Goal: Communication & Community: Answer question/provide support

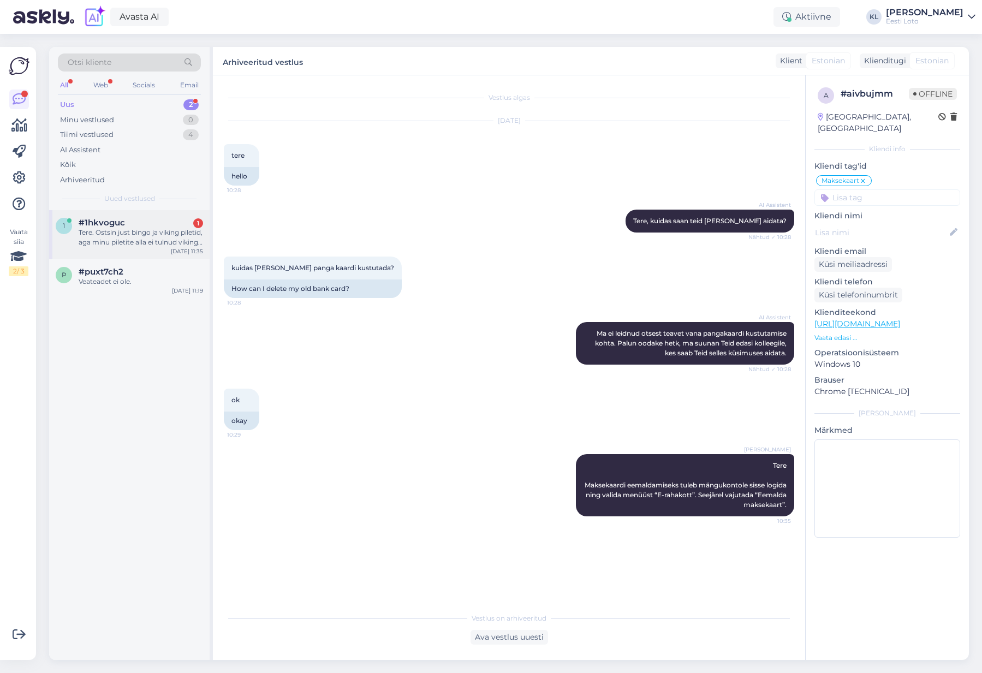
click at [127, 230] on div "Tere. Ostsin just bingo ja viking piletid, aga minu piletite alla ei tulnud vik…" at bounding box center [141, 238] width 124 height 20
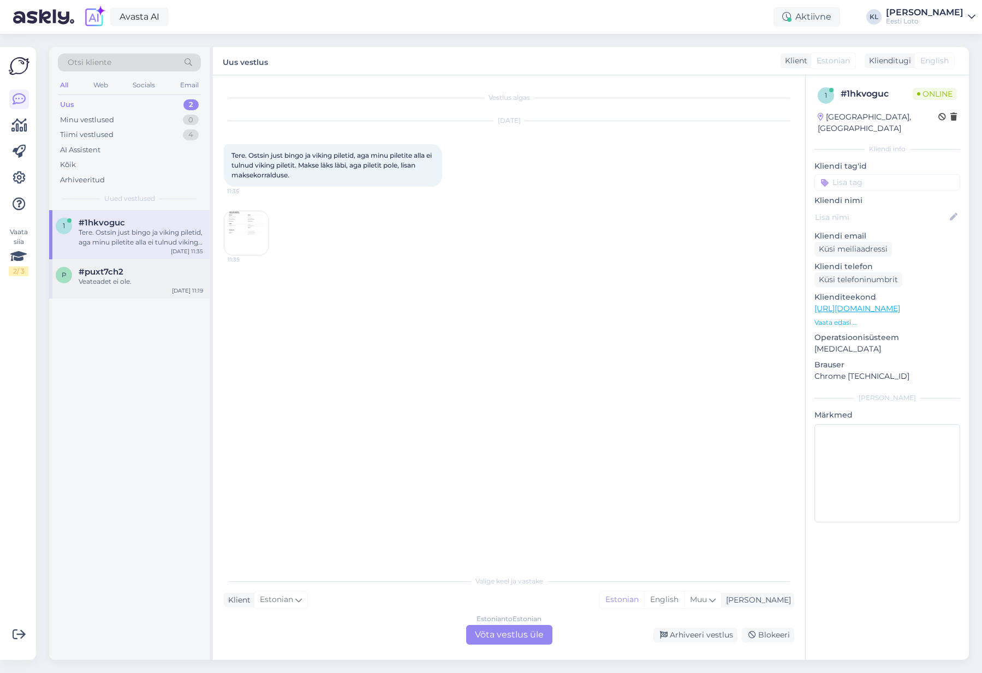
click at [121, 272] on span "#puxt7ch2" at bounding box center [101, 272] width 45 height 10
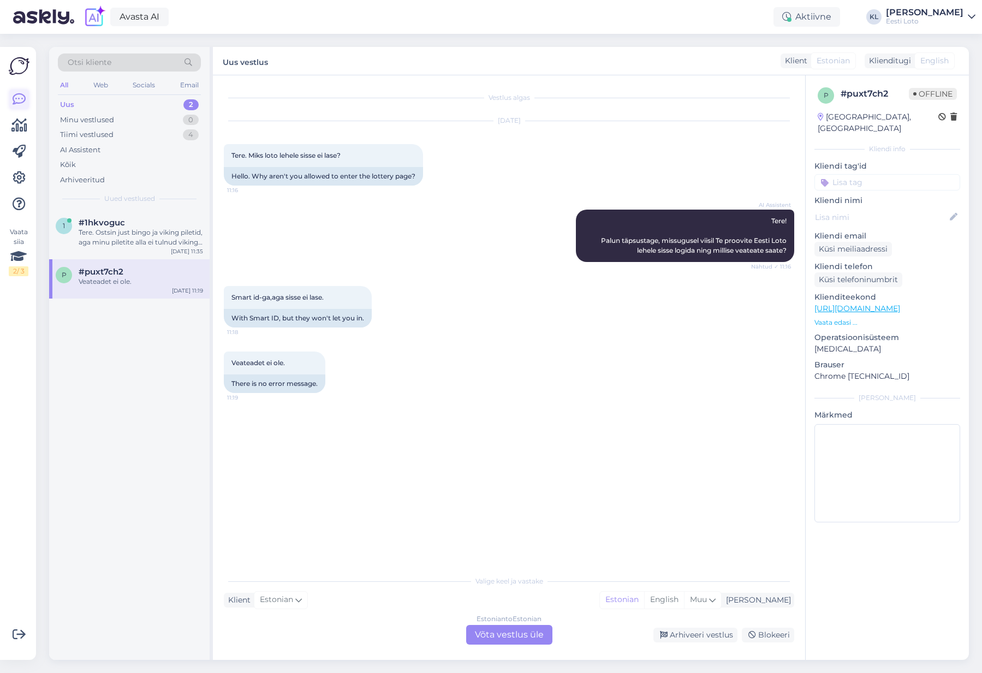
click at [20, 91] on link at bounding box center [19, 100] width 20 height 20
click at [21, 141] on div at bounding box center [19, 152] width 20 height 124
click at [21, 134] on link at bounding box center [19, 126] width 20 height 20
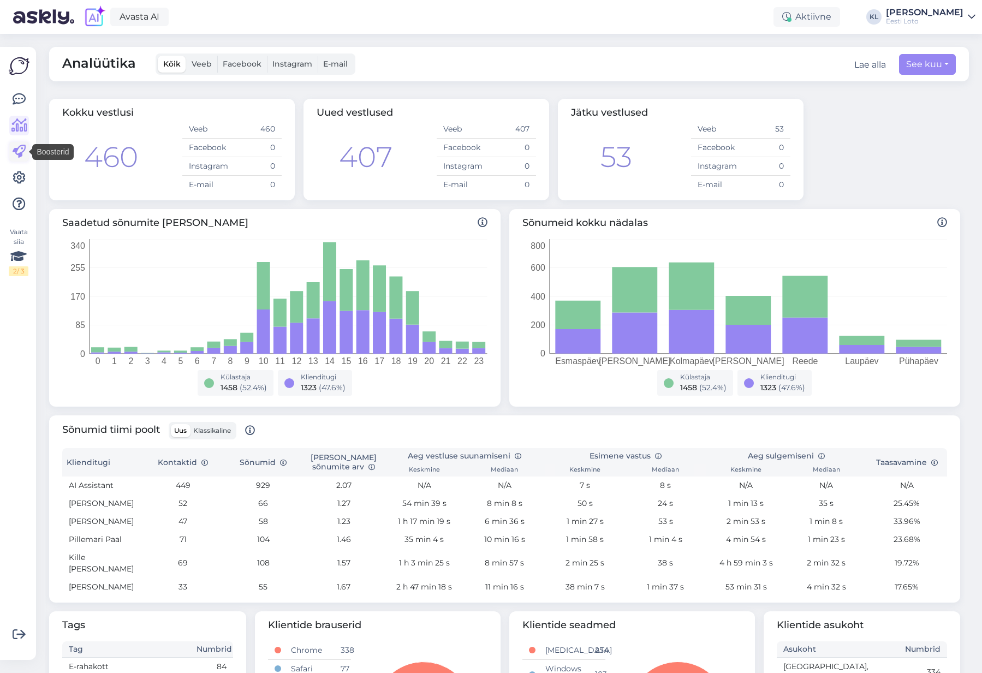
click at [20, 154] on icon at bounding box center [19, 151] width 13 height 13
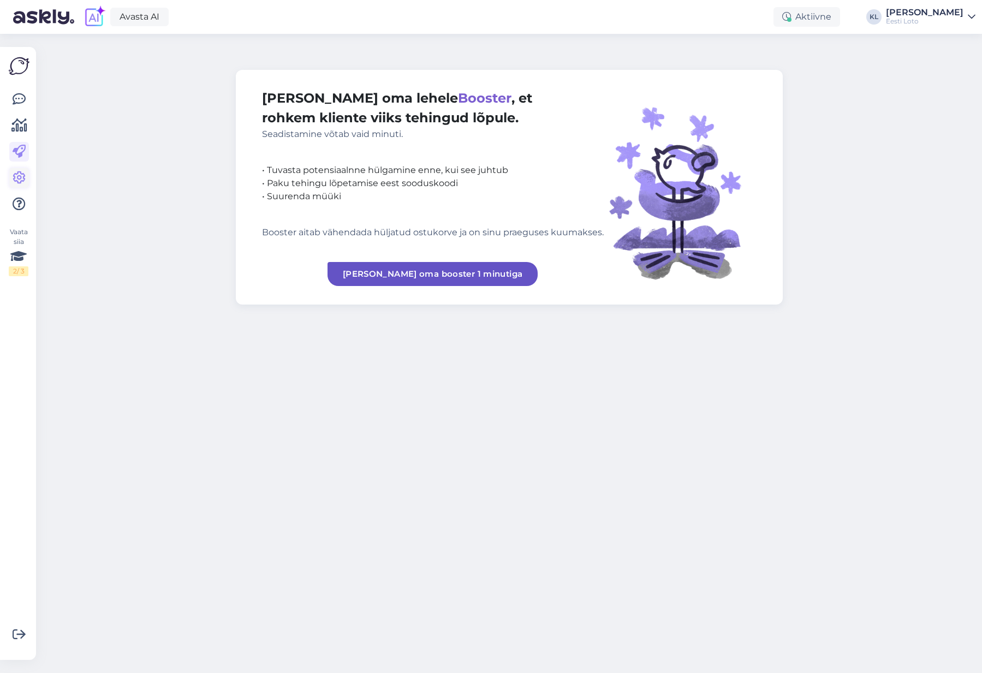
click at [21, 183] on icon at bounding box center [19, 177] width 13 height 13
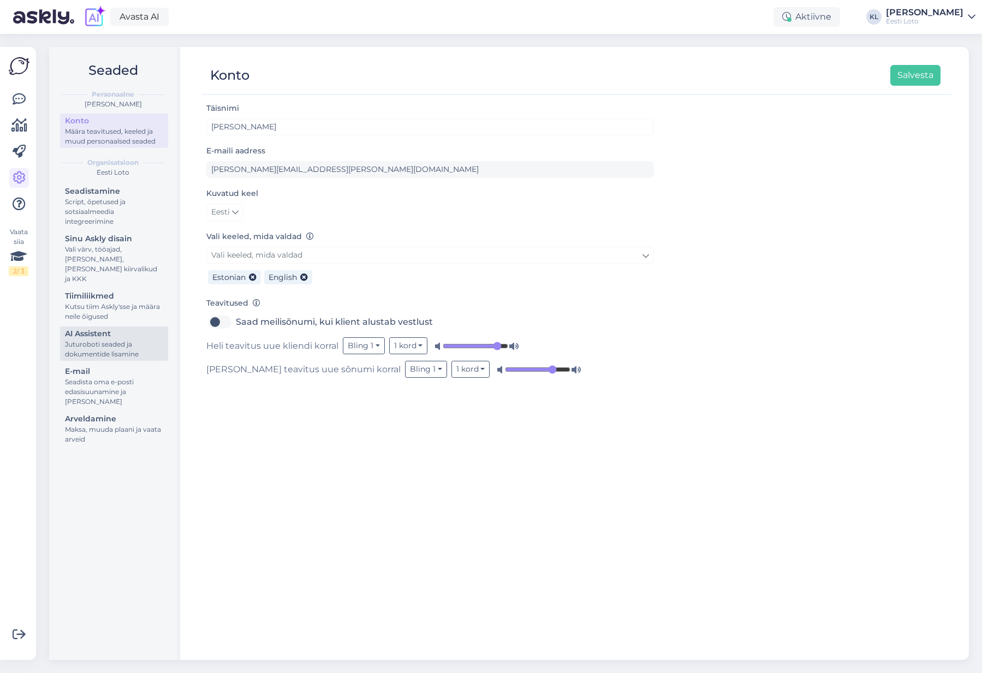
click at [100, 328] on div "AI Assistent" at bounding box center [114, 333] width 98 height 11
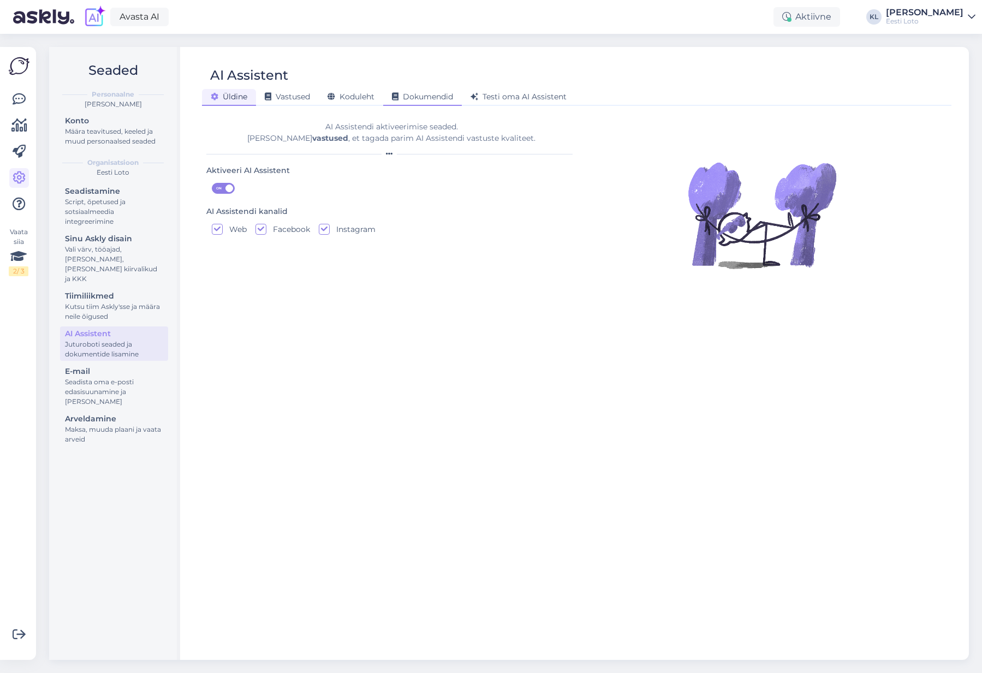
click at [422, 97] on span "Dokumendid" at bounding box center [422, 97] width 61 height 10
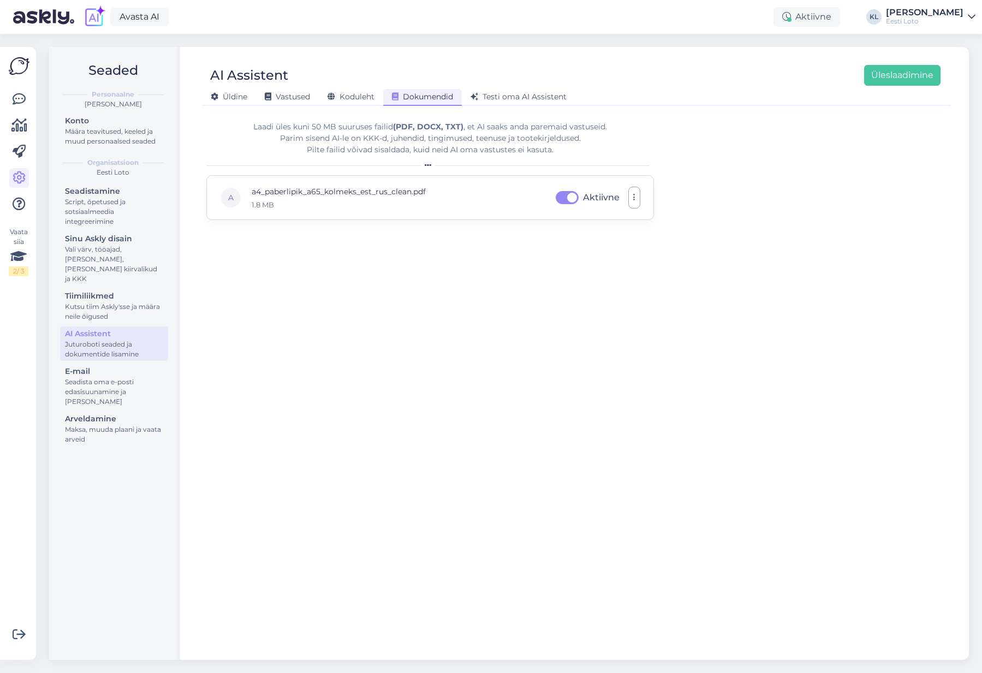
click at [330, 189] on p "a4_paberlipik_a65_kolmeks_est_rus_clean.pdf" at bounding box center [339, 192] width 174 height 12
drag, startPoint x: 412, startPoint y: 197, endPoint x: 402, endPoint y: 196, distance: 9.8
click at [412, 197] on p "a4_paberlipik_a65_kolmeks_est_rus_clean.pdf" at bounding box center [339, 192] width 174 height 12
click at [633, 196] on icon "button" at bounding box center [634, 197] width 2 height 9
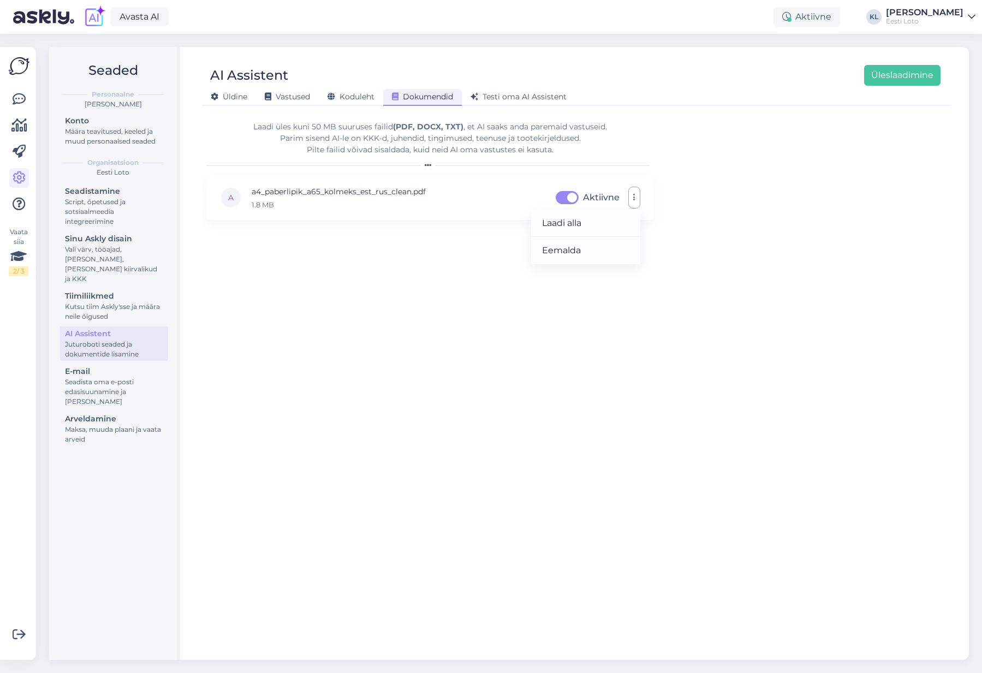
click at [701, 190] on div "Laadi üles kuni 50 MB suuruses failid (PDF, DOCX, TXT) , et AI saaks anda parem…" at bounding box center [576, 381] width 741 height 538
click at [355, 97] on span "Koduleht" at bounding box center [350, 97] width 47 height 10
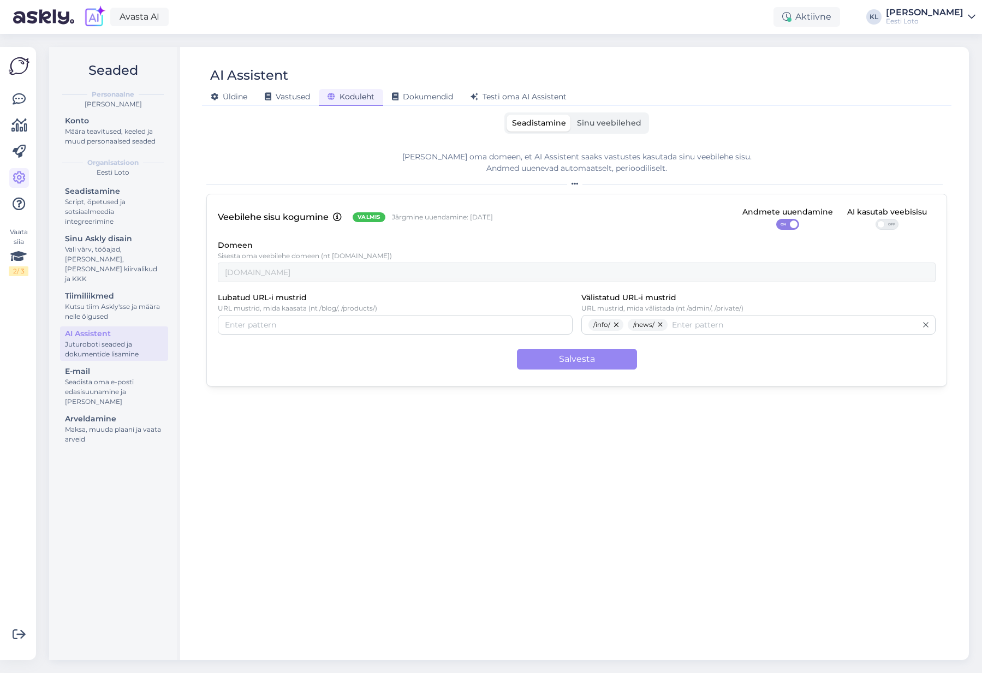
click at [882, 222] on span at bounding box center [881, 225] width 8 height 8
click at [876, 219] on input "OFF" at bounding box center [876, 219] width 0 height 0
click at [604, 355] on button "Salvesta" at bounding box center [577, 359] width 120 height 21
click at [302, 98] on span "Vastused" at bounding box center [287, 97] width 45 height 10
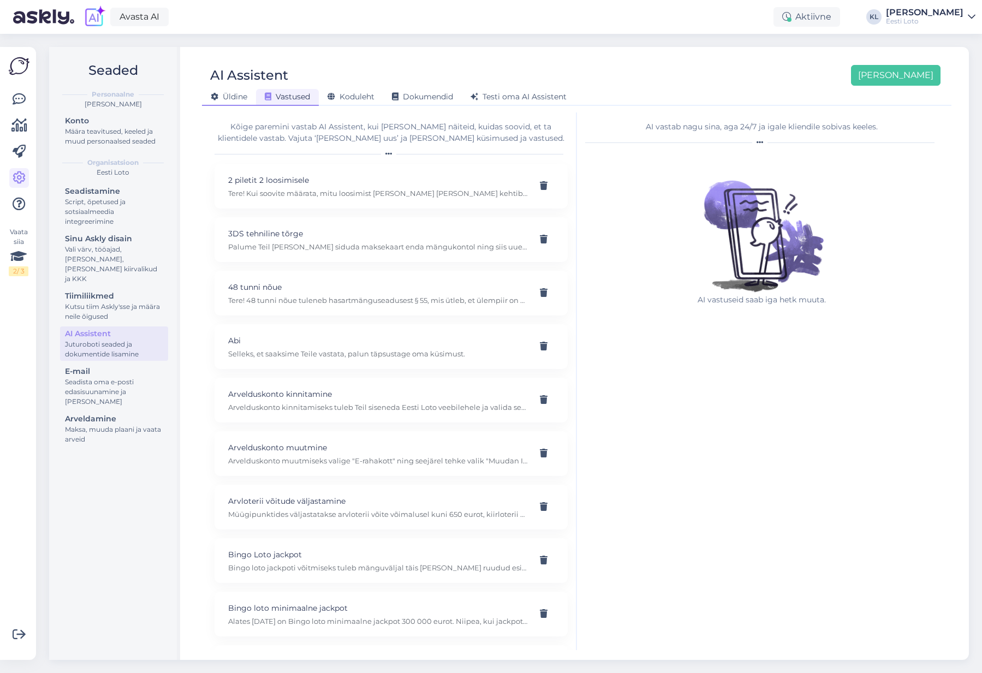
click at [230, 96] on span "Üldine" at bounding box center [229, 97] width 37 height 10
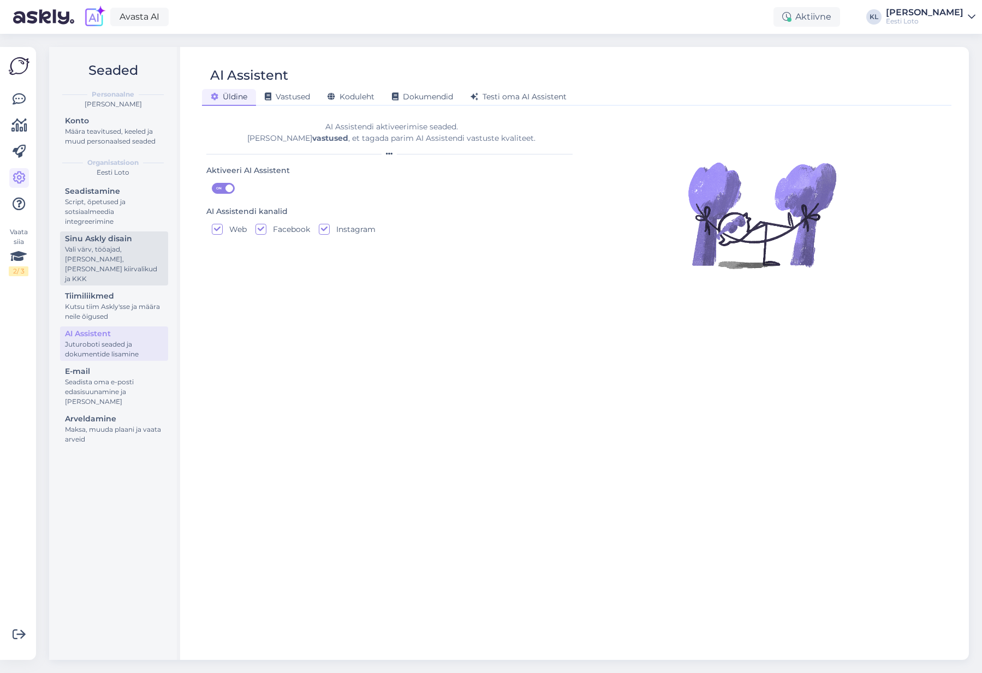
click at [118, 251] on div "Vali värv, tööajad, lisa meilivorm, kõne kiirvalikud ja KKK" at bounding box center [114, 264] width 98 height 39
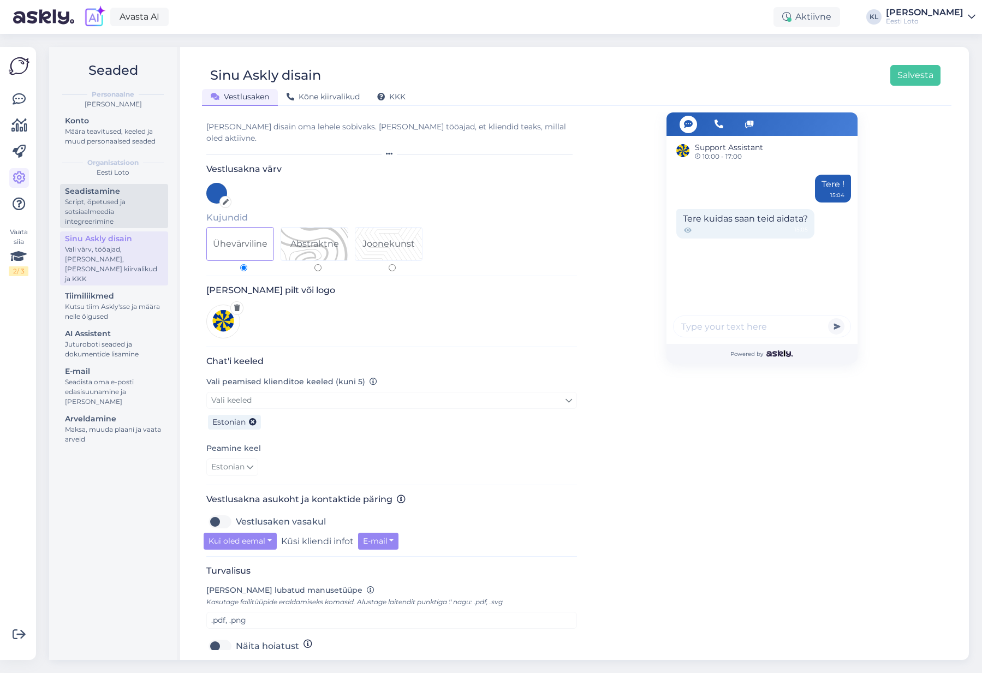
click at [115, 213] on div "Script, õpetused ja sotsiaalmeedia integreerimine" at bounding box center [114, 211] width 98 height 29
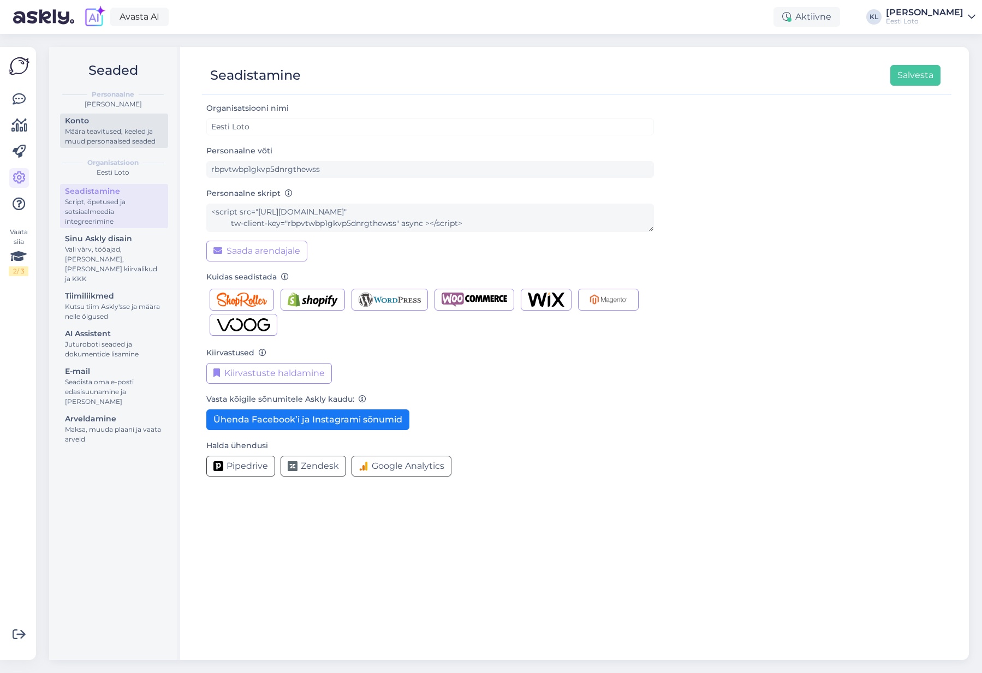
click at [103, 141] on div "Määra teavitused, keeled ja muud personaalsed seaded" at bounding box center [114, 137] width 98 height 20
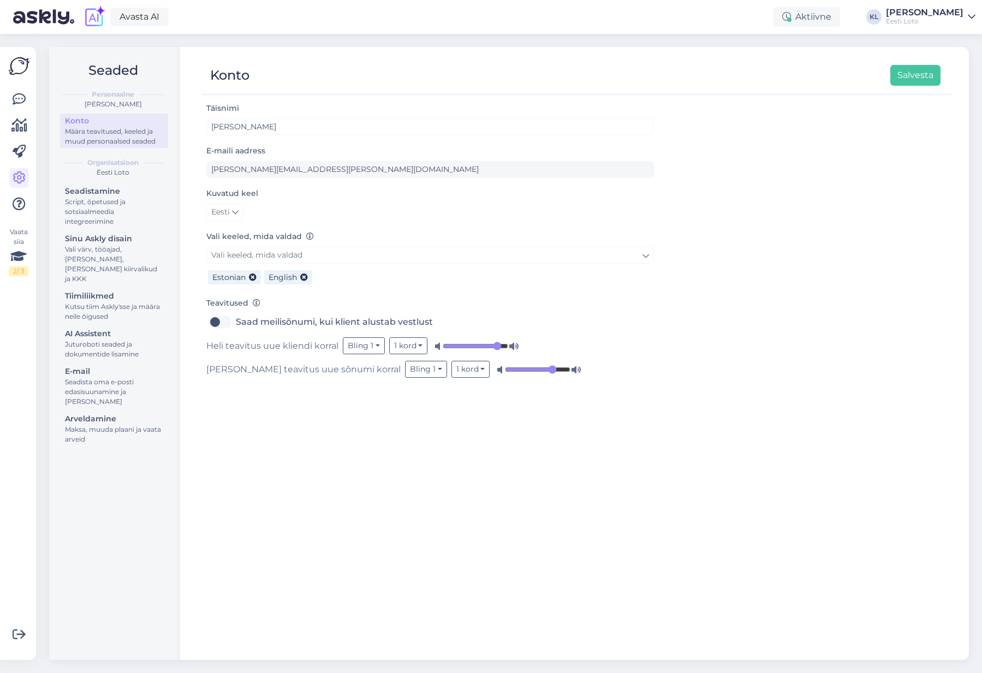
click at [14, 68] on img at bounding box center [19, 66] width 21 height 21
click at [13, 99] on icon at bounding box center [19, 99] width 13 height 13
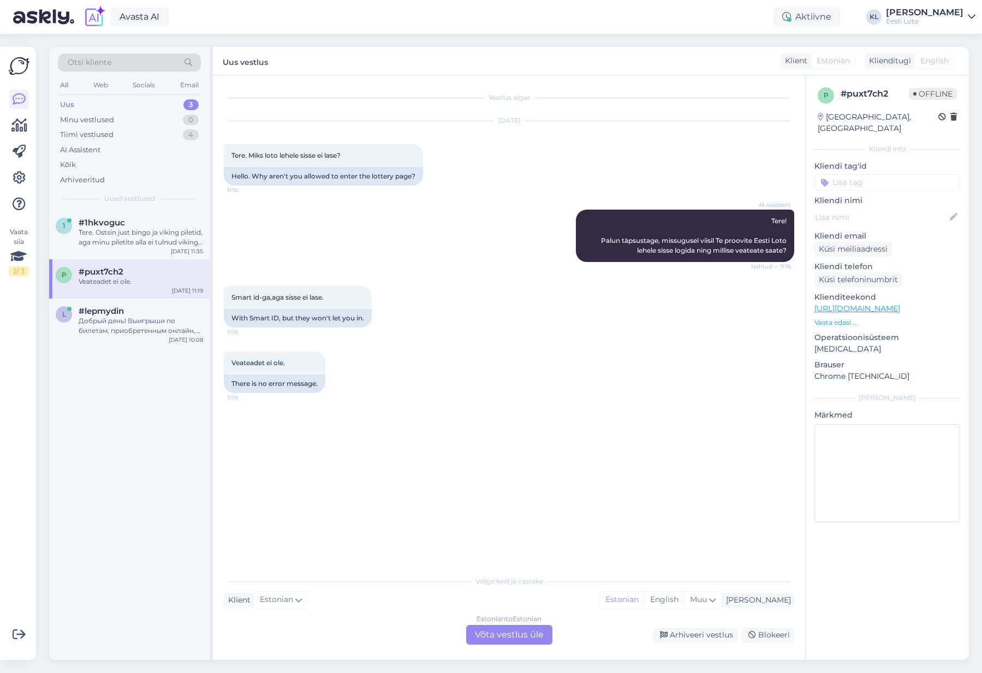
click at [21, 56] on img at bounding box center [19, 66] width 21 height 21
click at [127, 318] on div "Добрый день! Выигрыши по билетам, приобретенным онлайн, до 1999,99 евро автомат…" at bounding box center [141, 326] width 124 height 20
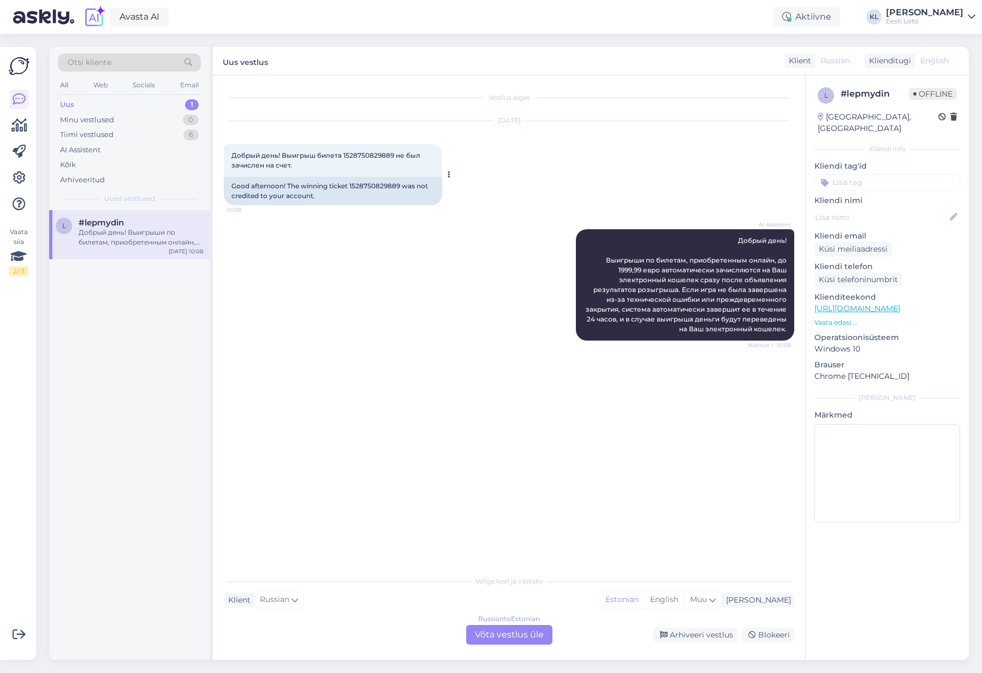
click at [383, 189] on div "Good afternoon! The winning ticket 1528750829889 was not credited to your accou…" at bounding box center [333, 191] width 218 height 28
copy div "1528750829889"
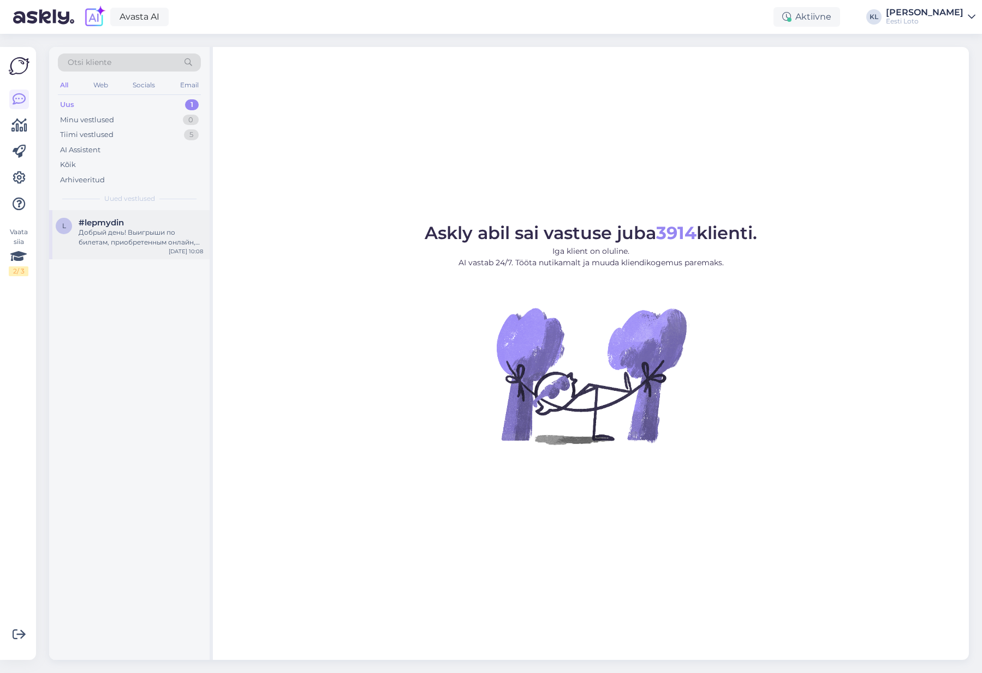
click at [100, 241] on div "Добрый день! Выигрыши по билетам, приобретенным онлайн, до 1999,99 евро автомат…" at bounding box center [141, 238] width 124 height 20
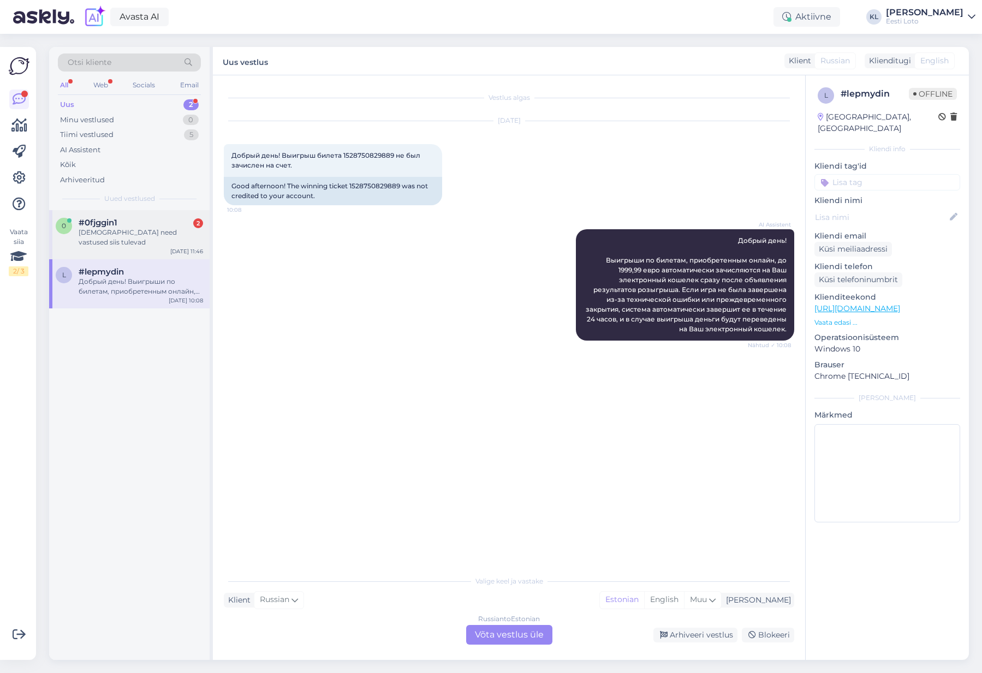
click at [104, 231] on div "Kuhu need vastused siis tulevad" at bounding box center [141, 238] width 124 height 20
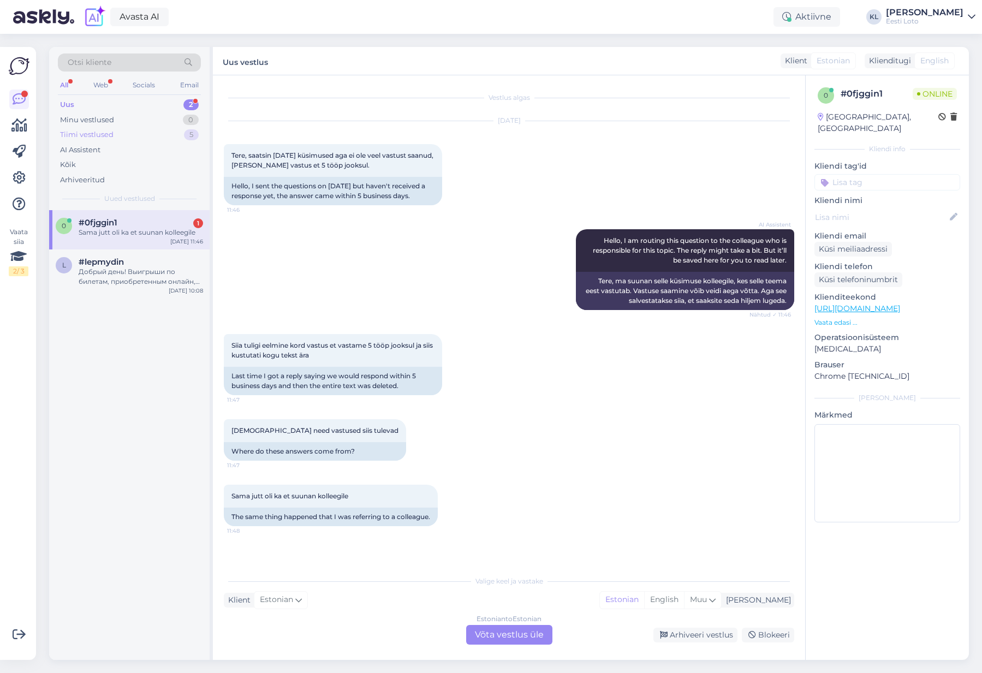
click at [109, 131] on div "Tiimi vestlused" at bounding box center [86, 134] width 53 height 11
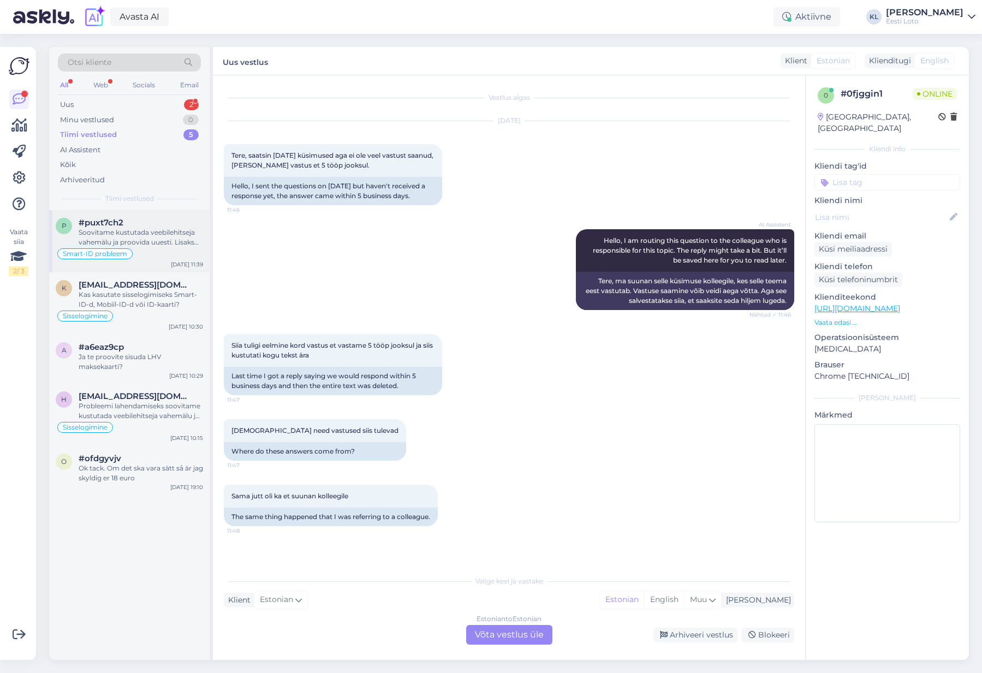
click at [164, 238] on div "Soovitame kustutada veebilehitseja vahemälu ja proovida uuesti. Lisaks soovitam…" at bounding box center [141, 238] width 124 height 20
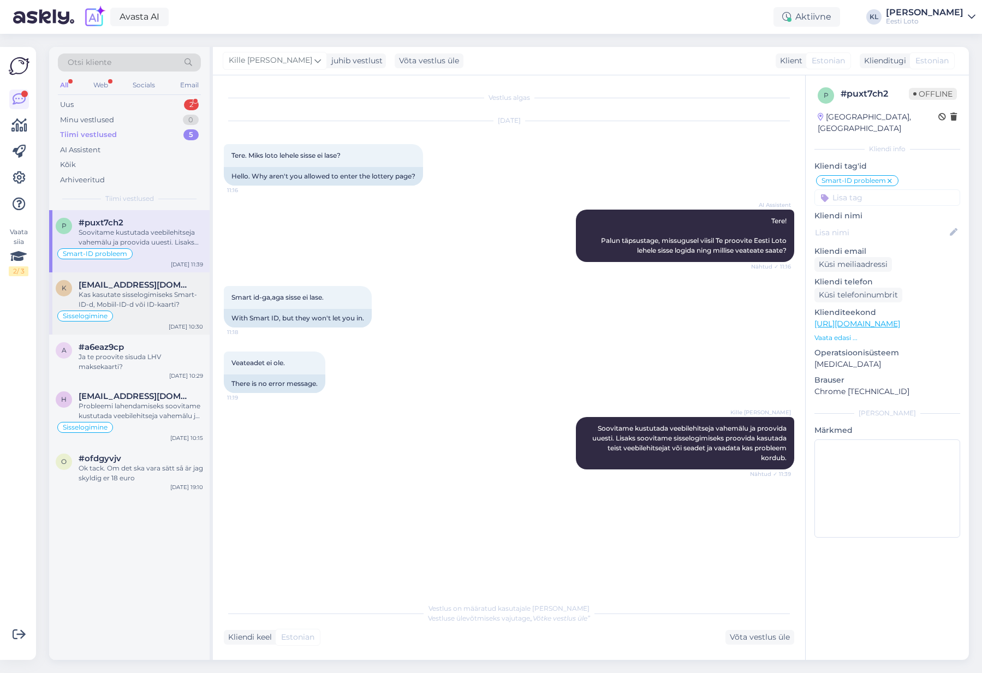
click at [139, 301] on div "Kas kasutate sisselogimiseks Smart-ID-d, Mobiil-ID-d või ID-kaarti?" at bounding box center [141, 300] width 124 height 20
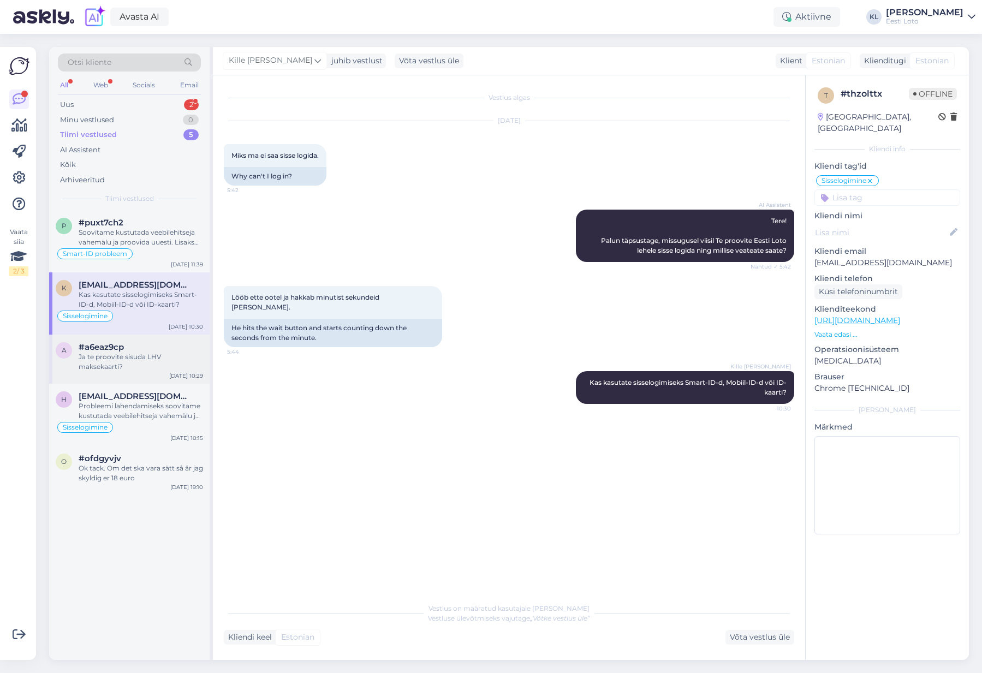
drag, startPoint x: 118, startPoint y: 371, endPoint x: 153, endPoint y: 366, distance: 35.3
click at [118, 371] on div "a #a6eaz9cp Ja te proovite sisuda LHV maksekaarti? Oct 15 10:29" at bounding box center [129, 359] width 160 height 49
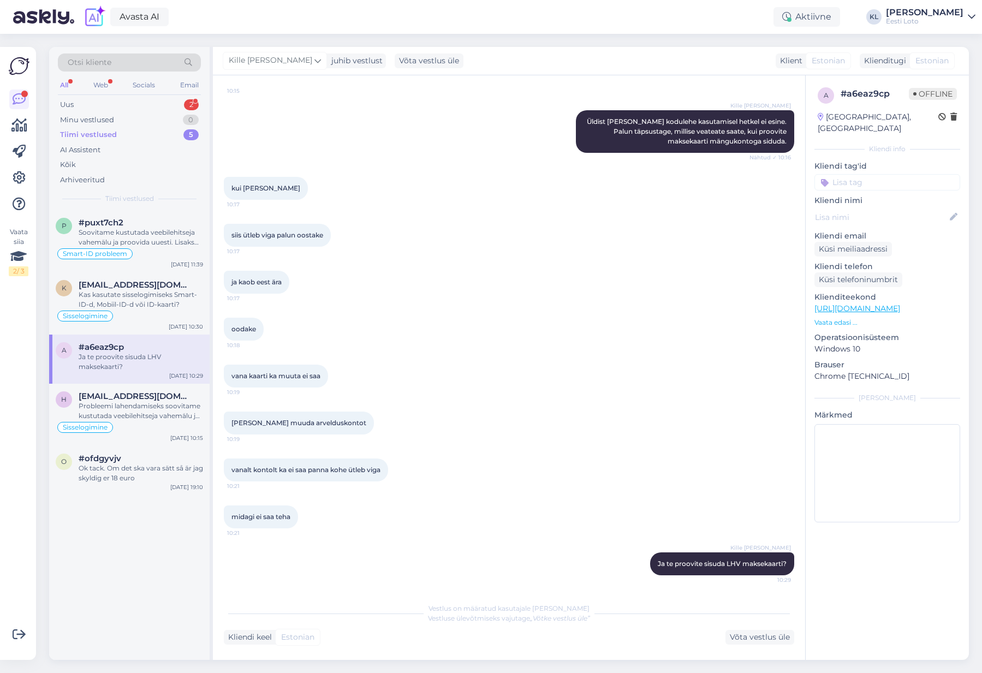
scroll to position [779, 0]
click at [106, 402] on div "Probleemi lahendamiseks soovitame kustutada veebilehitseja vahemälu ja kasutada…" at bounding box center [141, 411] width 124 height 20
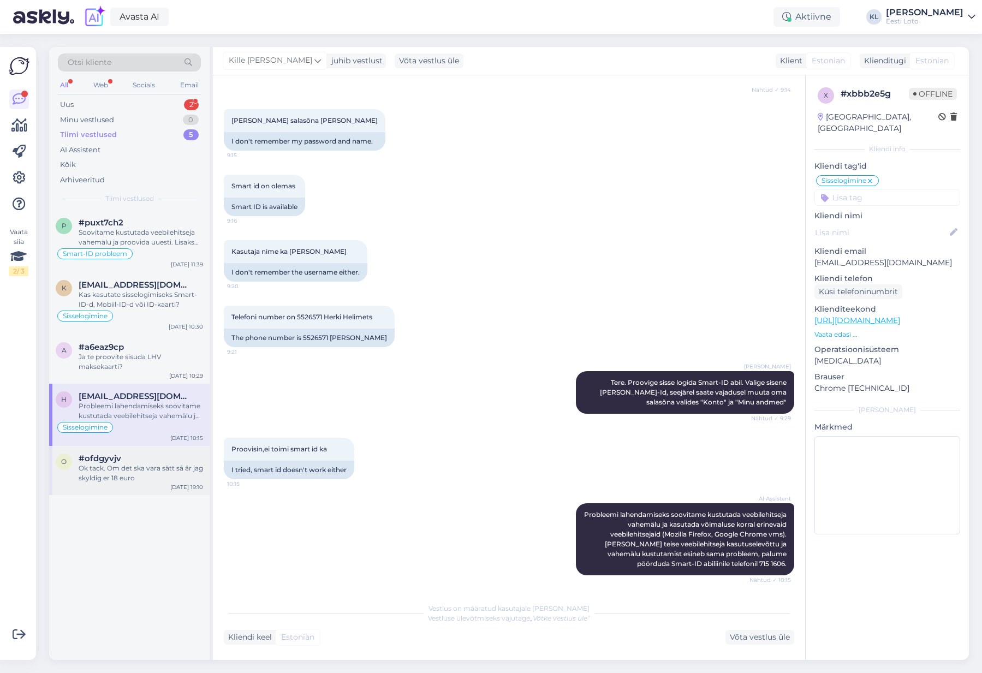
click at [146, 461] on div "#ofdgyvjv" at bounding box center [141, 459] width 124 height 10
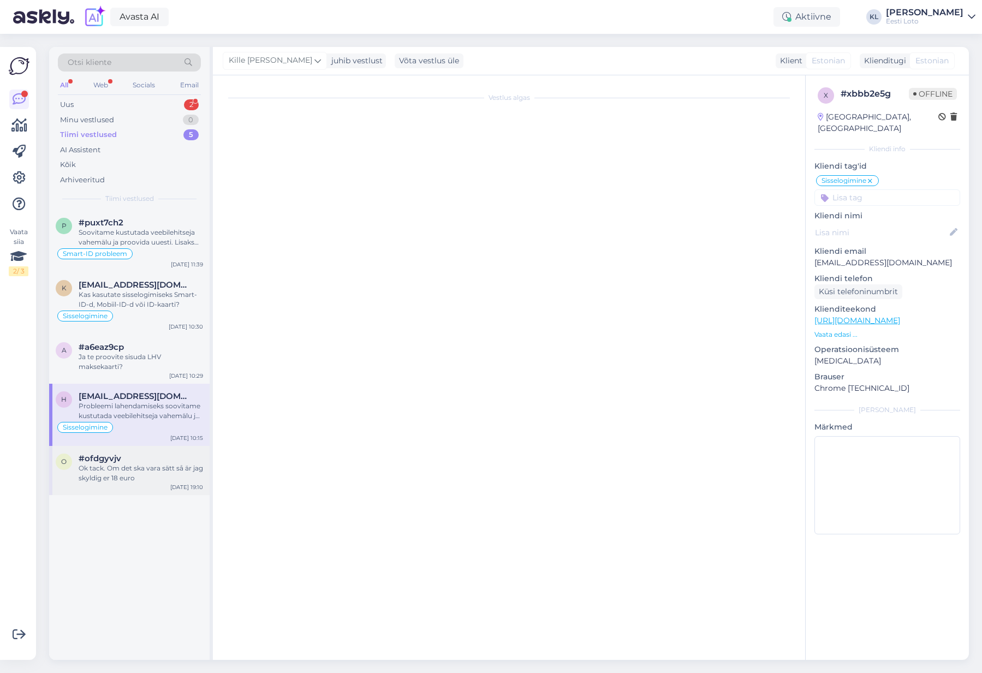
scroll to position [345, 0]
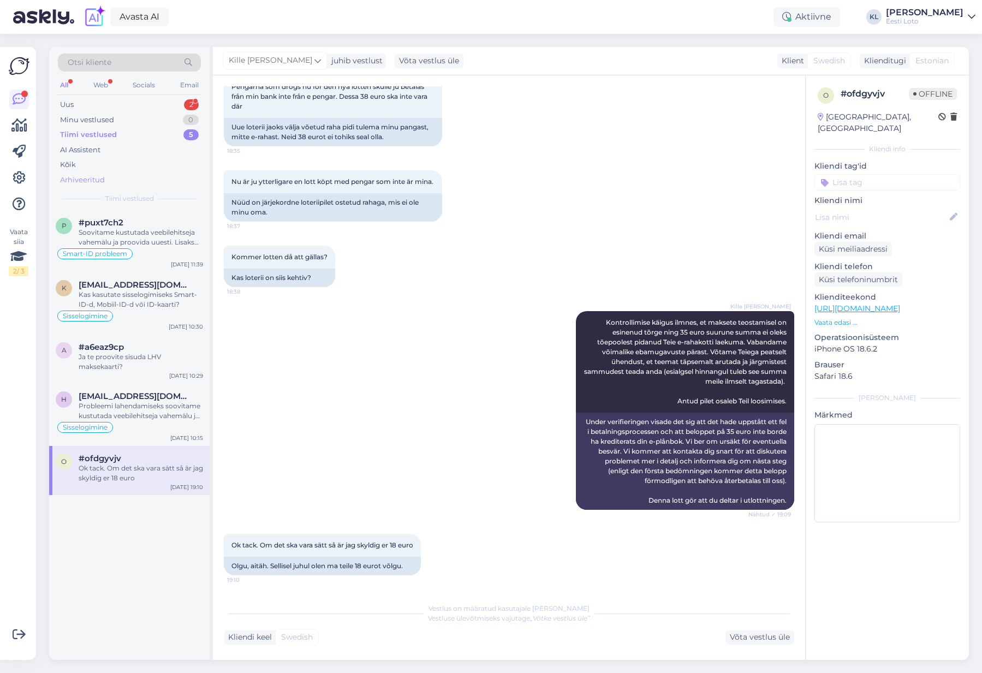
click at [77, 178] on div "Arhiveeritud" at bounding box center [82, 180] width 45 height 11
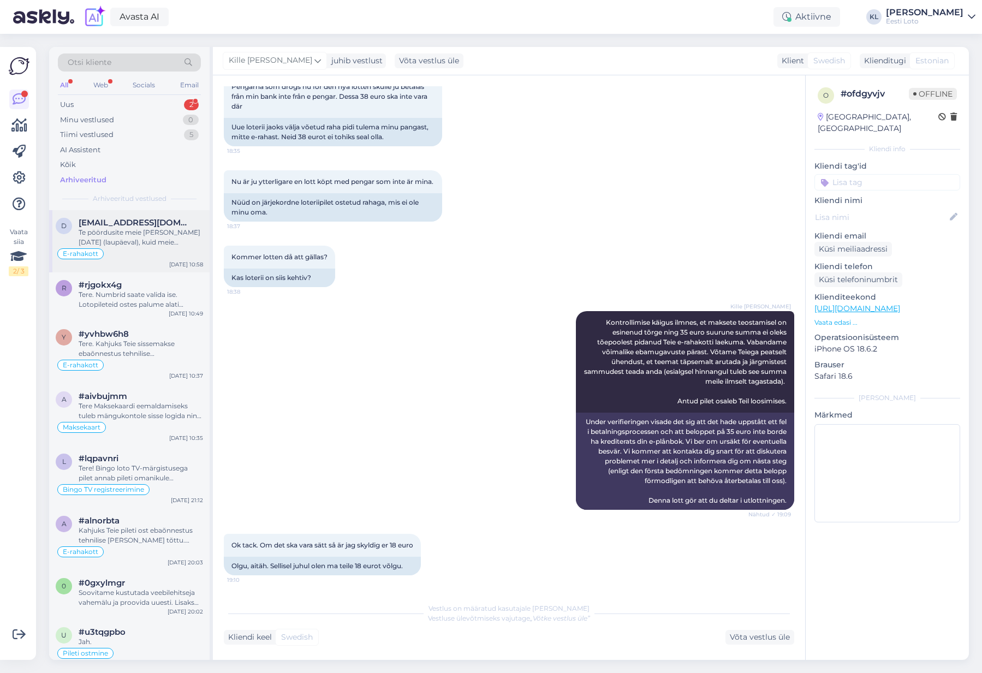
click at [137, 229] on div "Te pöördusite meie [PERSON_NAME] [DATE] (laupäeval), kuid meie finantsosakond t…" at bounding box center [141, 238] width 124 height 20
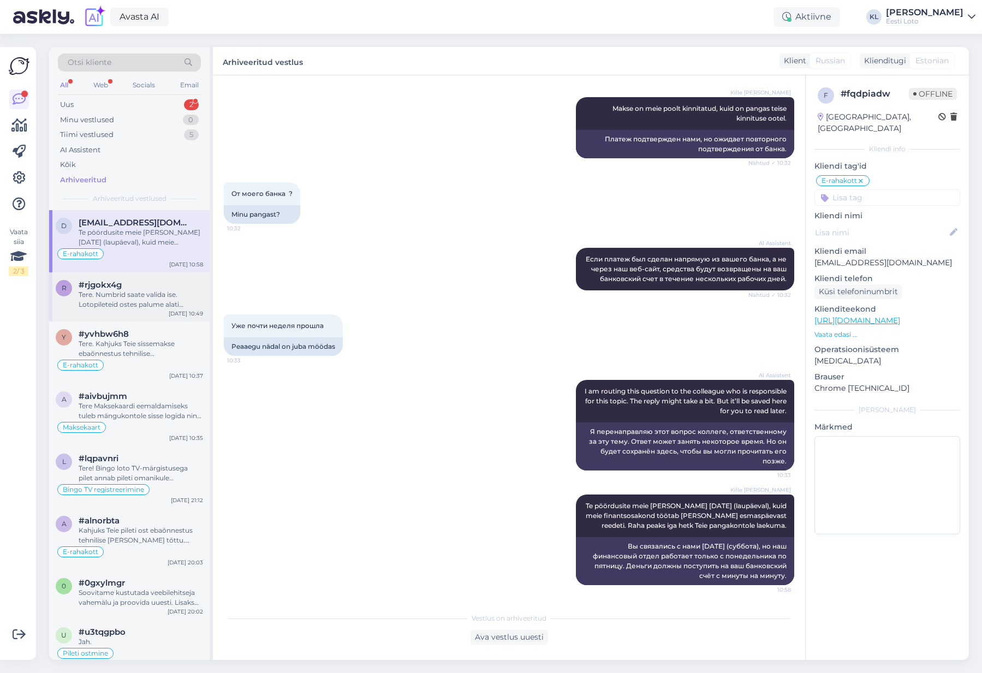
click at [105, 297] on div "Tere. Numbrid saate valida ise. Lotopileteid ostes palume alati arvestada, et t…" at bounding box center [141, 300] width 124 height 20
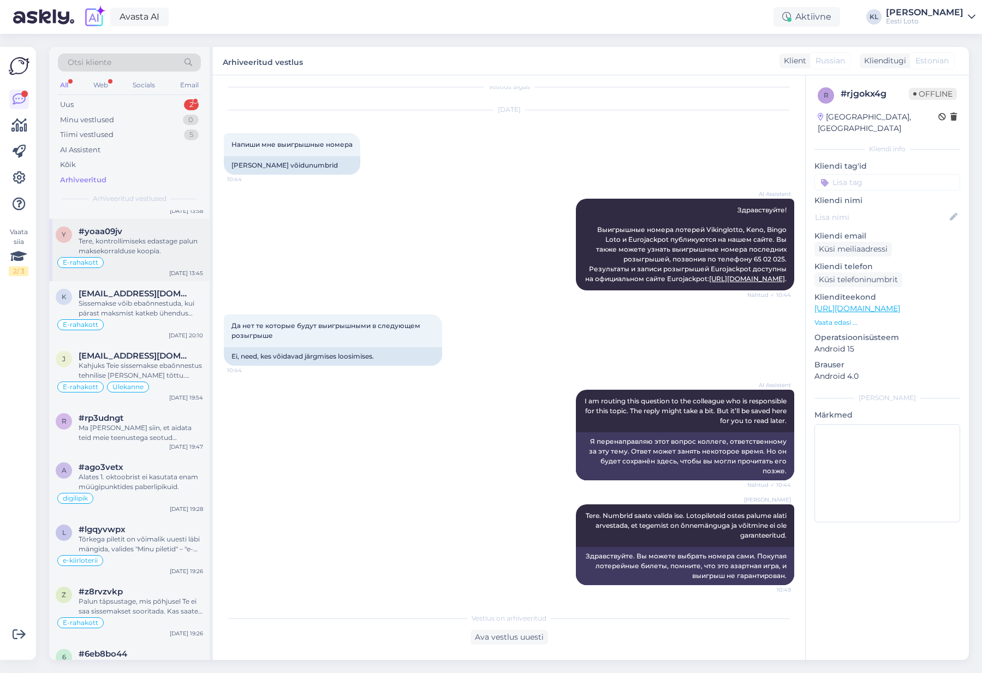
scroll to position [3521, 0]
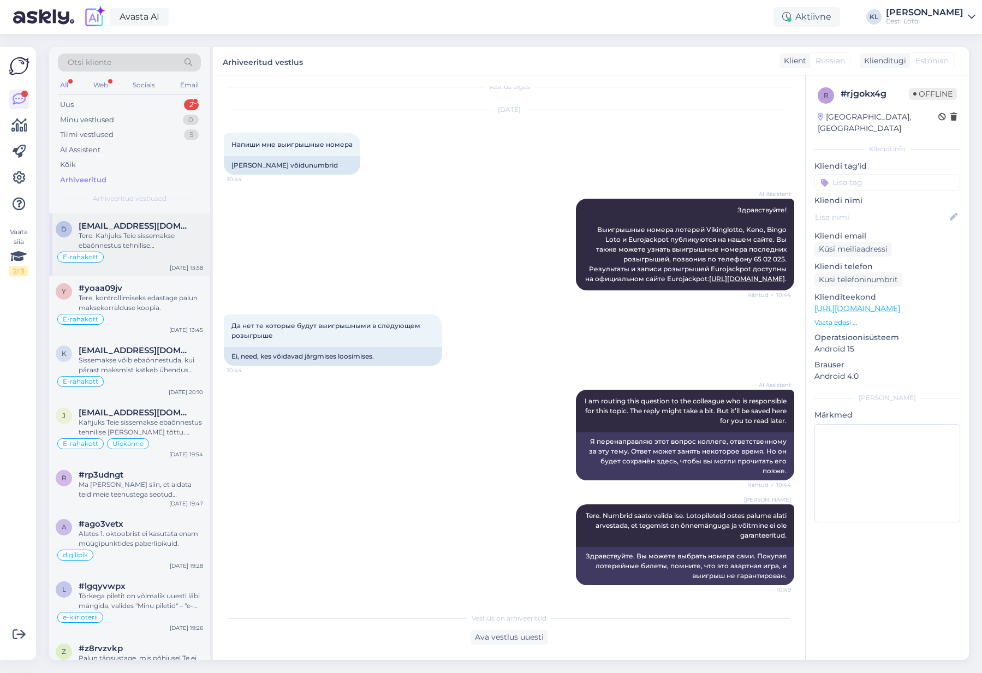
click at [139, 246] on div "Tere. Kahjuks Teie sissemakse ebaõnnestus tehnilise tõrke tõttu. Kontrollisime …" at bounding box center [141, 241] width 124 height 20
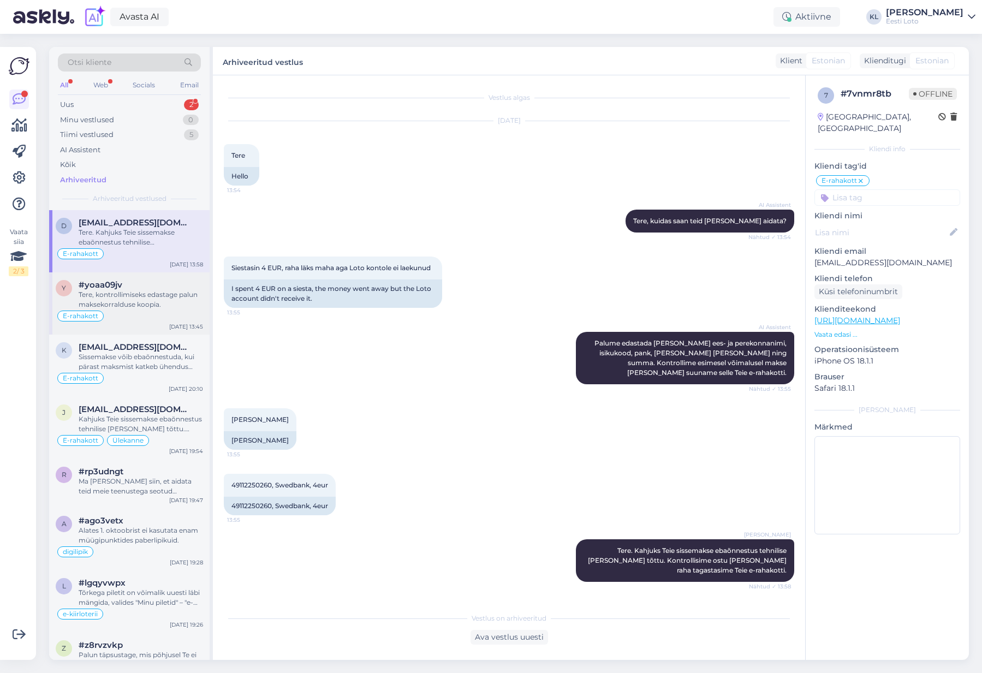
scroll to position [0, 0]
click at [126, 306] on div "Tere, kontrollimiseks edastage palun maksekorralduse koopia." at bounding box center [141, 300] width 124 height 20
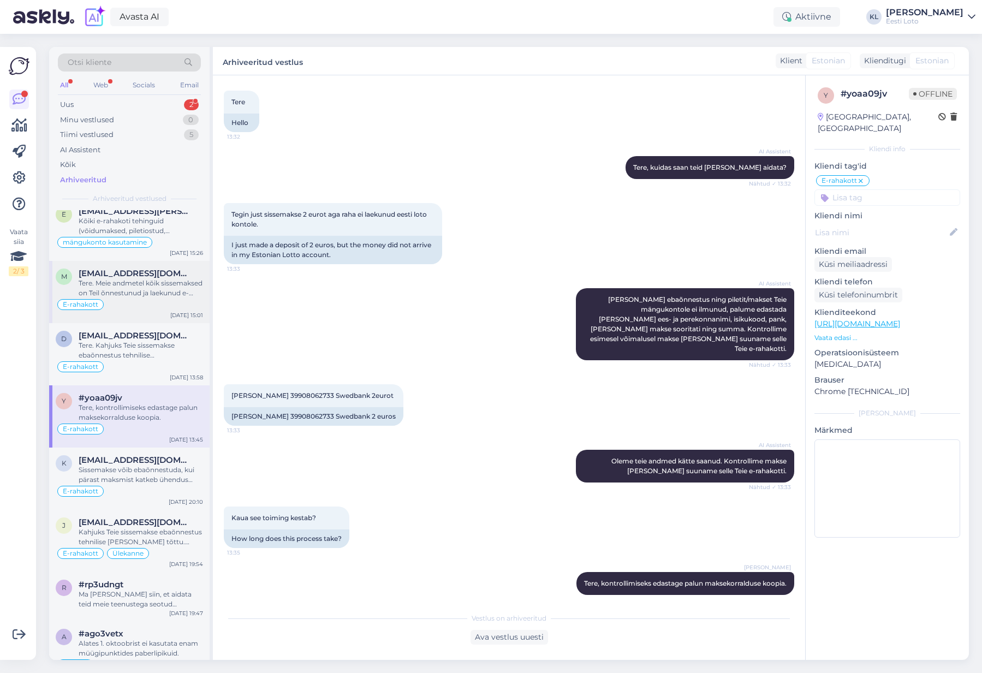
scroll to position [3409, 0]
click at [135, 280] on span "mell1988@hotmail.com" at bounding box center [136, 275] width 114 height 10
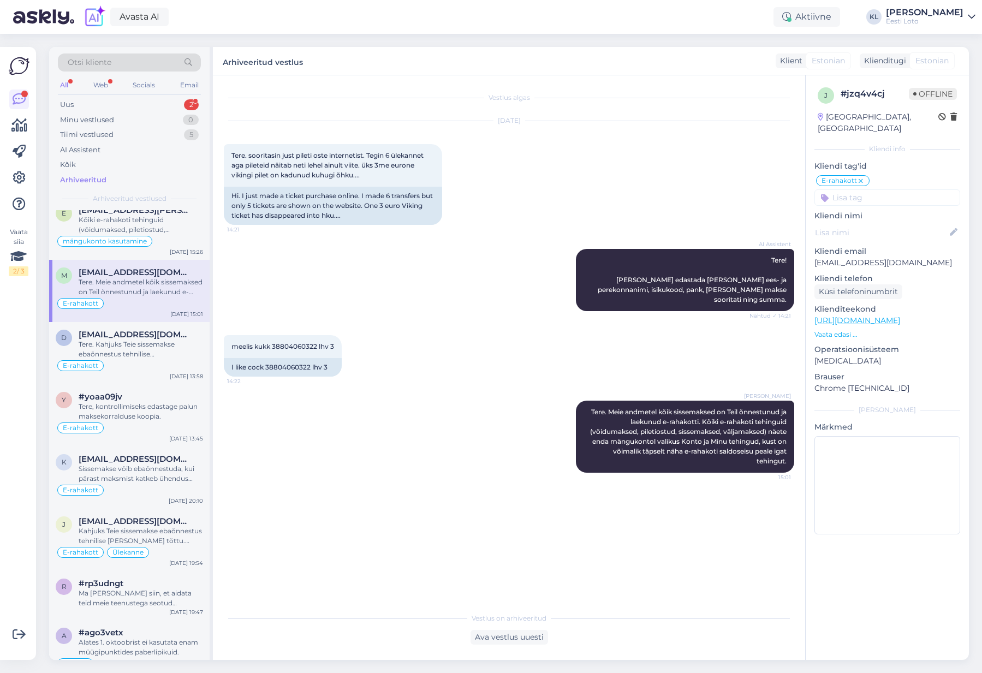
scroll to position [3413, 0]
click at [127, 230] on div "Kõiki e-rahakoti tehinguid (võidumaksed, piletiostud, sissemaksed, väljamaksed)…" at bounding box center [141, 225] width 124 height 20
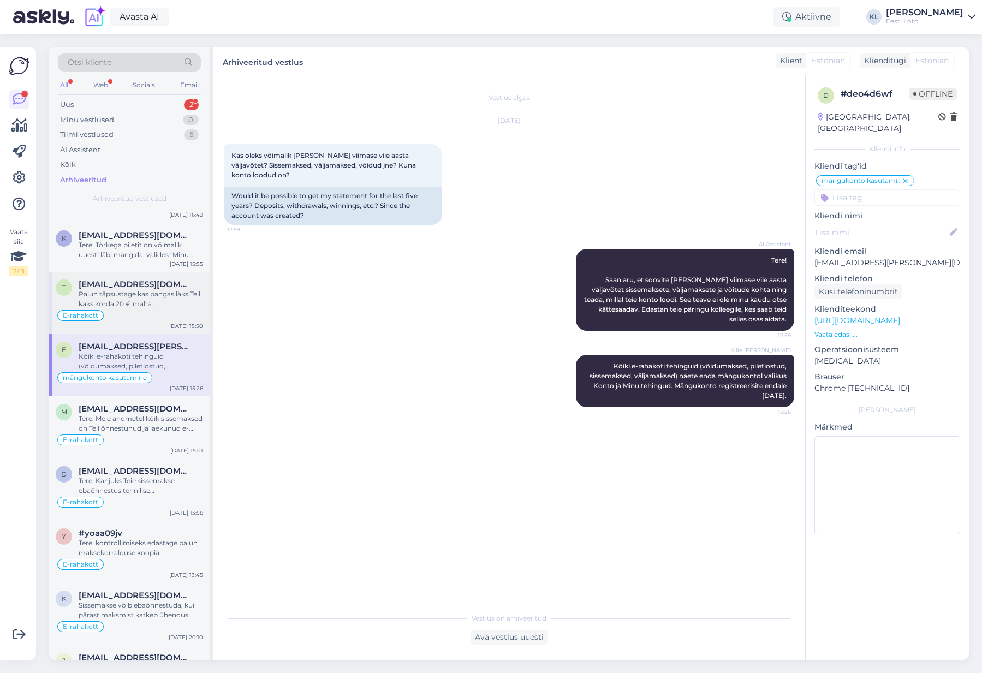
scroll to position [3269, 0]
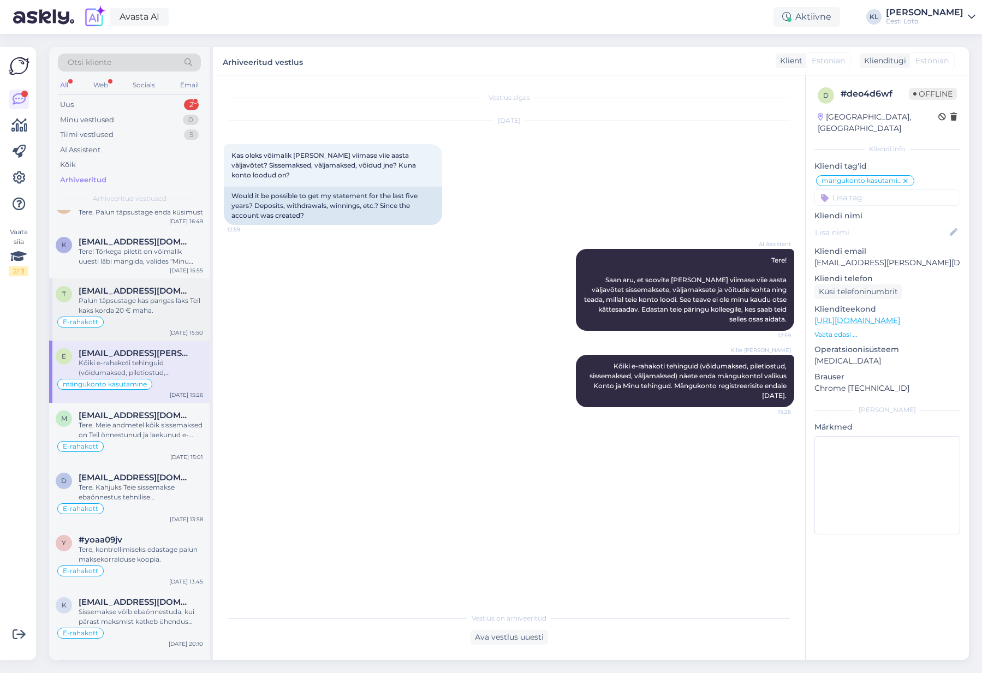
click at [151, 308] on div "Palun täpsustage kas pangas läks Teil kaks korda 20 € maha." at bounding box center [141, 306] width 124 height 20
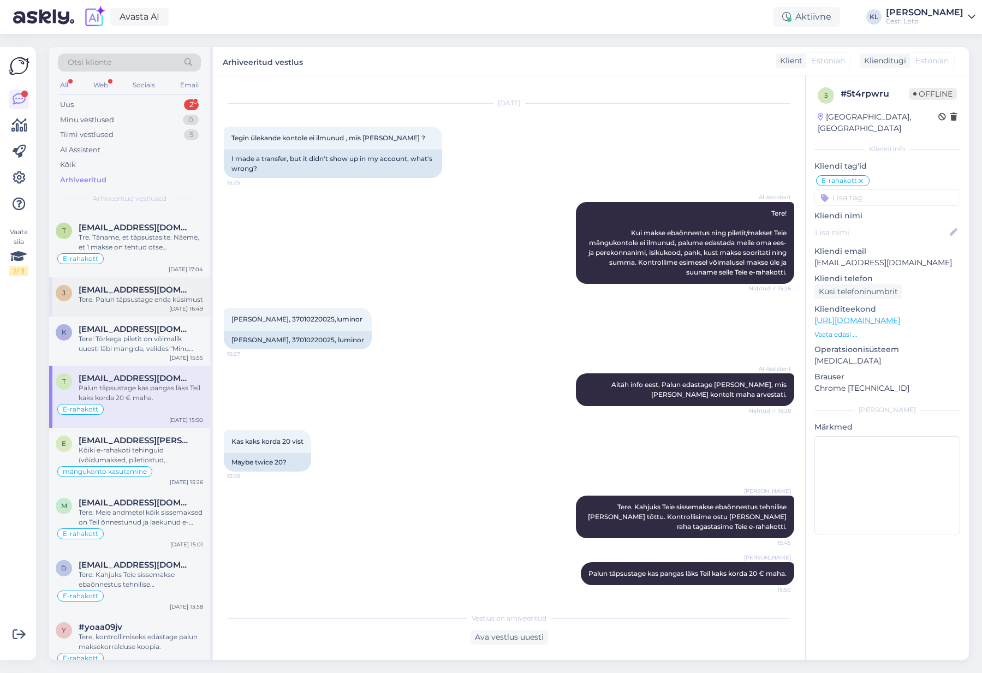
scroll to position [3176, 0]
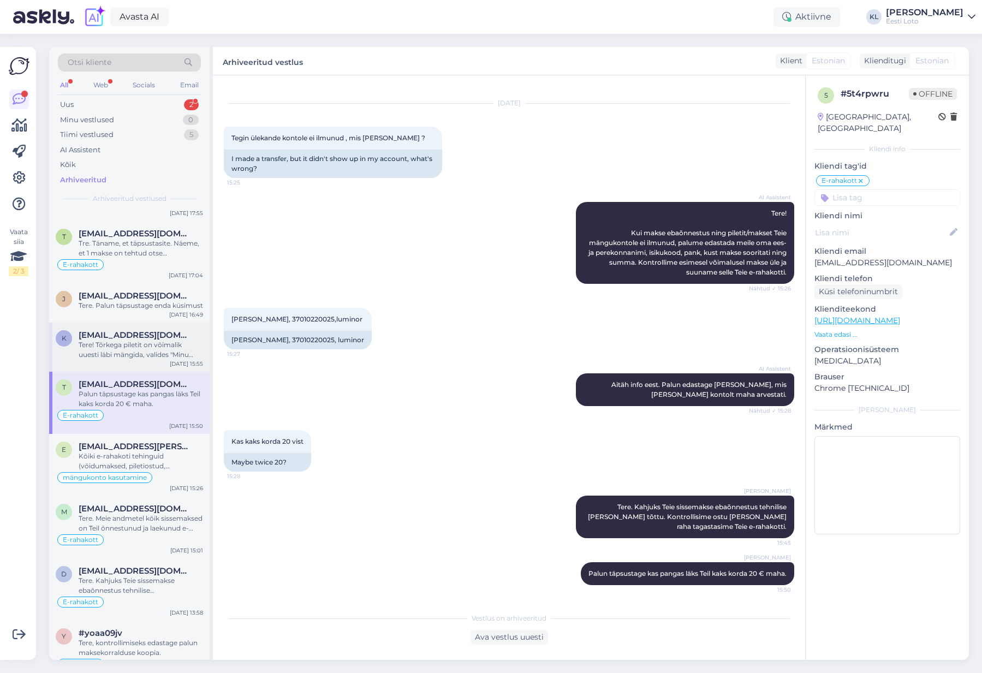
click at [136, 340] on span "Kristivirks@hotmail.com" at bounding box center [136, 335] width 114 height 10
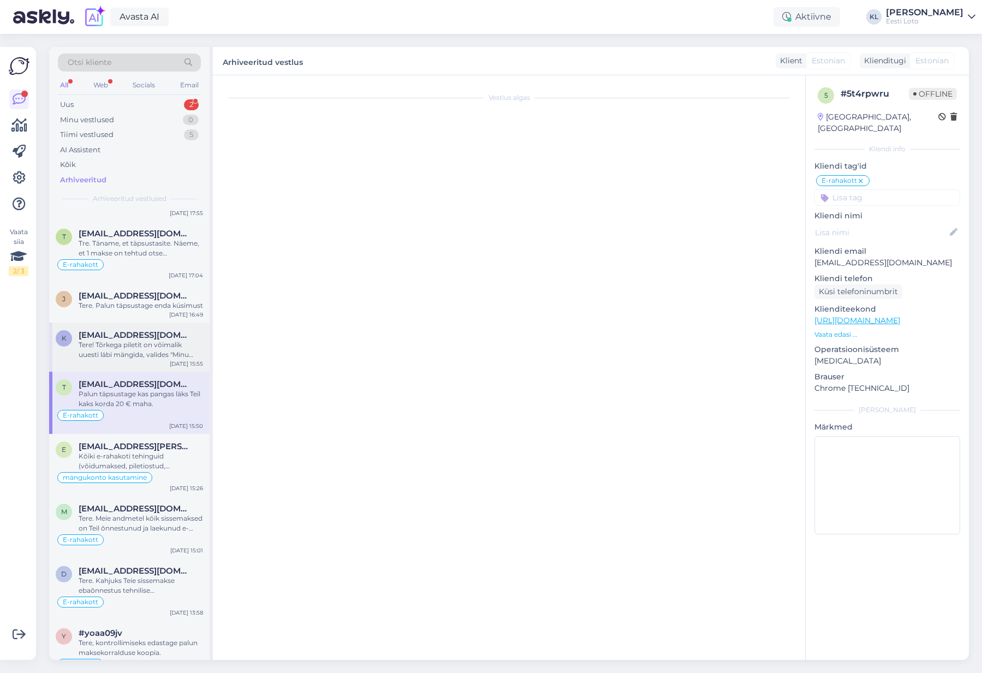
scroll to position [0, 0]
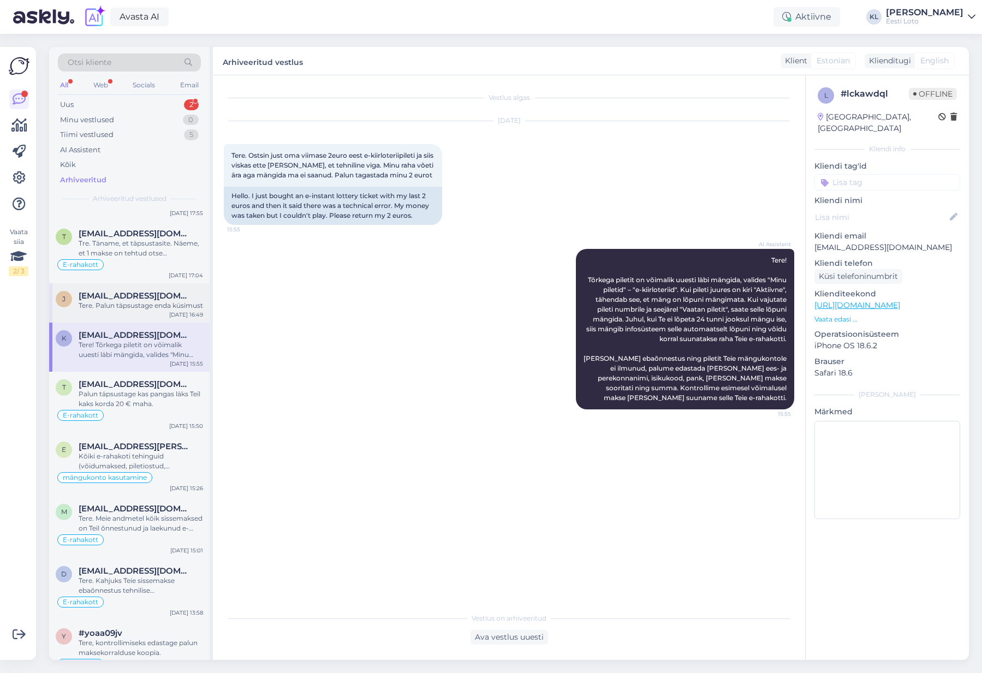
click at [133, 311] on div "Tere. Palun täpsustage enda küsimust" at bounding box center [141, 306] width 124 height 10
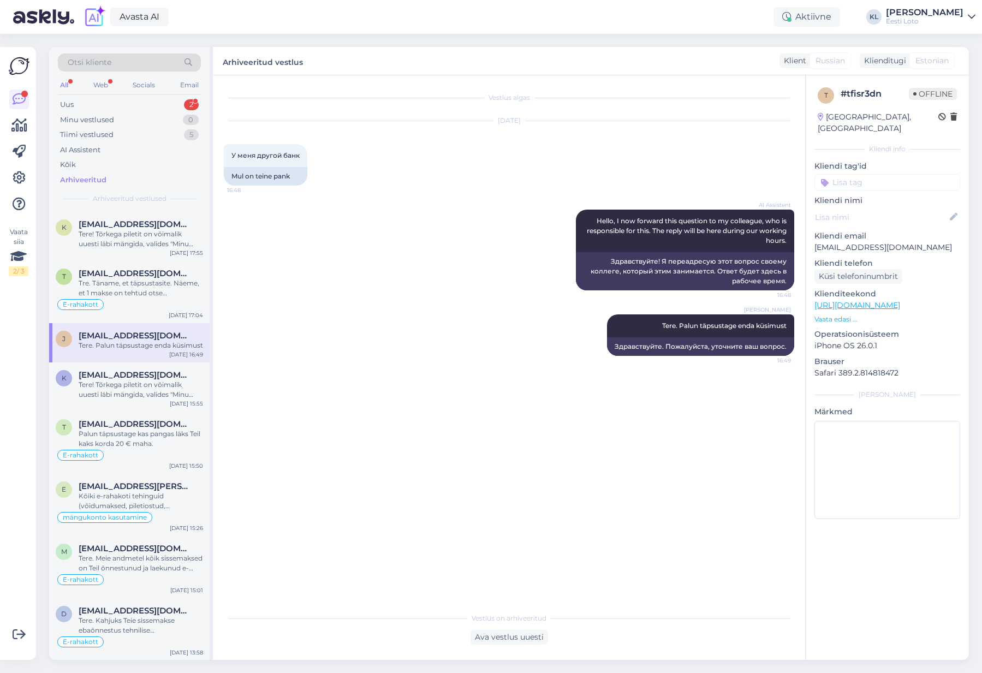
click at [128, 325] on div "j jermatsenkov@gmail.com Tere. Palun täpsustage enda küsimust Oct 11 16:49" at bounding box center [129, 342] width 160 height 39
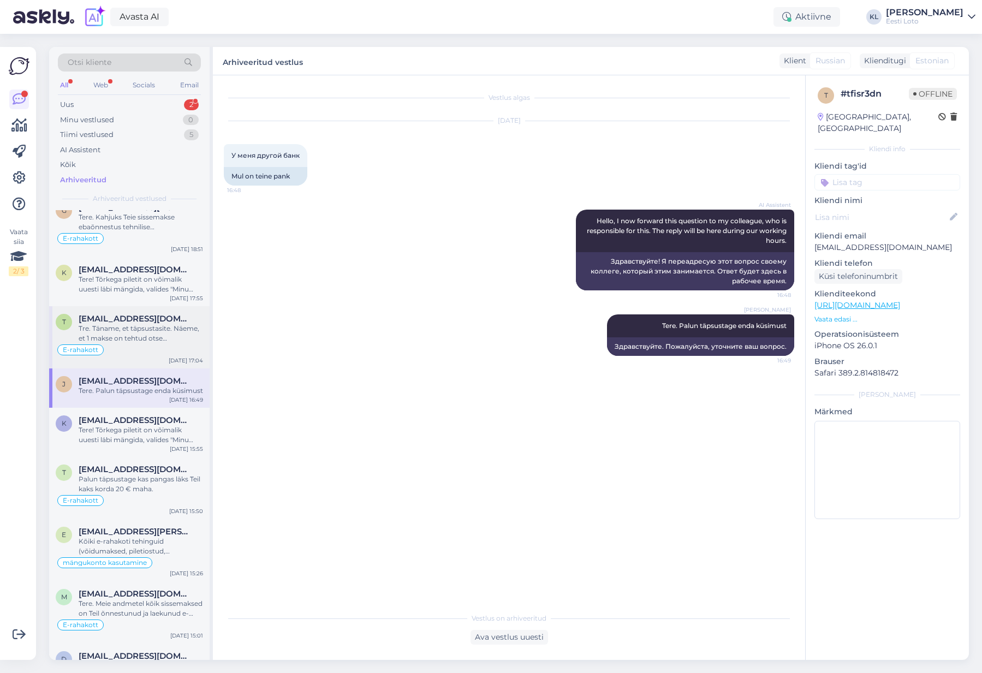
click at [129, 324] on div "Tre. Täname, et täpsustasite. Näeme, et 1 makse on tehtud otse pangast.Kui soor…" at bounding box center [141, 334] width 124 height 20
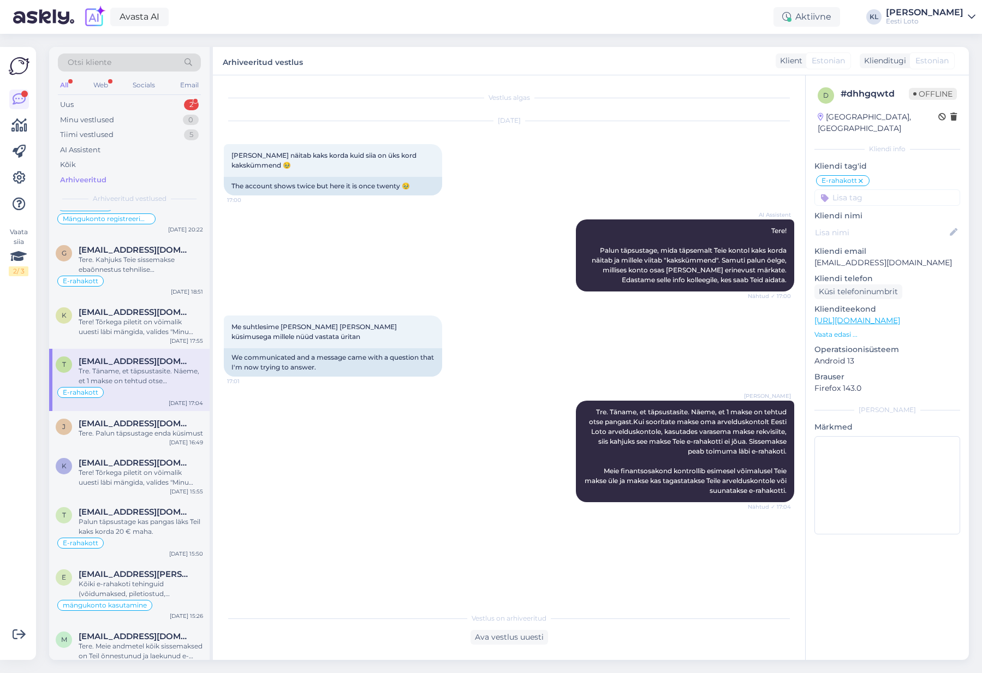
scroll to position [3047, 0]
click at [122, 328] on div "Tere! Tõrkega piletit on võimalik uuesti läbi mängida, valides "Minu piletid" –…" at bounding box center [141, 328] width 124 height 20
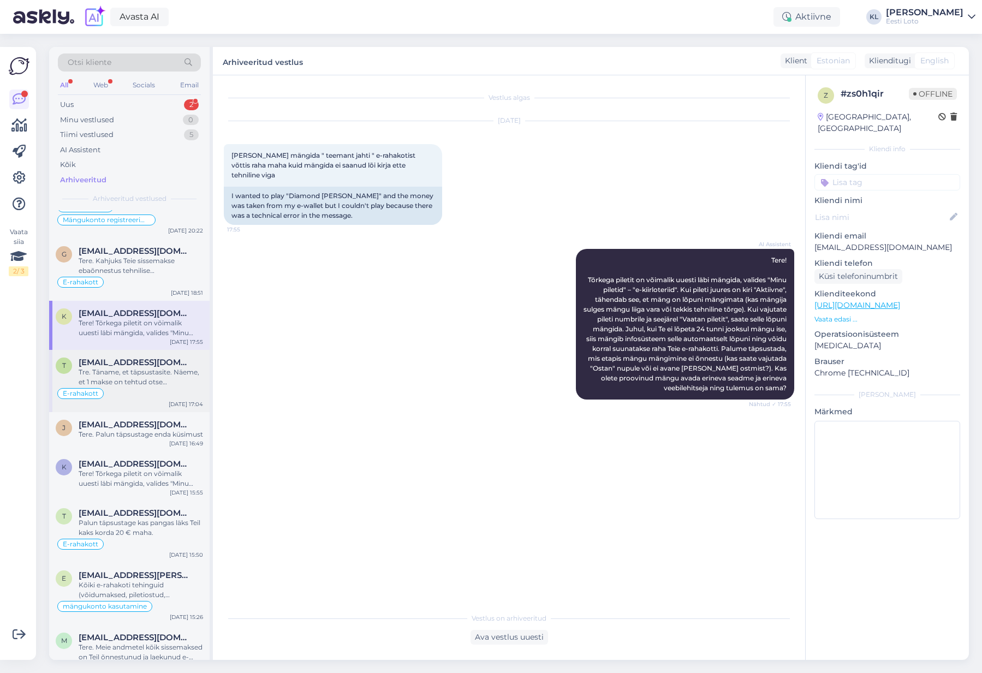
click at [115, 380] on div "Tre. Täname, et täpsustasite. Näeme, et 1 makse on tehtud otse pangast.Kui soor…" at bounding box center [141, 377] width 124 height 20
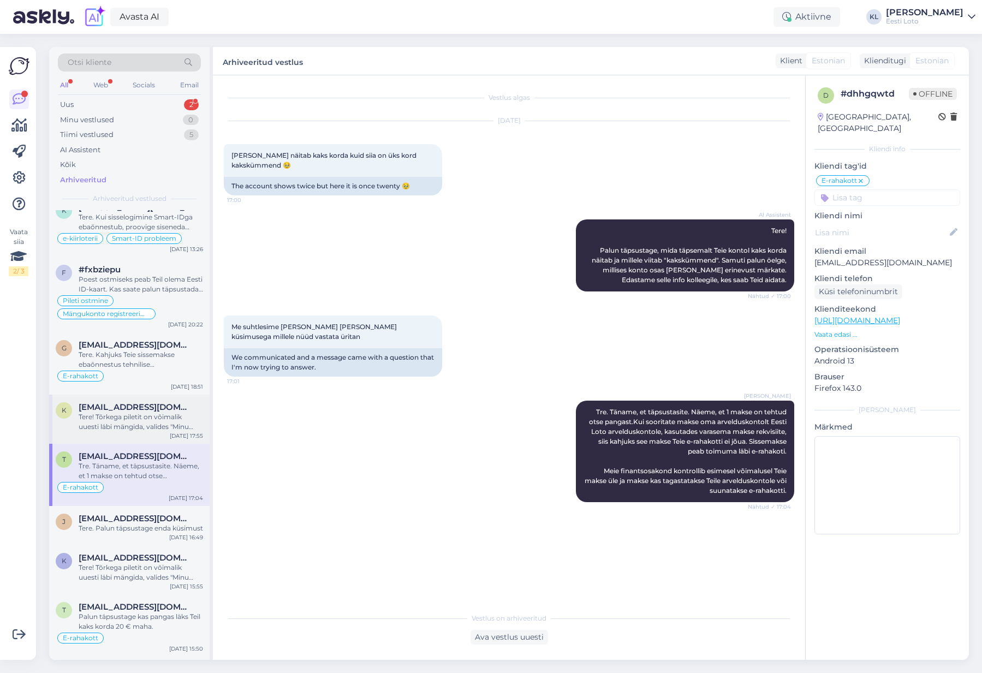
scroll to position [2938, 0]
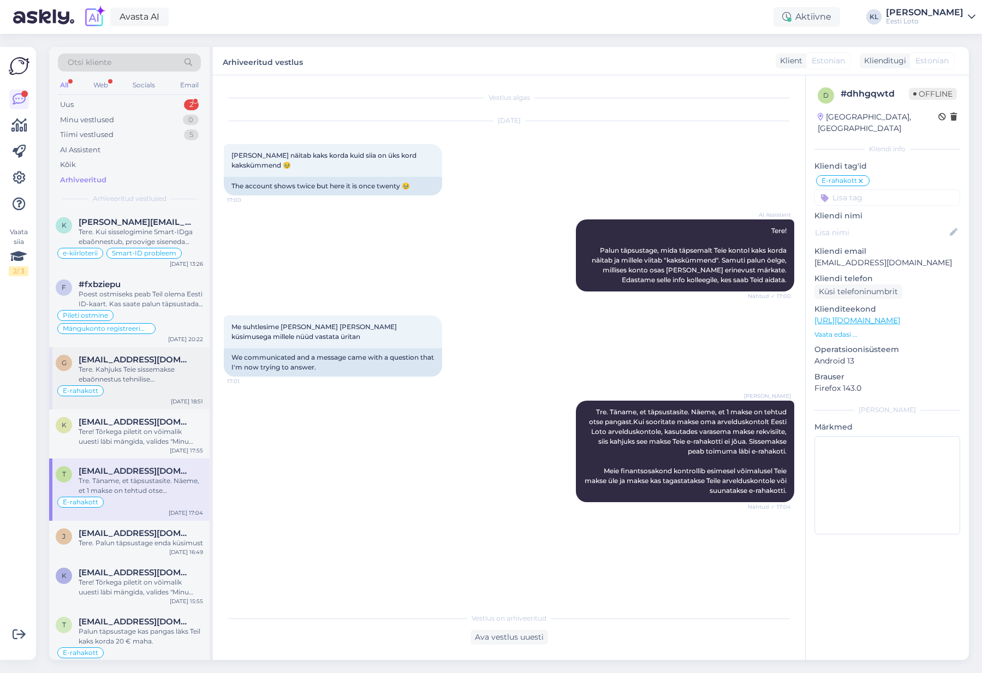
click at [114, 369] on div "Tere. Kahjuks Teie sissemakse ebaõnnestus tehnilise tõrke tõttu. Kontrollisime …" at bounding box center [141, 375] width 124 height 20
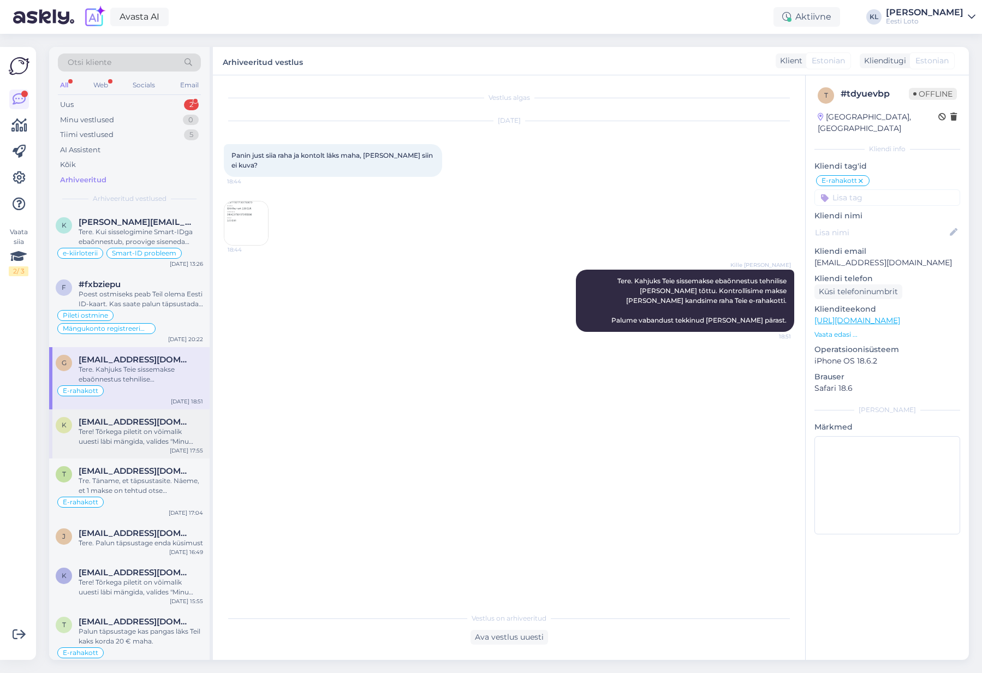
click at [115, 420] on span "Kairit.pitkja@gmail.com" at bounding box center [136, 422] width 114 height 10
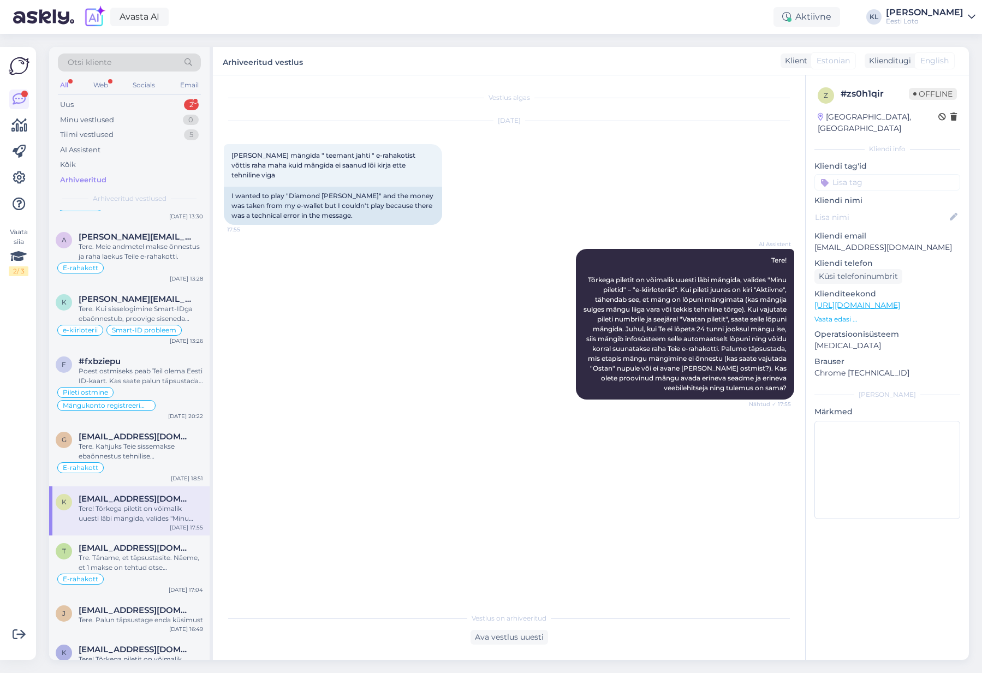
scroll to position [2860, 0]
click at [111, 433] on span "geili.tulits@gmail.com" at bounding box center [136, 438] width 114 height 10
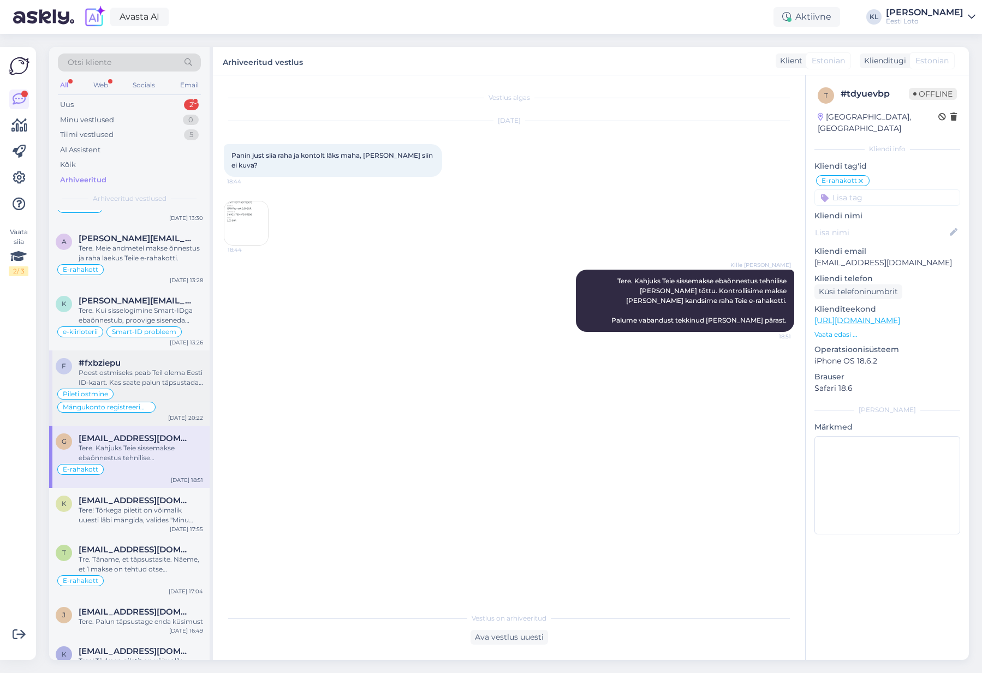
click at [114, 393] on div "Pileti ostmine Mängukonto registreerimine" at bounding box center [129, 401] width 147 height 26
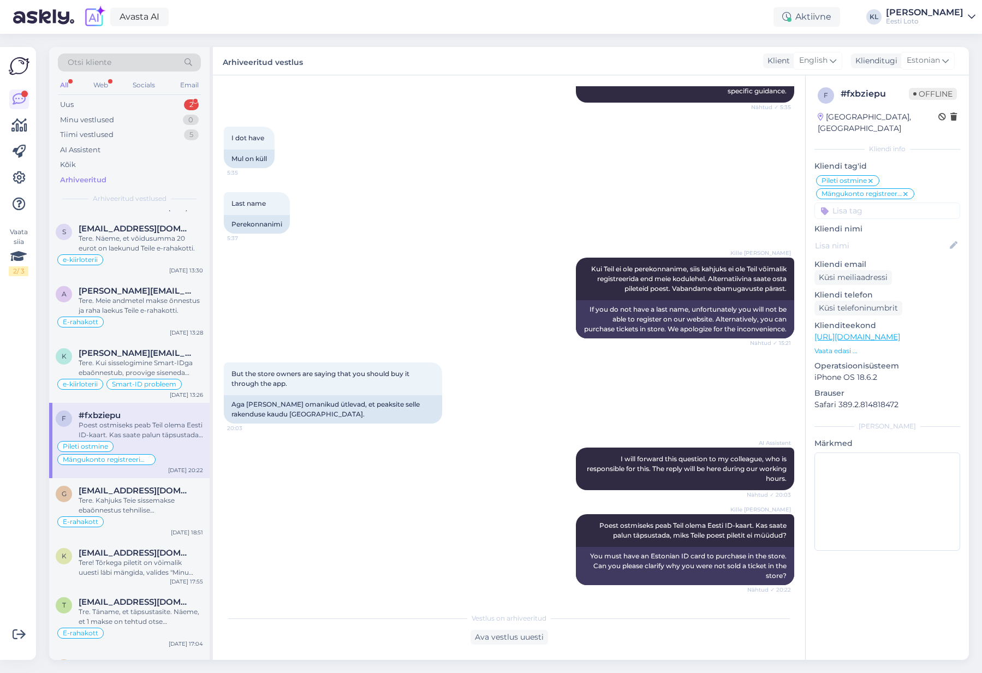
scroll to position [2807, 0]
click at [114, 372] on div "Tere. Kui sisselogimine Smart-IDga ebaõnnestub, proovige siseneda pangalingi ka…" at bounding box center [141, 369] width 124 height 20
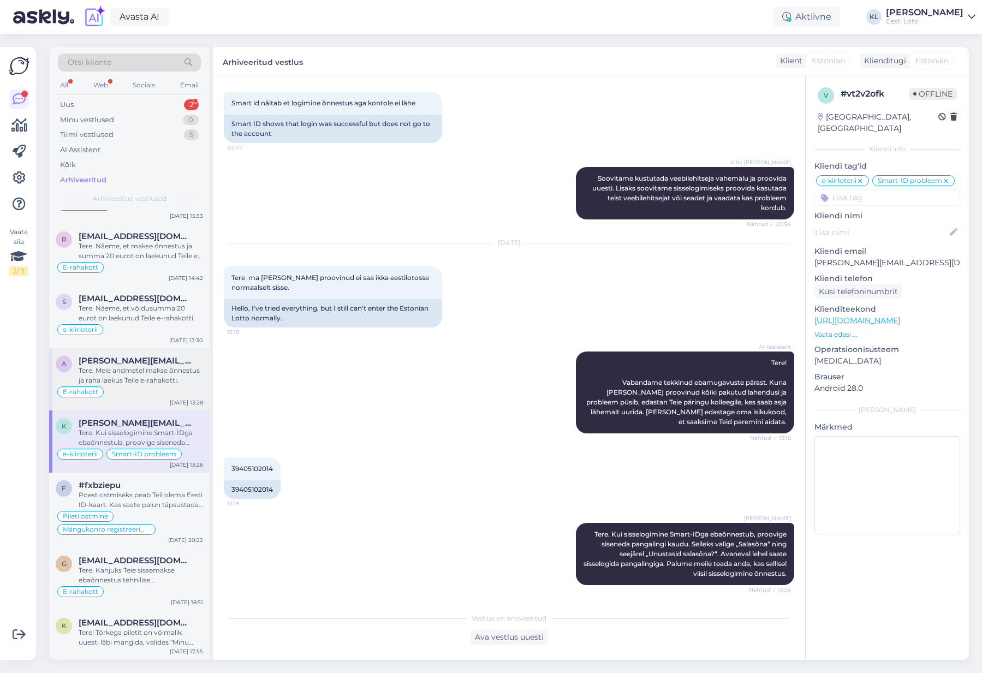
scroll to position [2738, 0]
click at [109, 369] on div "Tere. Meie andmetel makse õnnestus ja raha laekus Teile e-rahakotti." at bounding box center [141, 375] width 124 height 20
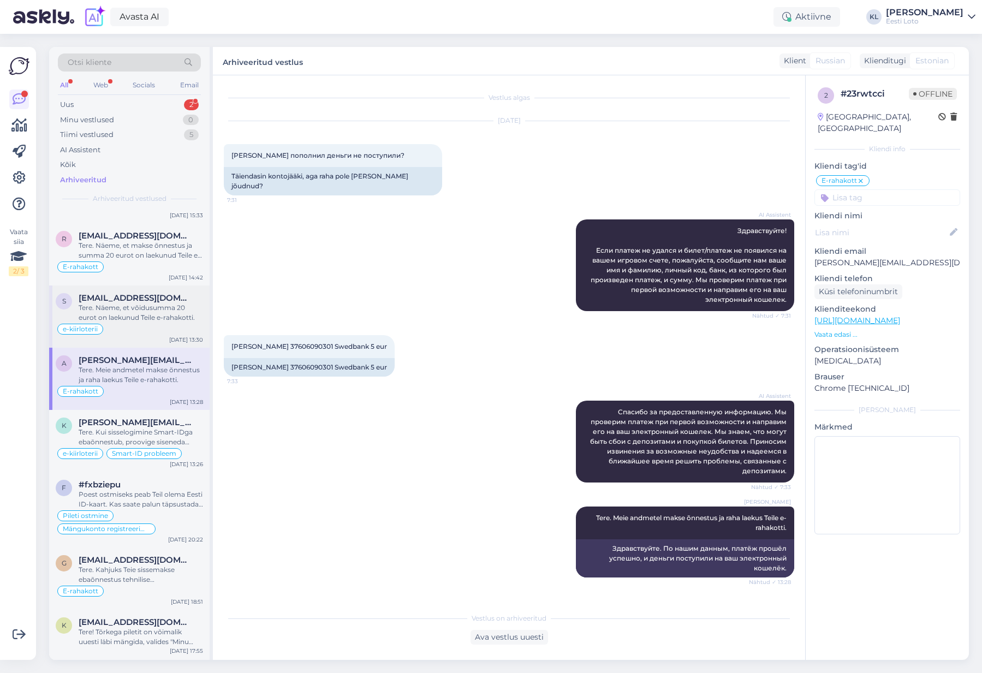
click at [129, 323] on div "e-kiirloterii" at bounding box center [129, 329] width 147 height 13
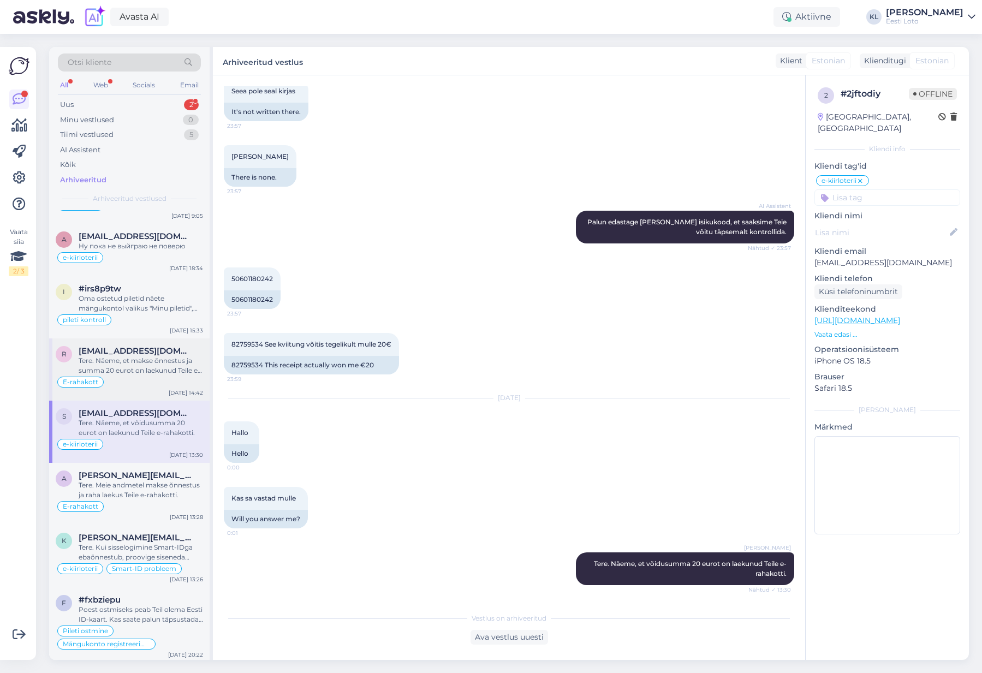
scroll to position [2617, 0]
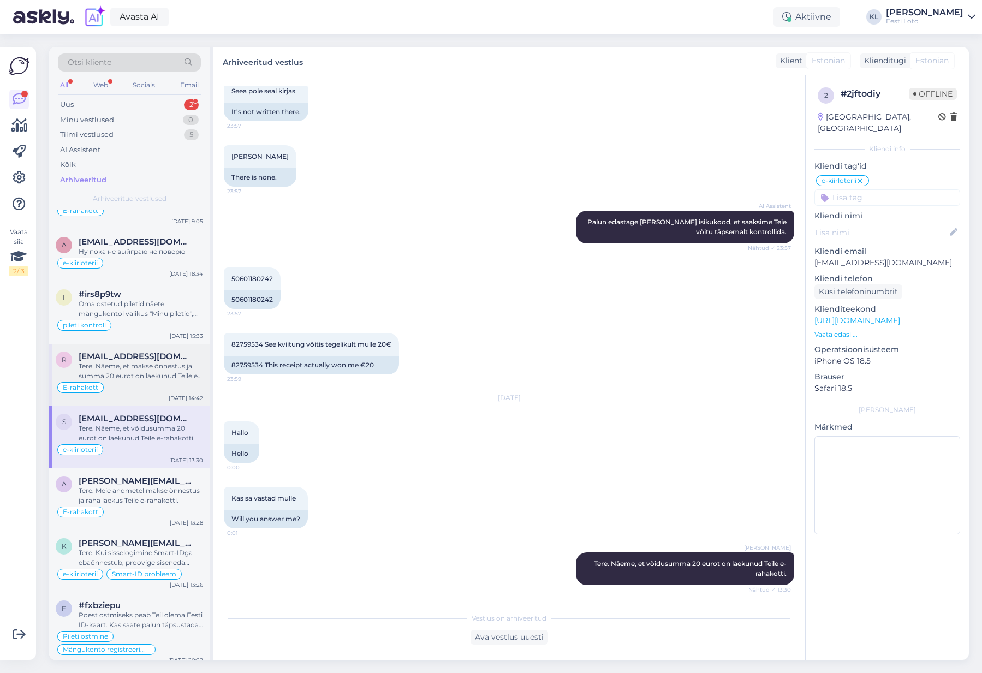
click at [120, 376] on div "Tere. Näeme, et makse õnnestus ja summa 20 eurot on laekunud Teile e-rahakotti." at bounding box center [141, 371] width 124 height 20
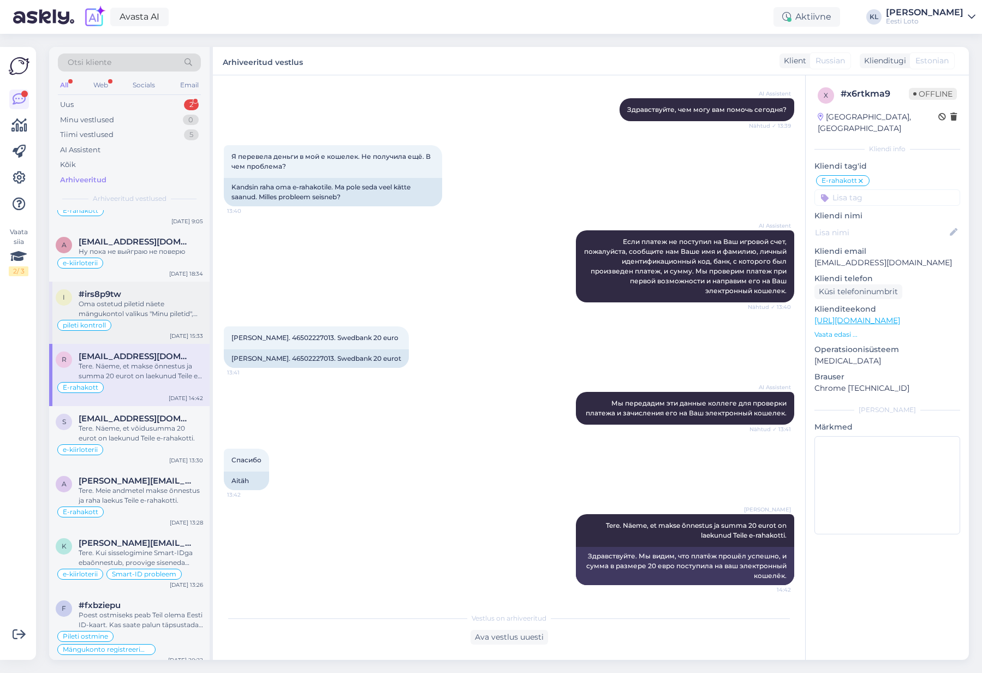
scroll to position [2616, 0]
click at [137, 285] on div "i #irs8p9tw Oma ostetud piletid näete mängukontol valikus "Minu piletid", võidu…" at bounding box center [129, 314] width 160 height 62
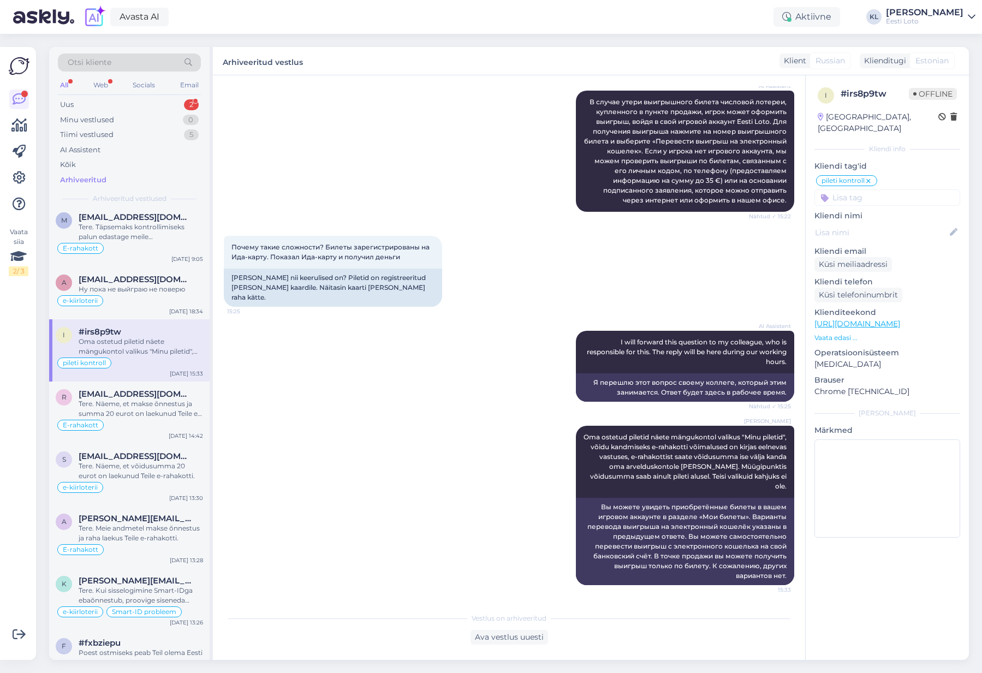
scroll to position [0, 0]
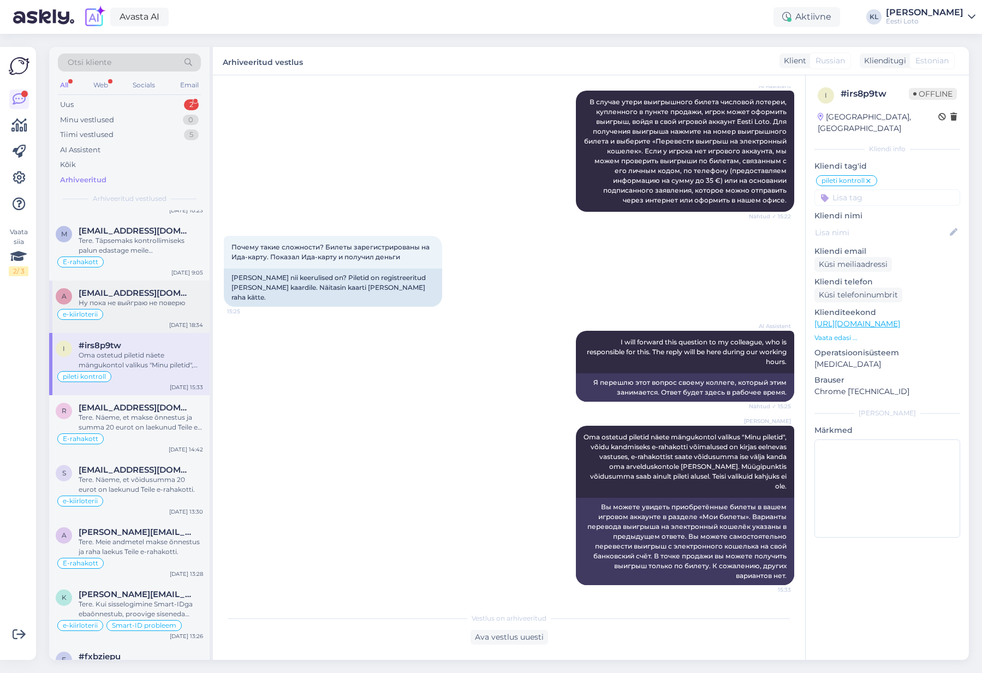
click at [112, 290] on span "Artjom.12@bk.ru" at bounding box center [136, 293] width 114 height 10
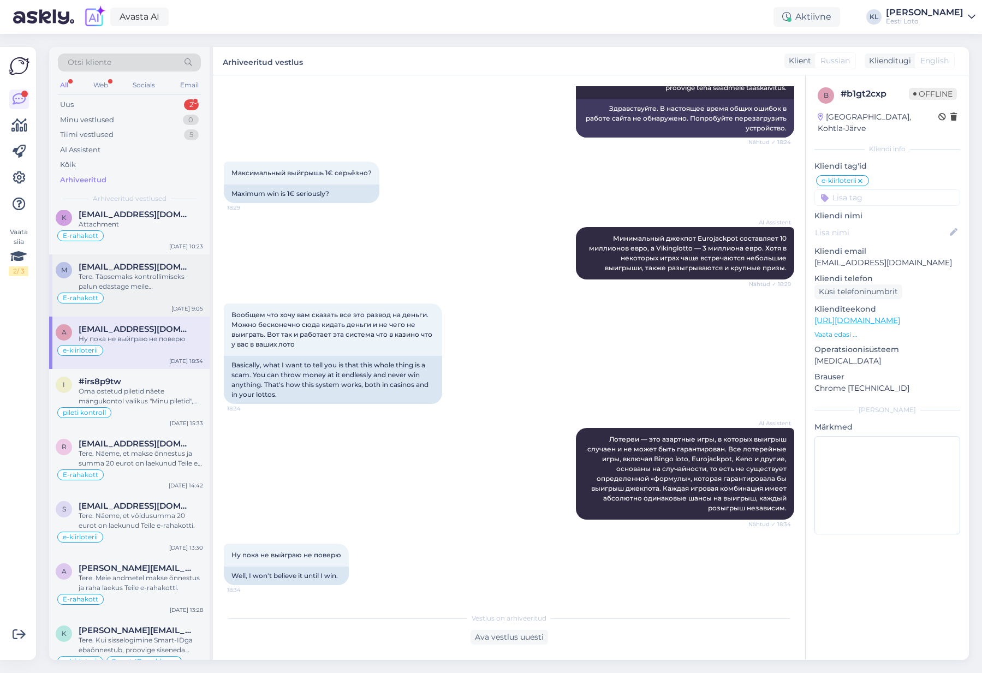
click at [109, 289] on div "Tere. Täpsemaks kontrollimiseks palun edastage meile maksekorralduse koopia." at bounding box center [141, 282] width 124 height 20
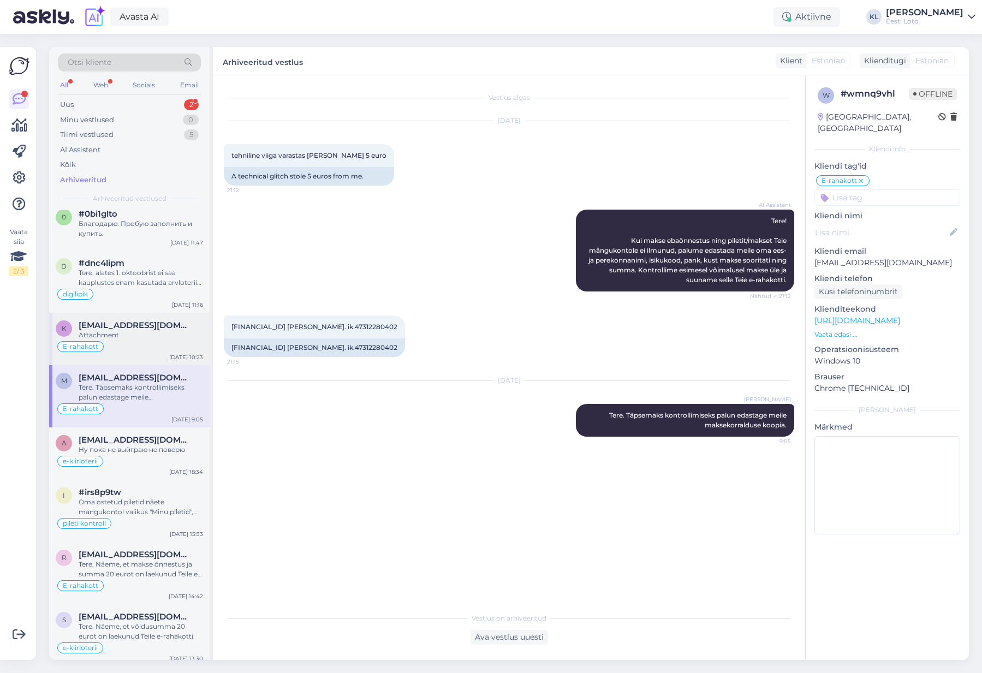
click at [110, 324] on span "Kostopravov@gmail.com" at bounding box center [136, 325] width 114 height 10
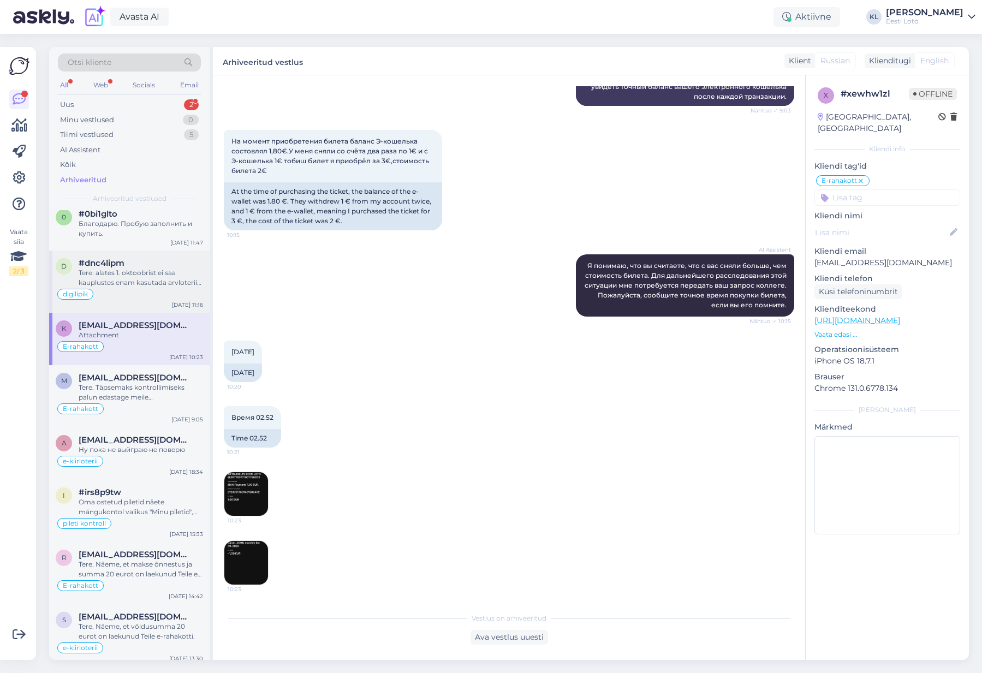
click at [114, 279] on div "Tere. alates 1. oktoobrist ei saa kauplustes enam kasutada arvloterii pileti nu…" at bounding box center [141, 278] width 124 height 20
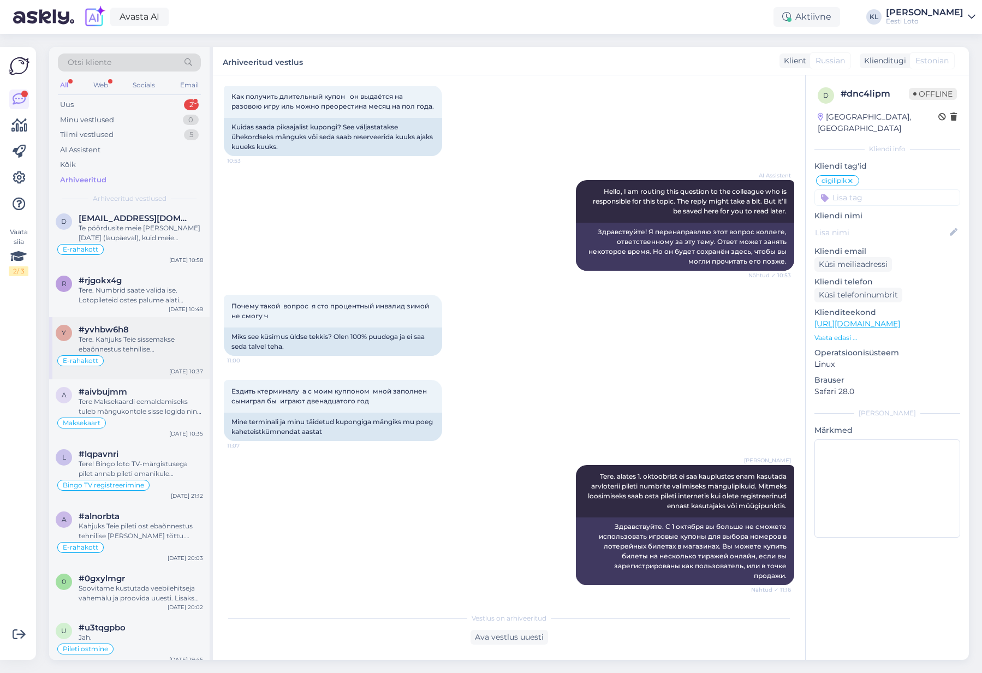
scroll to position [7, 0]
click at [157, 105] on div "Uus 2" at bounding box center [129, 104] width 143 height 15
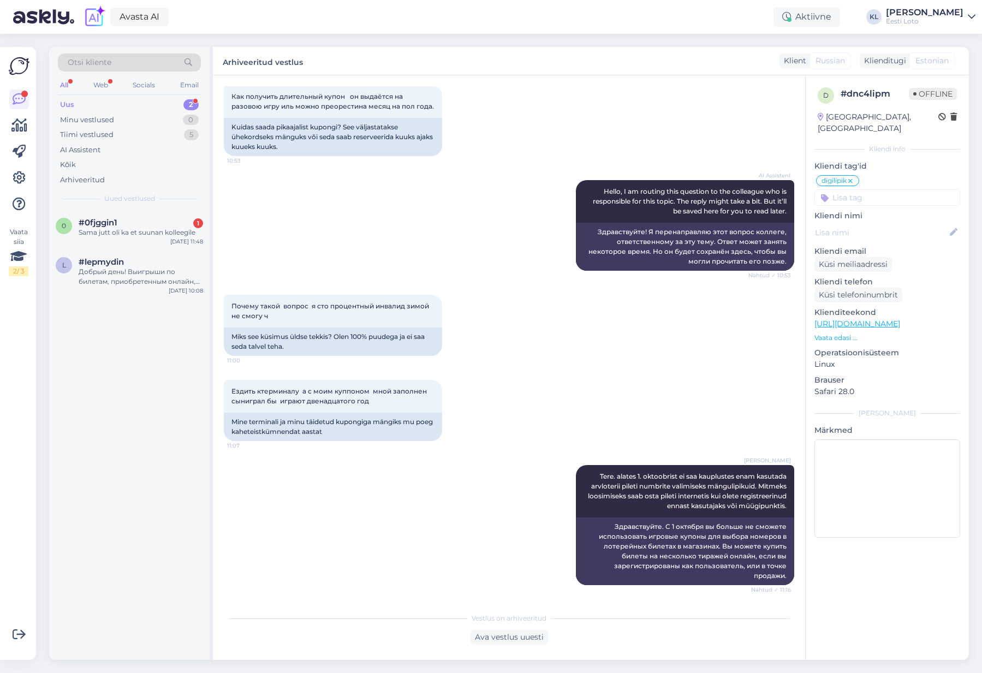
scroll to position [0, 0]
click at [130, 224] on div "#0fjggin1 1" at bounding box center [141, 223] width 124 height 10
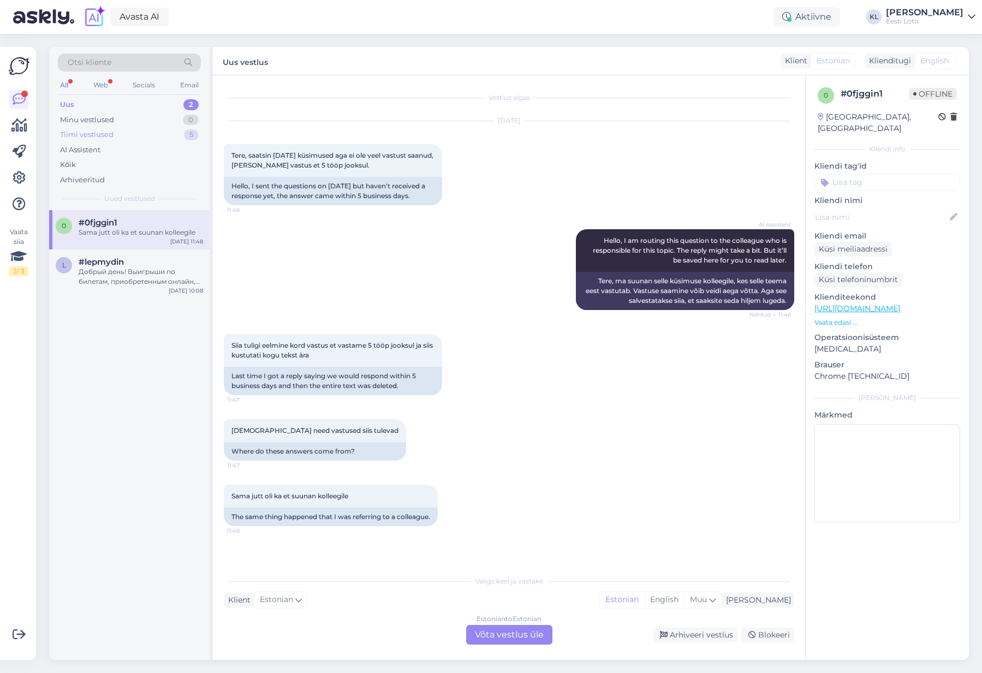
click at [90, 134] on div "Tiimi vestlused" at bounding box center [86, 134] width 53 height 11
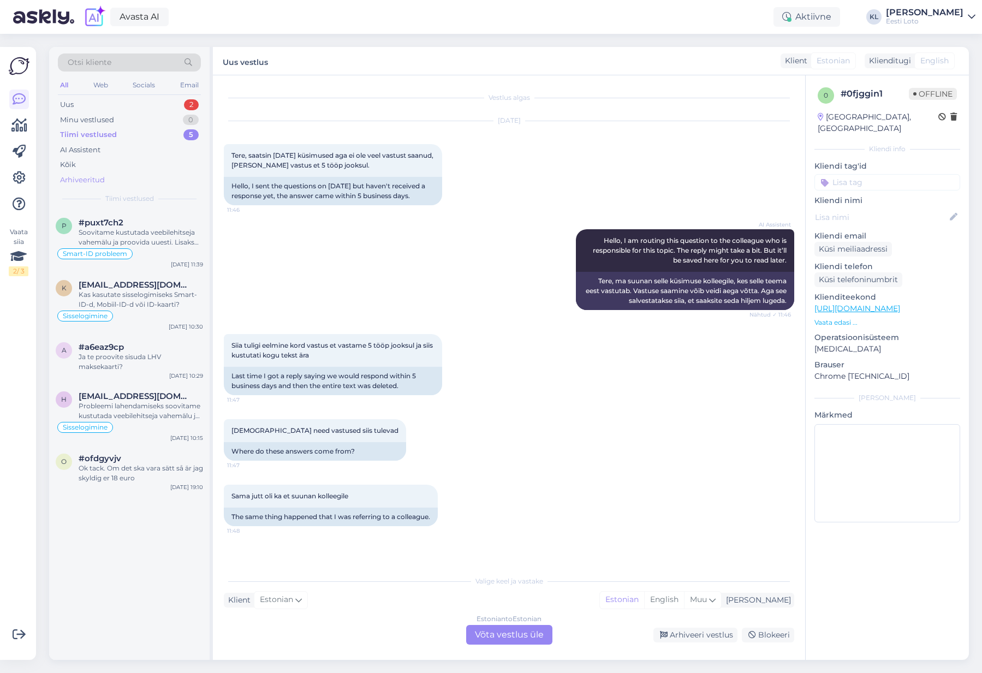
click at [90, 177] on div "Arhiveeritud" at bounding box center [82, 180] width 45 height 11
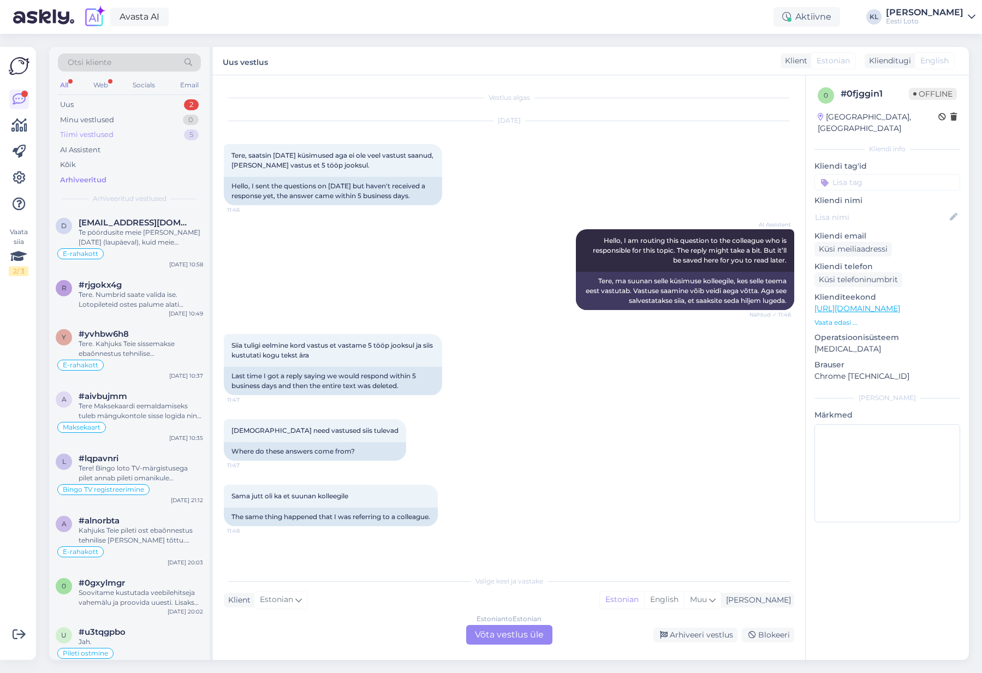
click at [96, 137] on div "Tiimi vestlused" at bounding box center [86, 134] width 53 height 11
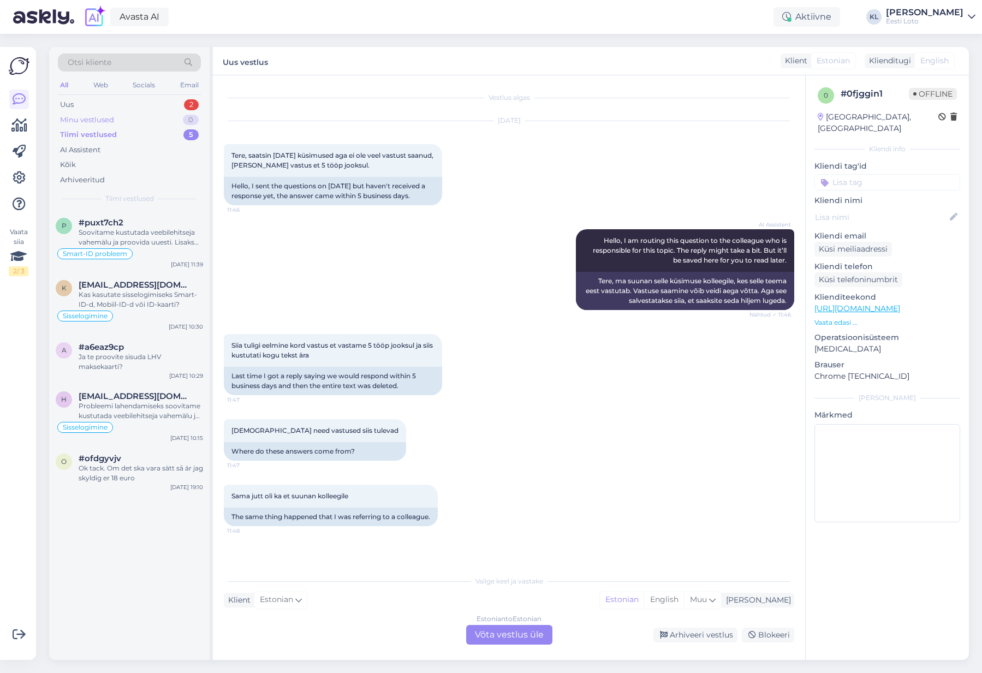
click at [98, 122] on div "Minu vestlused" at bounding box center [87, 120] width 54 height 11
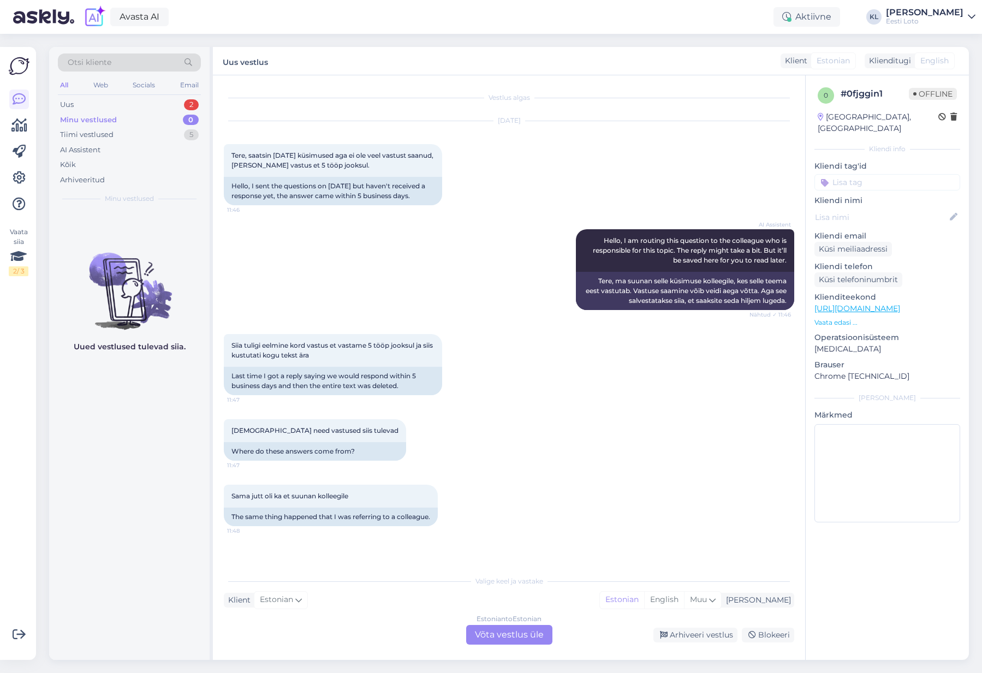
click at [111, 70] on div "Otsi kliente" at bounding box center [129, 62] width 143 height 18
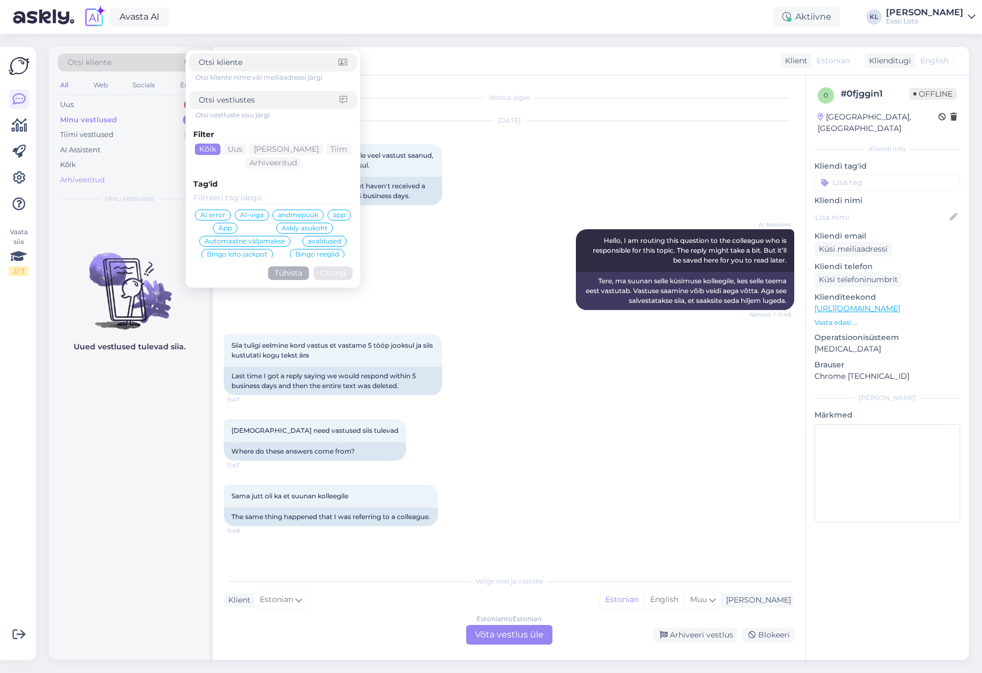
click at [92, 172] on div "Arhiveeritud" at bounding box center [129, 179] width 143 height 15
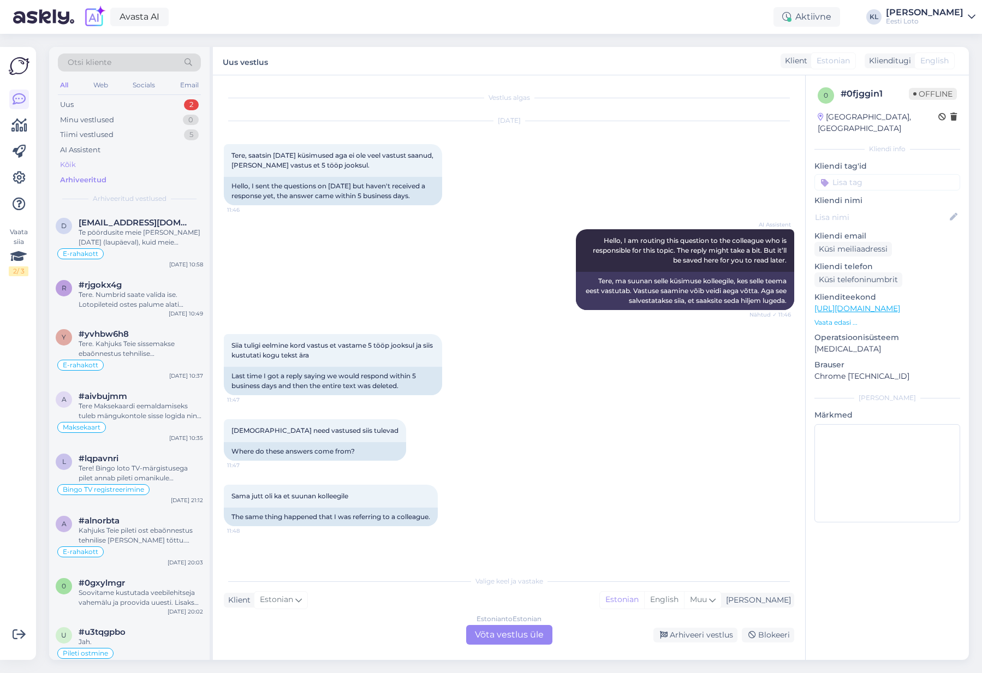
click at [87, 164] on div "Kõik" at bounding box center [129, 164] width 143 height 15
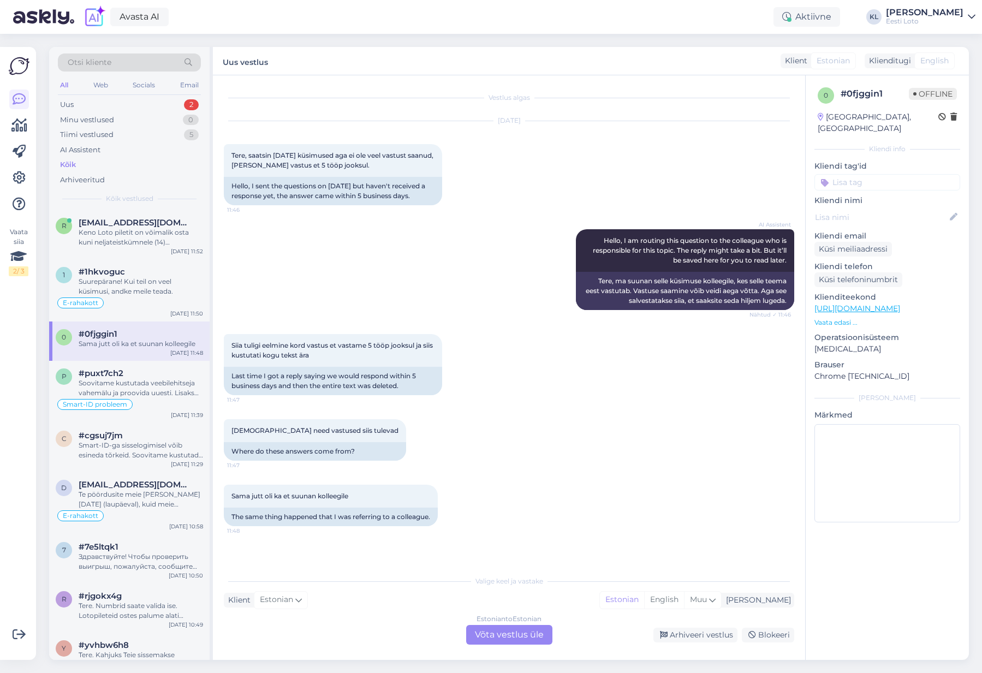
click at [126, 57] on div "Otsi kliente" at bounding box center [129, 62] width 143 height 18
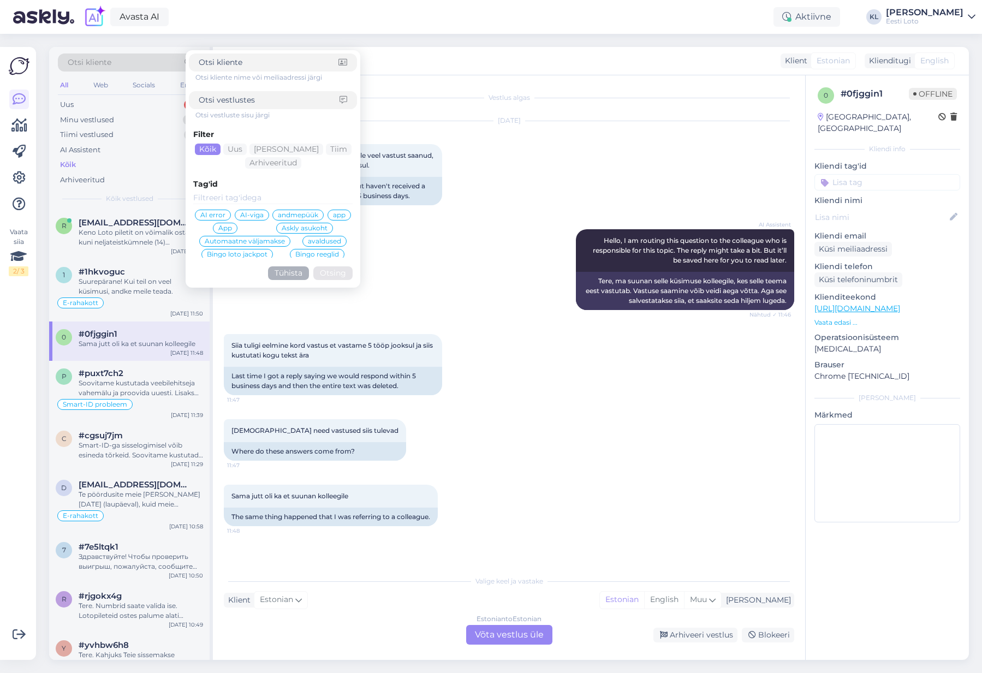
click at [93, 66] on span "Otsi kliente" at bounding box center [90, 62] width 44 height 11
click at [248, 98] on input at bounding box center [269, 99] width 141 height 11
type input "5 tööpäeva jooksul"
click at [333, 273] on button "Otsing" at bounding box center [332, 273] width 39 height 14
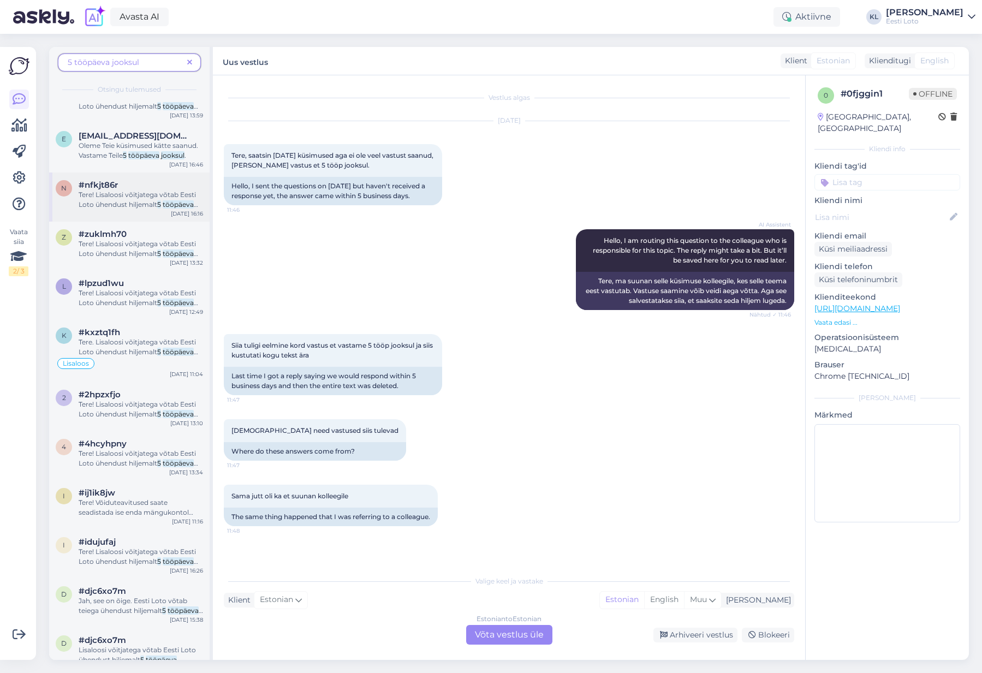
scroll to position [129, 0]
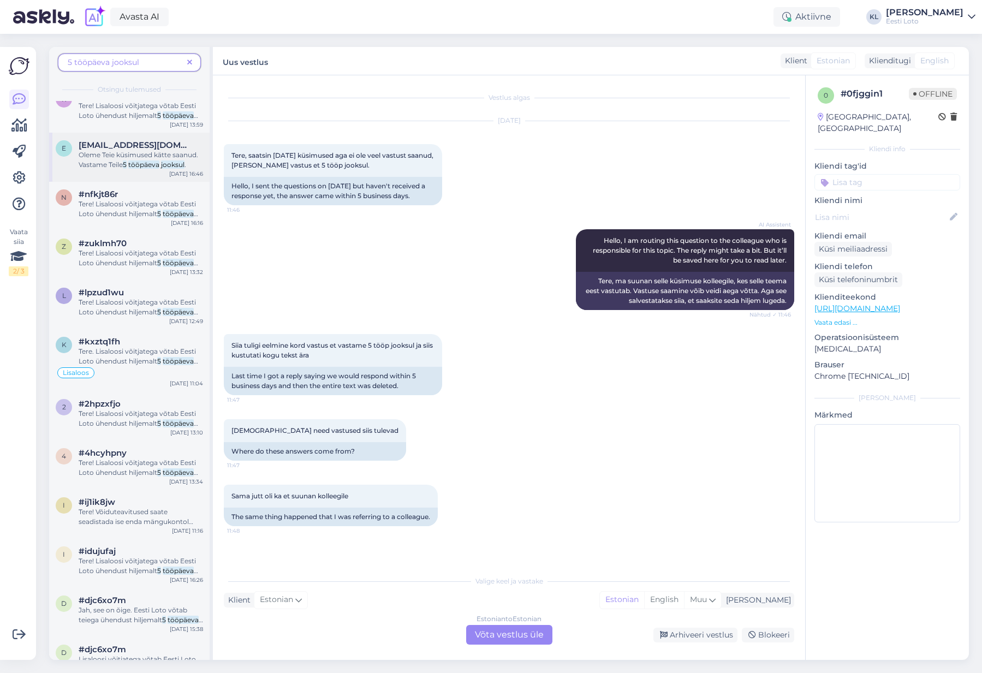
click at [135, 154] on span "Oleme Teie küsimused kätte saanud. Vastame Teile" at bounding box center [139, 160] width 120 height 18
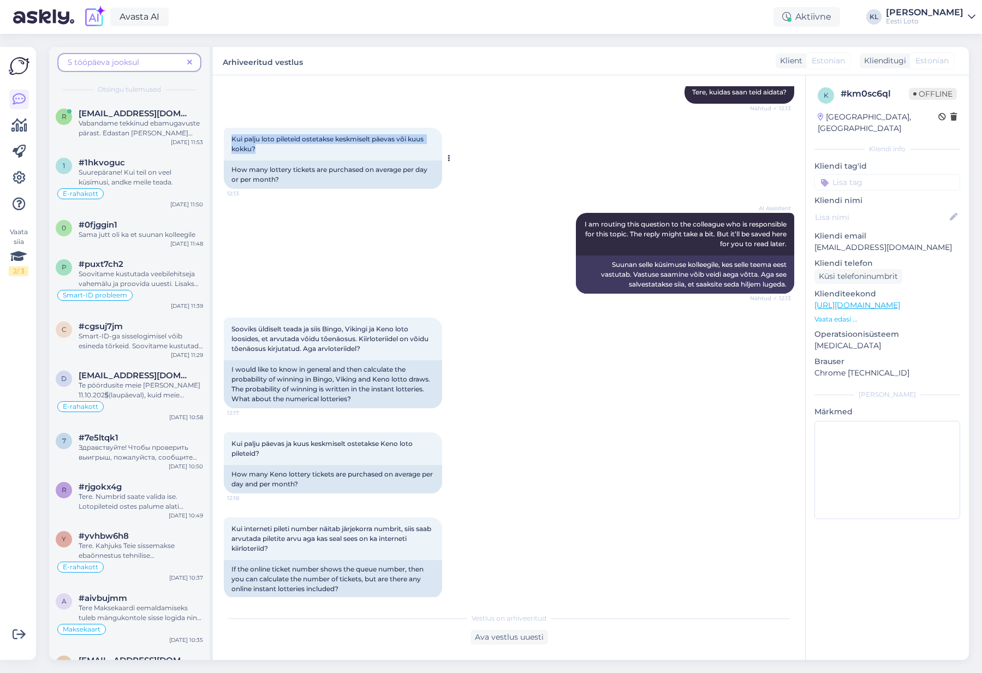
drag, startPoint x: 273, startPoint y: 150, endPoint x: 229, endPoint y: 137, distance: 46.1
click at [229, 137] on div "Kui palju loto pileteid ostetakse keskmiselt päevas või kuus kokku? 12:13" at bounding box center [333, 144] width 218 height 33
copy span "Kui palju loto pileteid ostetakse keskmiselt päevas või kuus kokku?"
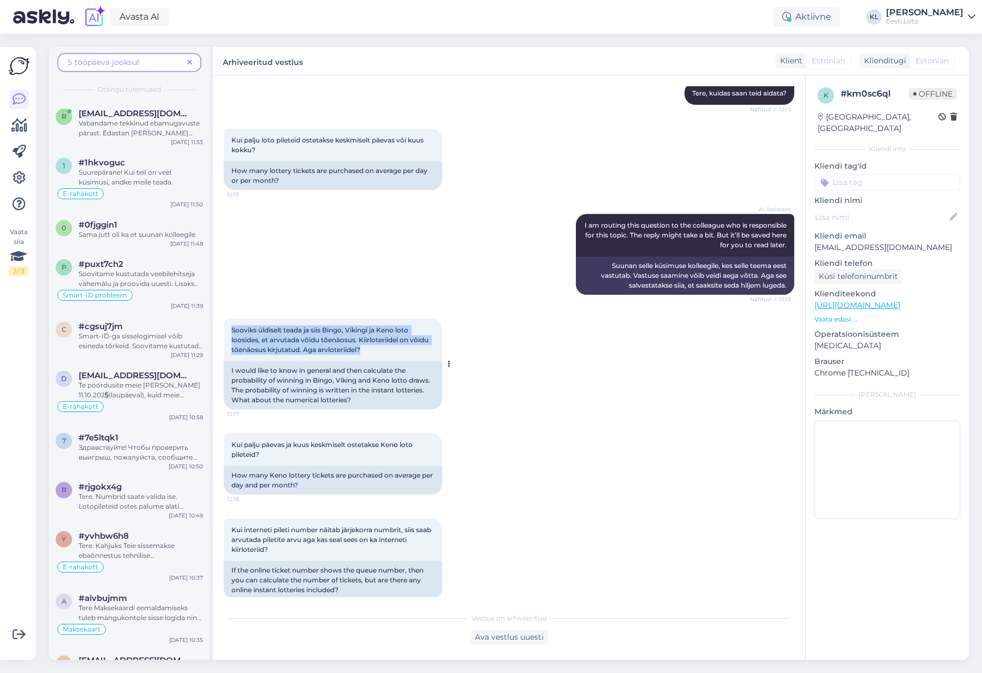
drag, startPoint x: 331, startPoint y: 344, endPoint x: 230, endPoint y: 329, distance: 102.2
click at [230, 329] on div "Sooviks üldiselt teada ja siis Bingo, Vikingi ja Keno loto loosides, et arvutad…" at bounding box center [333, 340] width 218 height 43
copy span "Sooviks üldiselt teada ja siis Bingo, Vikingi ja Keno loto loosides, et arvutad…"
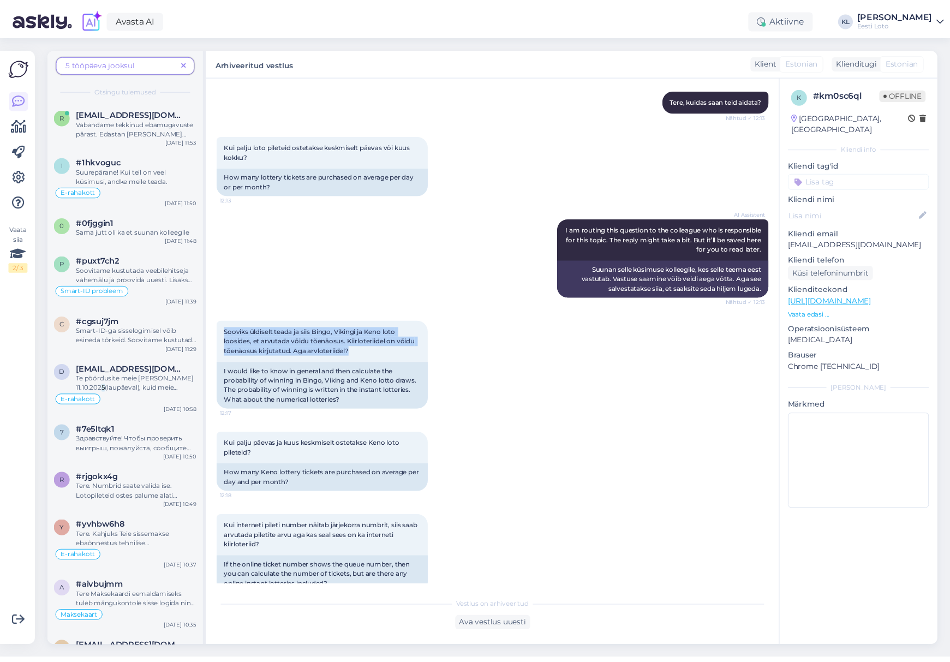
scroll to position [124, 0]
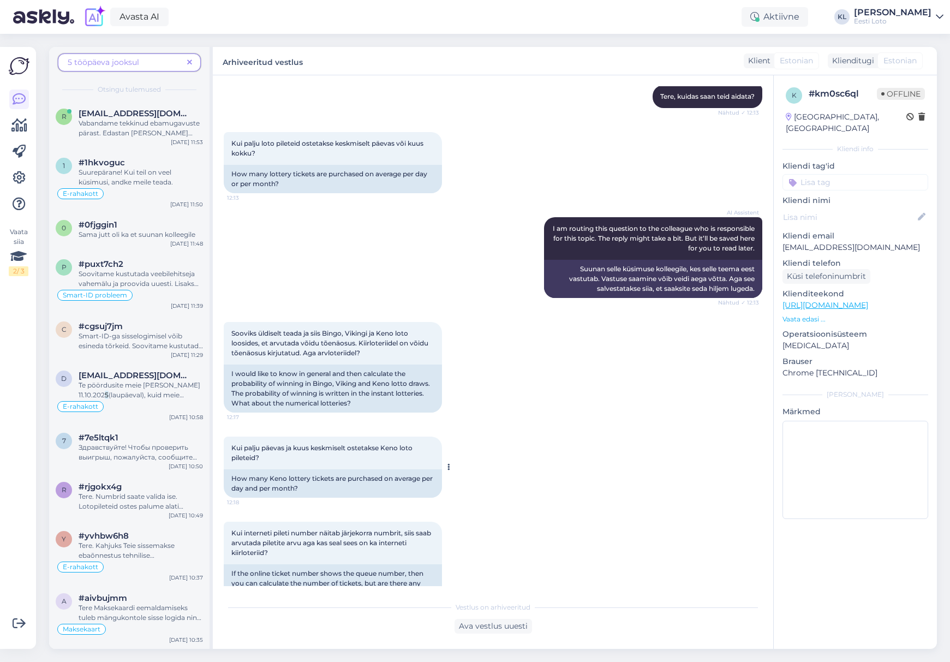
drag, startPoint x: 281, startPoint y: 454, endPoint x: 261, endPoint y: 455, distance: 19.1
click at [277, 454] on div "Kui palju päevas ja kuus keskmiselt ostetakse Keno loto pileteid? 12:18" at bounding box center [333, 453] width 218 height 33
drag, startPoint x: 261, startPoint y: 456, endPoint x: 226, endPoint y: 449, distance: 35.8
click at [226, 449] on div "Kui palju päevas ja kuus keskmiselt ostetakse Keno loto pileteid? 12:18" at bounding box center [333, 453] width 218 height 33
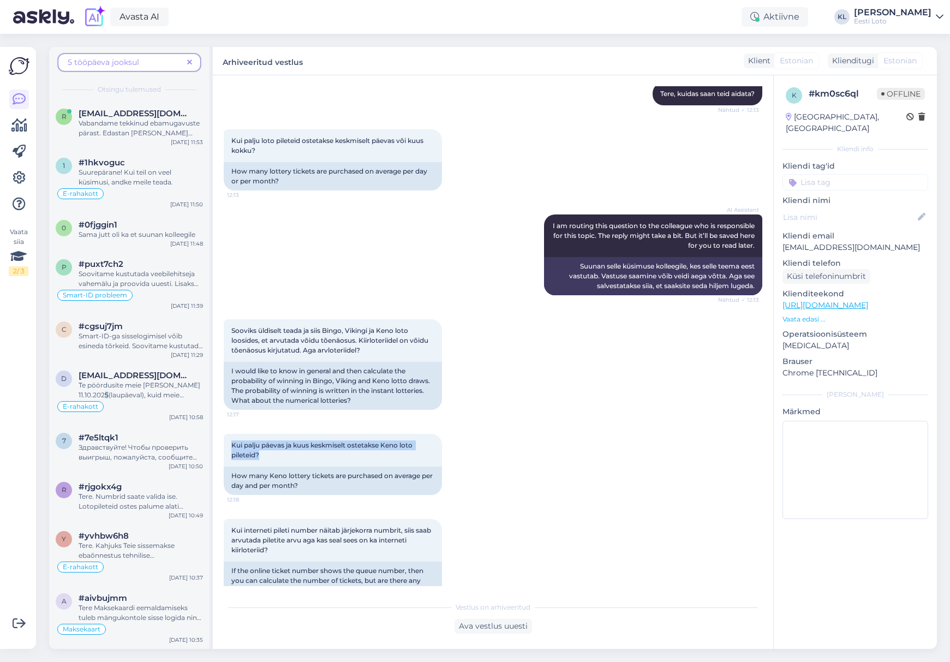
copy span "Kui palju päevas ja kuus keskmiselt ostetakse Keno loto pileteid?"
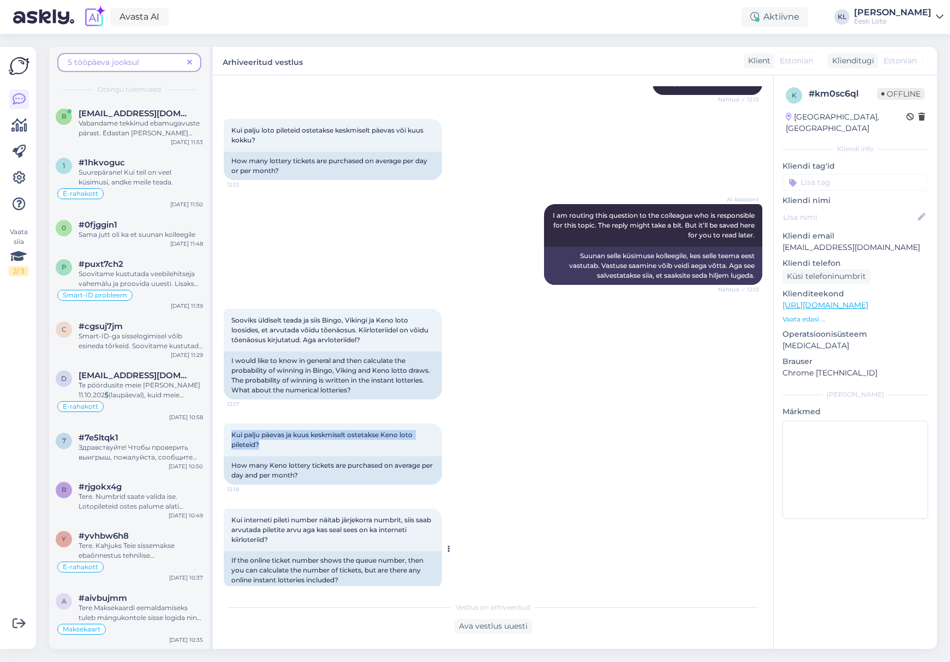
scroll to position [147, 0]
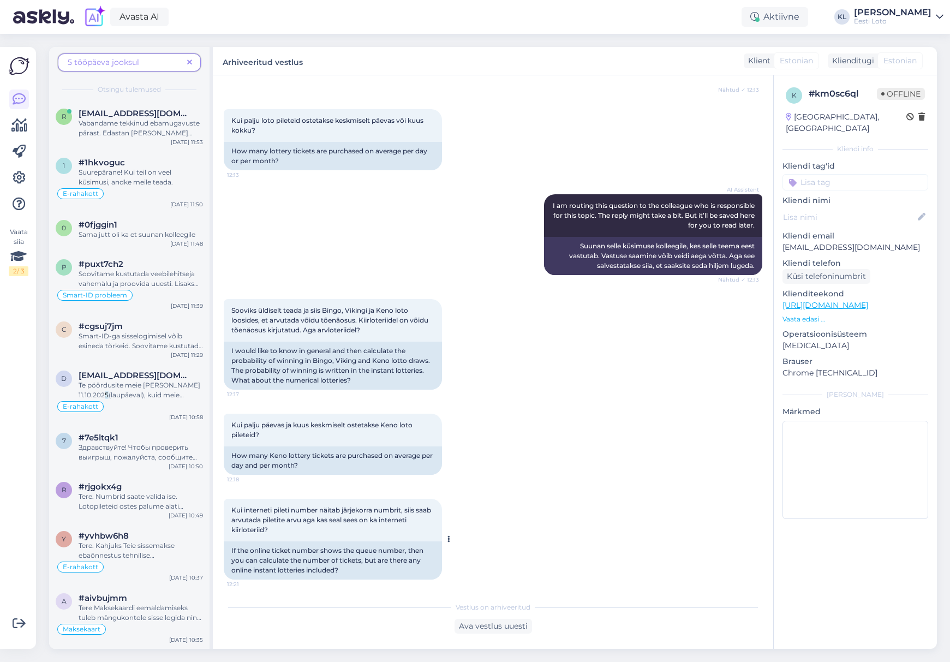
click at [244, 528] on span "Kui interneti pileti number näitab järjekorra numbrit, siis saab arvutada pilet…" at bounding box center [331, 520] width 201 height 28
drag, startPoint x: 276, startPoint y: 529, endPoint x: 229, endPoint y: 513, distance: 50.1
click at [229, 513] on div "Kui interneti pileti number näitab järjekorra numbrit, siis saab arvutada pilet…" at bounding box center [333, 520] width 218 height 43
copy span "Kui interneti pileti number näitab järjekorra numbrit, siis saab arvutada pilet…"
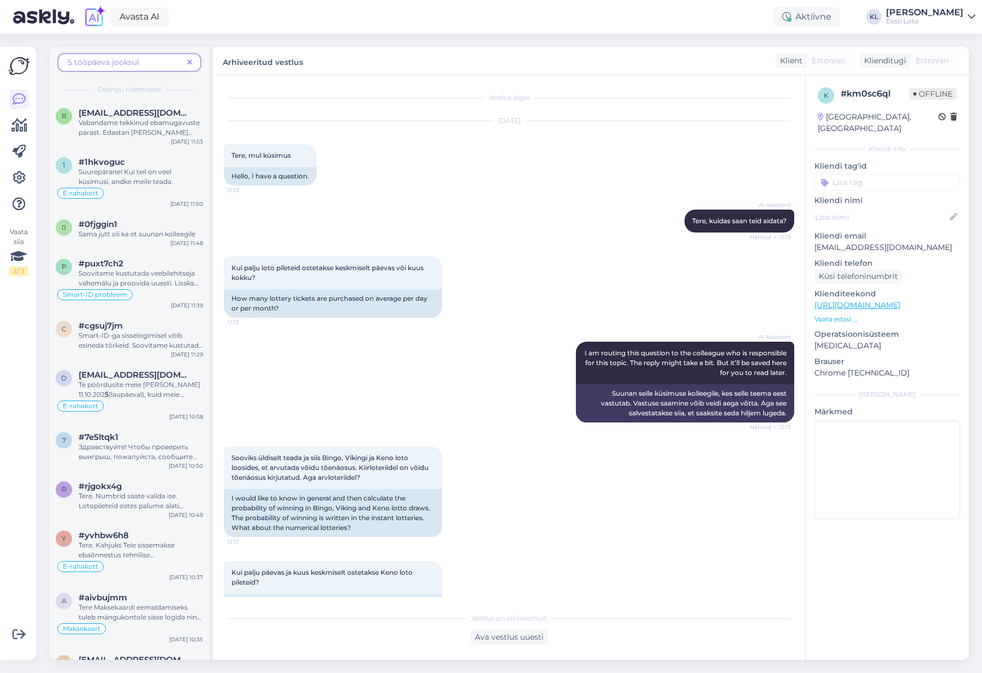
scroll to position [0, 0]
click at [187, 62] on span at bounding box center [190, 62] width 14 height 11
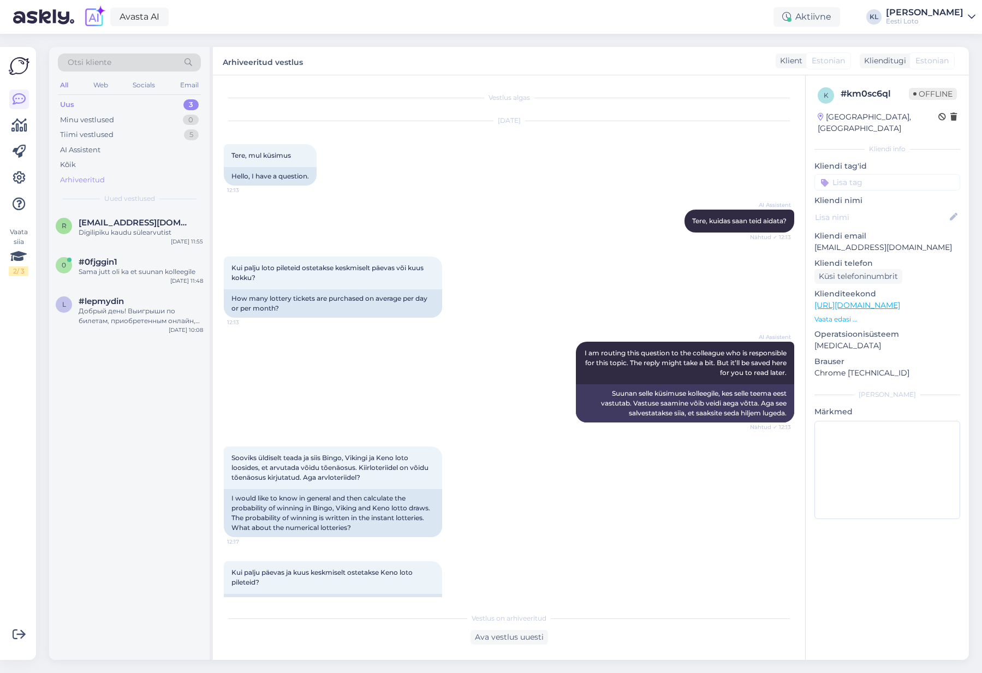
click at [99, 182] on div "Arhiveeritud" at bounding box center [82, 180] width 45 height 11
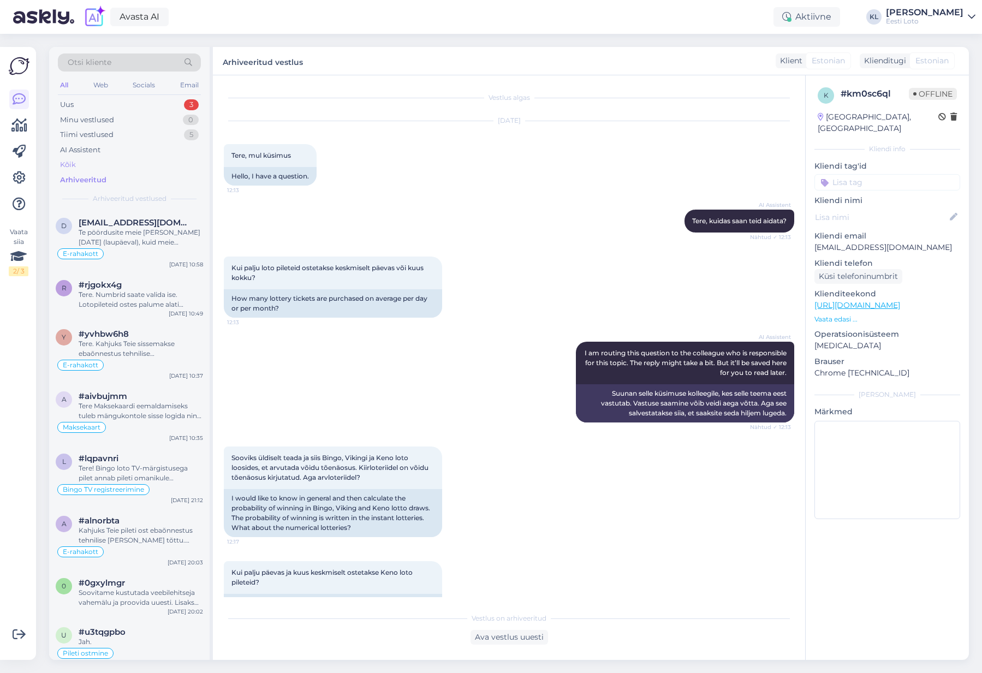
click at [78, 165] on div "Kõik" at bounding box center [129, 164] width 143 height 15
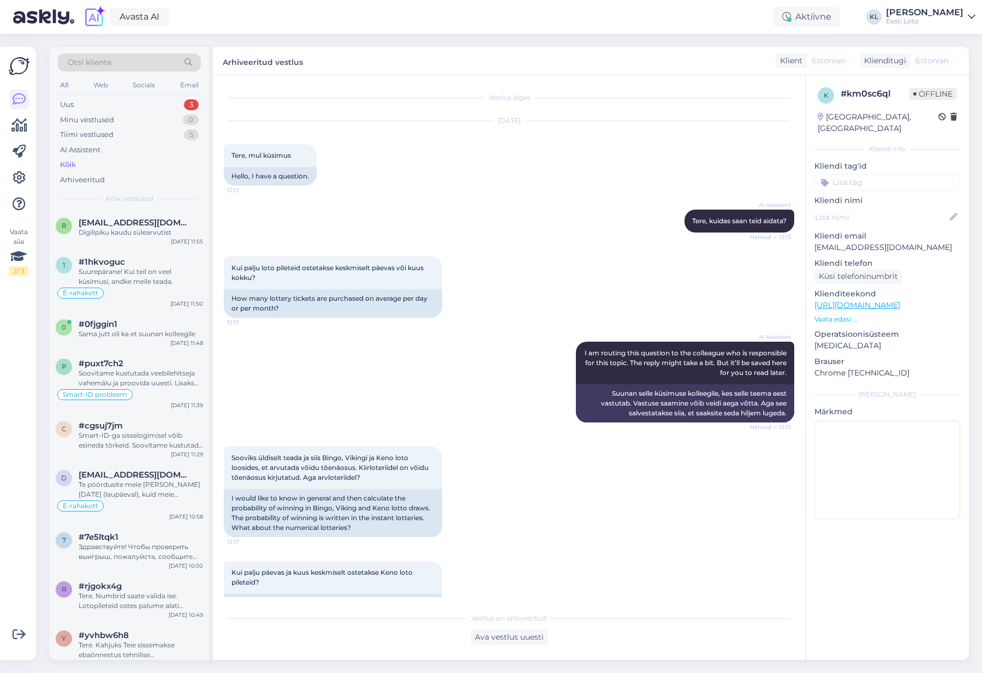
click at [116, 67] on div "Otsi kliente" at bounding box center [129, 62] width 143 height 18
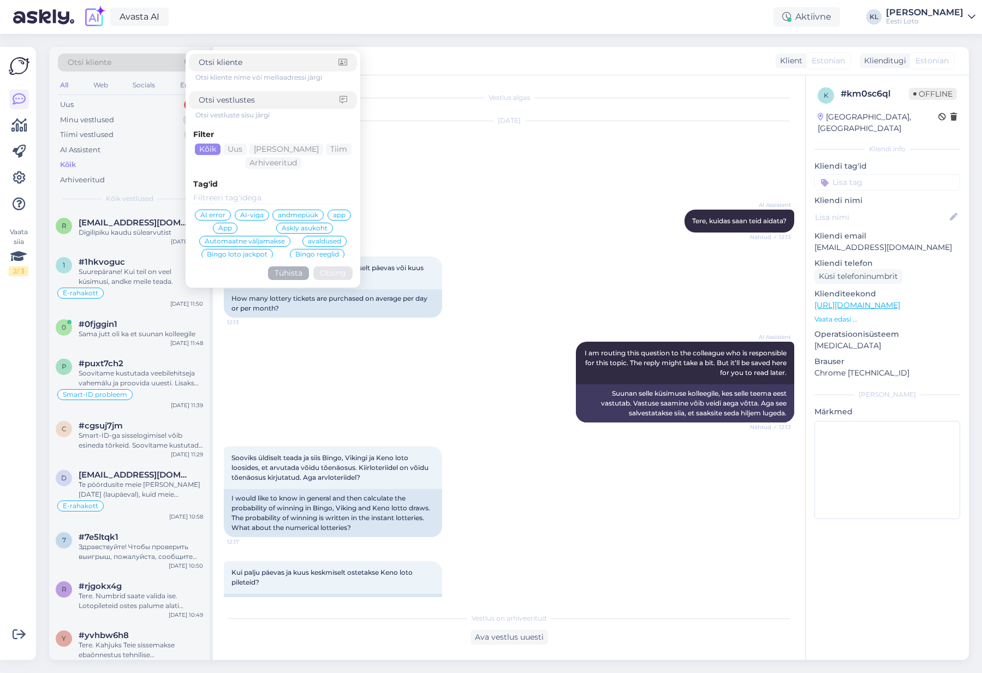
click at [235, 103] on input at bounding box center [269, 99] width 141 height 11
type input "keskmiselt"
click at [333, 273] on button "Otsing" at bounding box center [332, 273] width 39 height 14
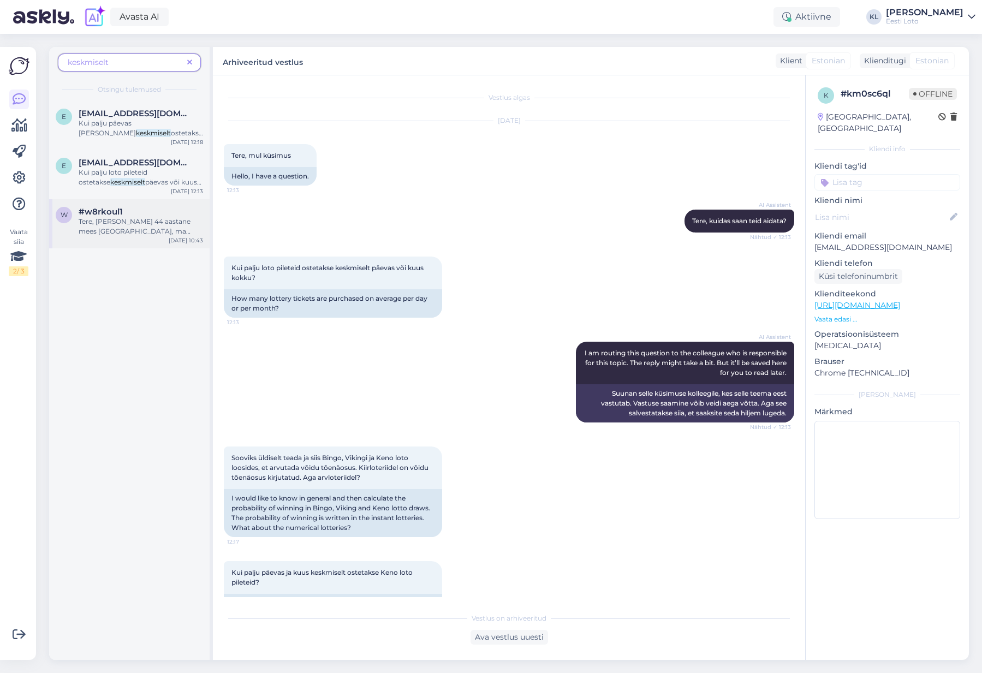
click at [134, 216] on div "#w8rkoul1" at bounding box center [141, 212] width 124 height 10
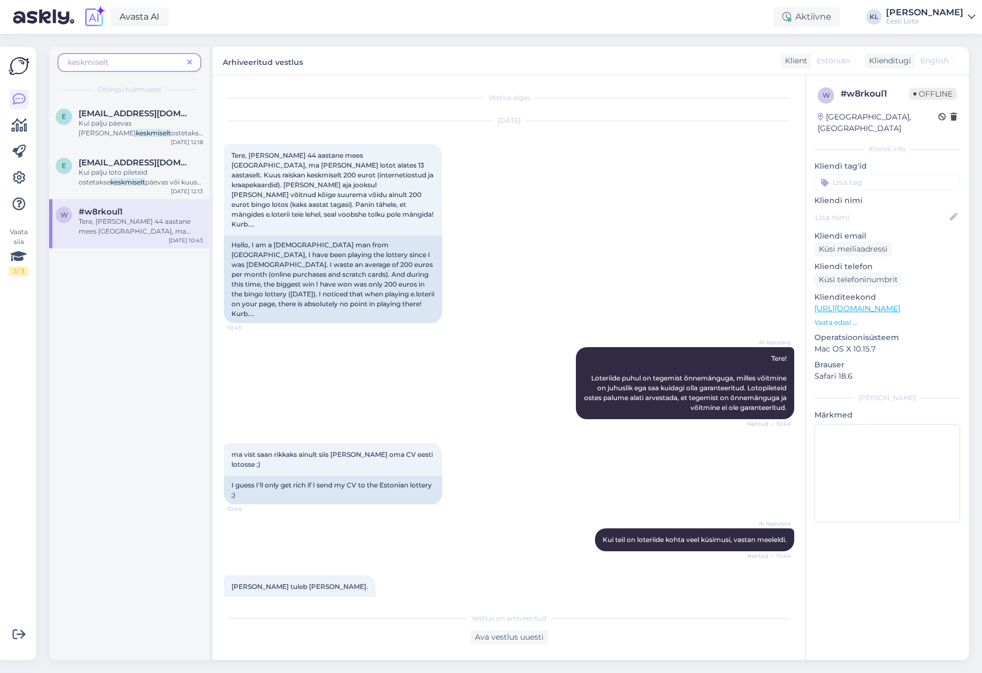
scroll to position [23, 0]
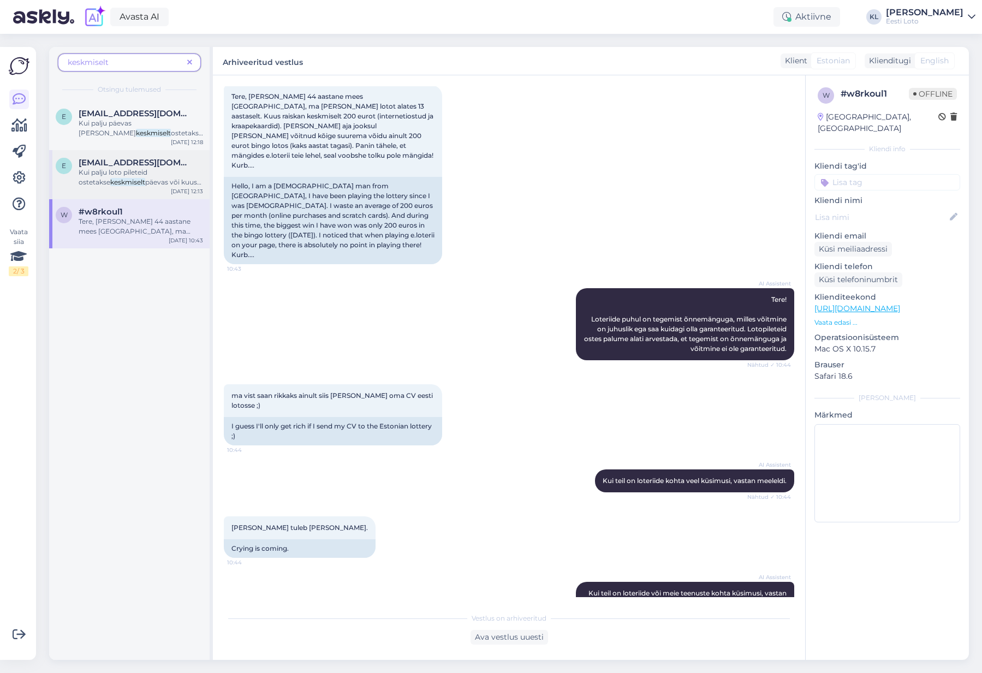
click at [132, 164] on span "[EMAIL_ADDRESS][DOMAIN_NAME]" at bounding box center [136, 163] width 114 height 10
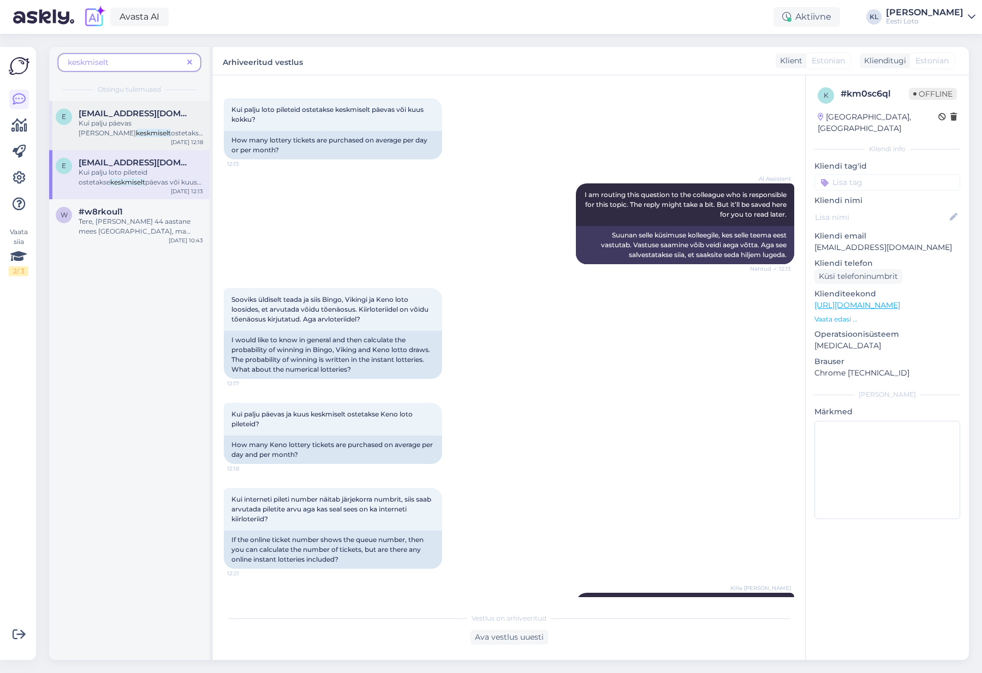
click at [130, 123] on span "Kui palju päevas ja kuus" at bounding box center [107, 128] width 57 height 18
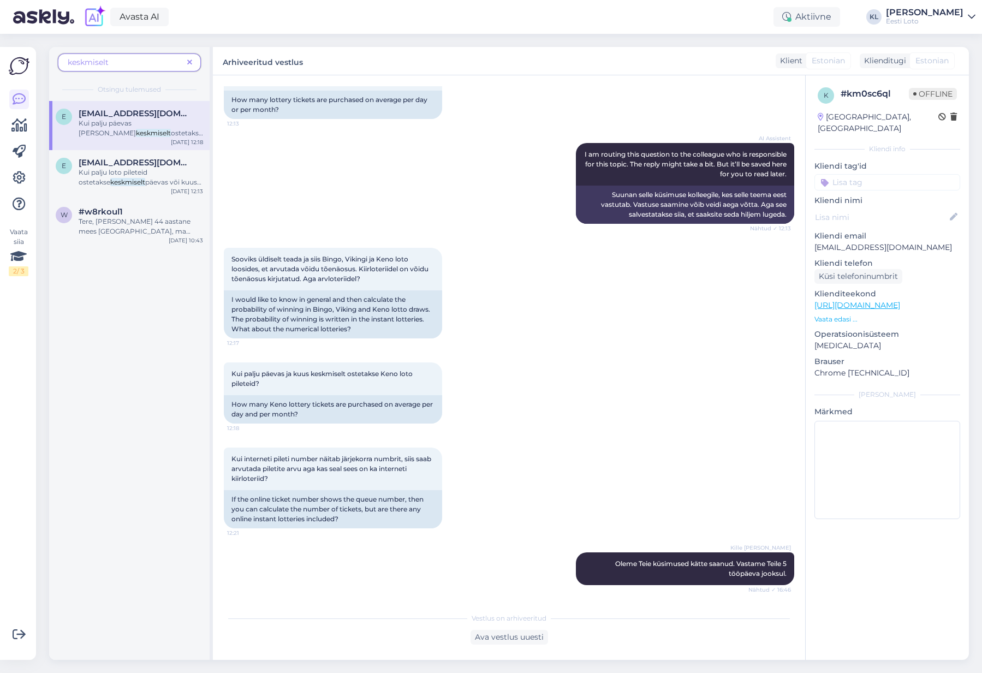
click at [190, 60] on icon at bounding box center [189, 63] width 5 height 8
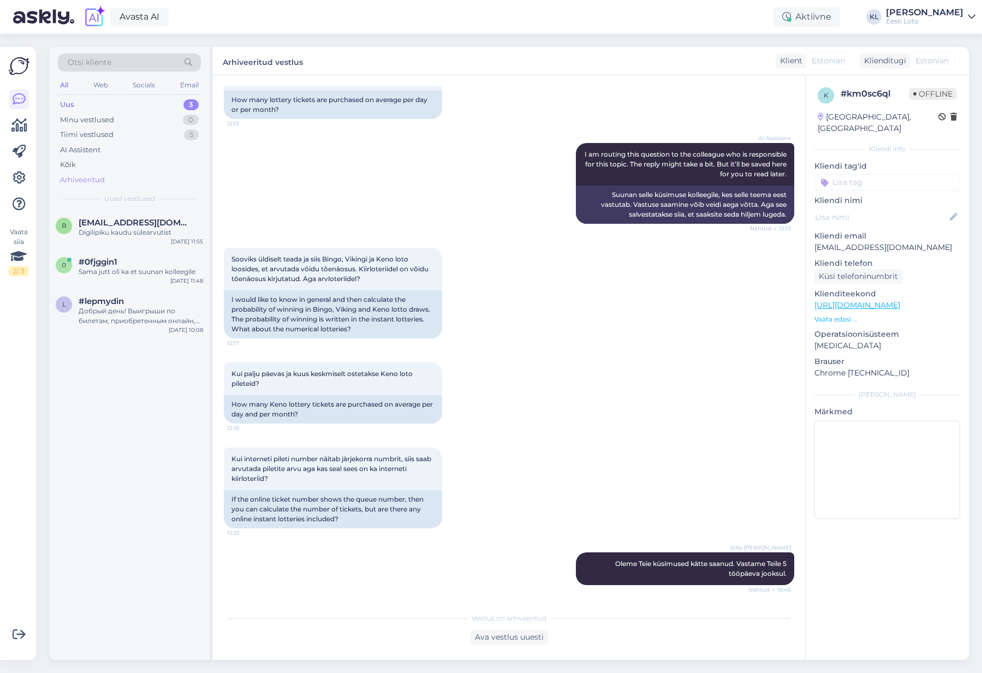
click at [103, 173] on div "Arhiveeritud" at bounding box center [129, 179] width 143 height 15
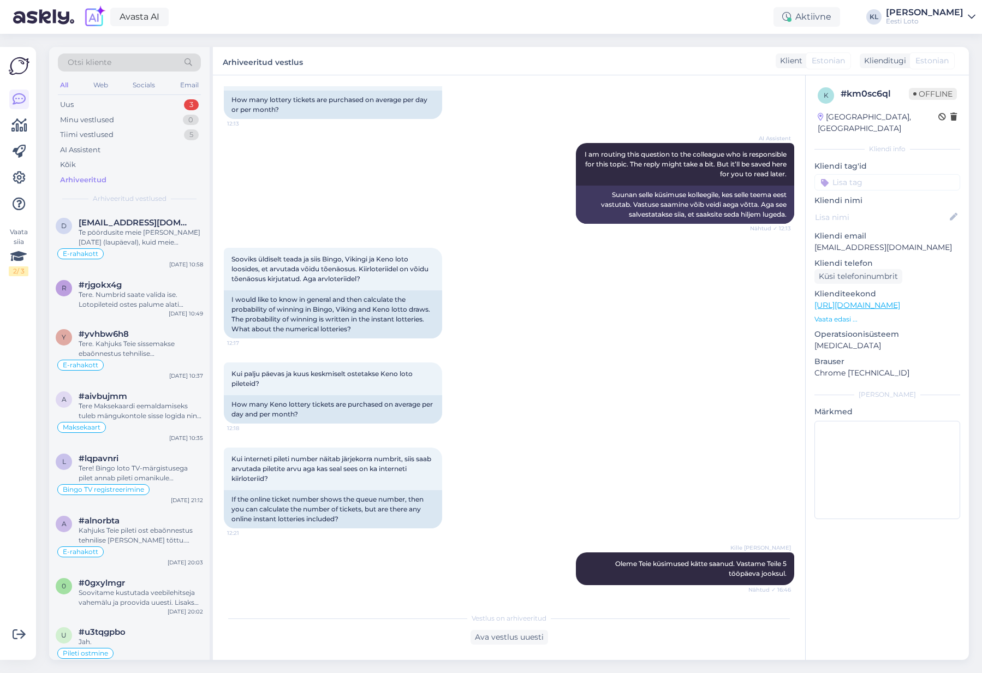
click at [121, 64] on div "Otsi kliente" at bounding box center [129, 62] width 143 height 18
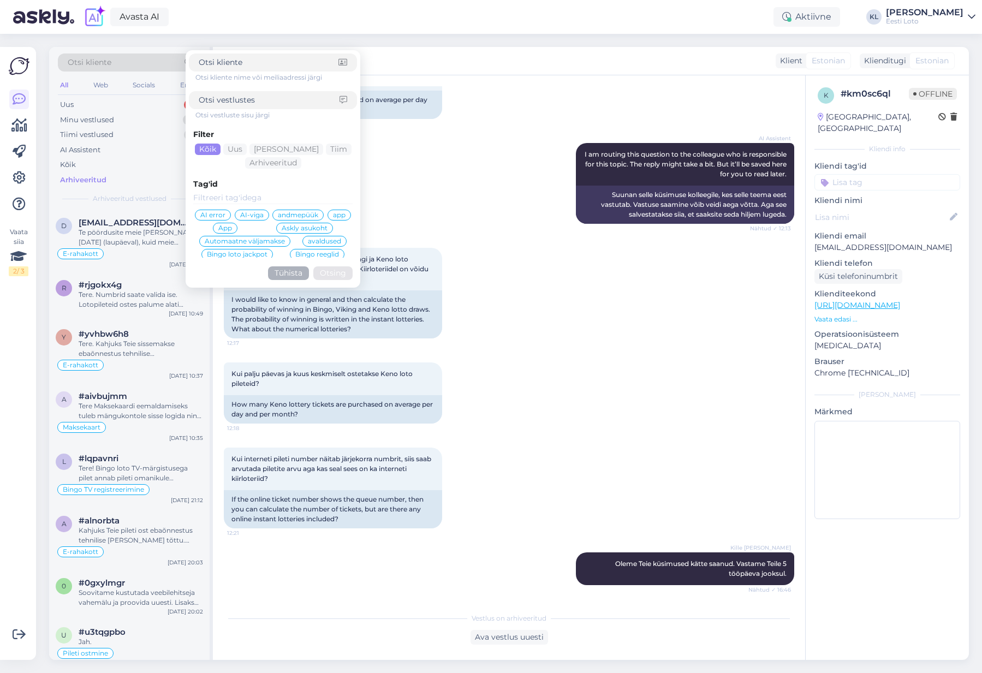
click at [221, 98] on input at bounding box center [269, 99] width 141 height 11
type input "avaldada ei saa"
click at [333, 273] on button "Otsing" at bounding box center [332, 273] width 39 height 14
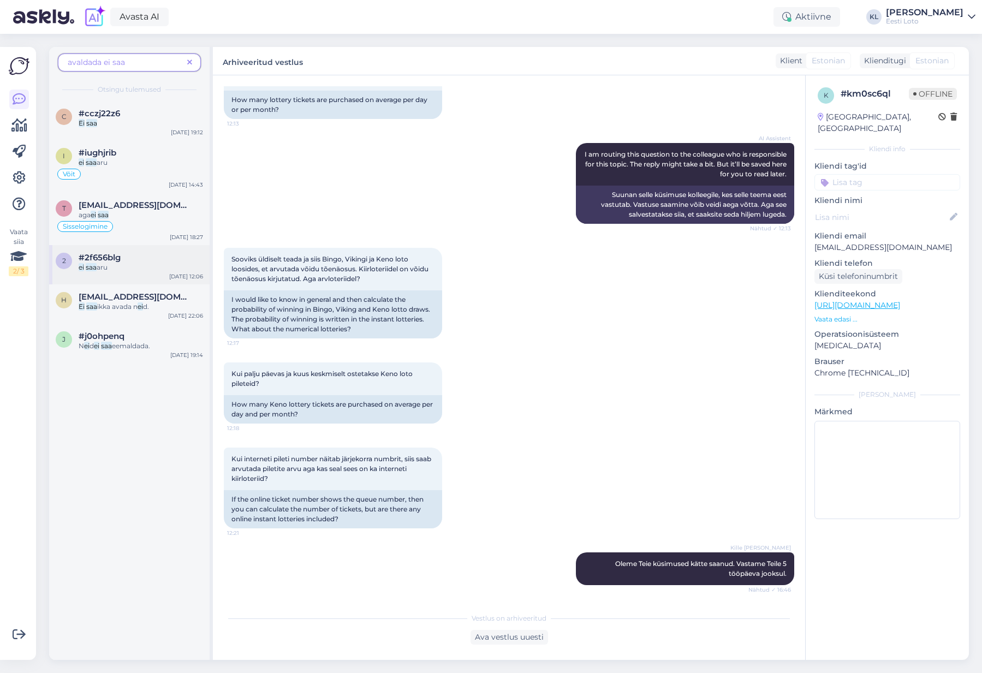
click at [141, 267] on div "ei saa aru" at bounding box center [141, 268] width 124 height 10
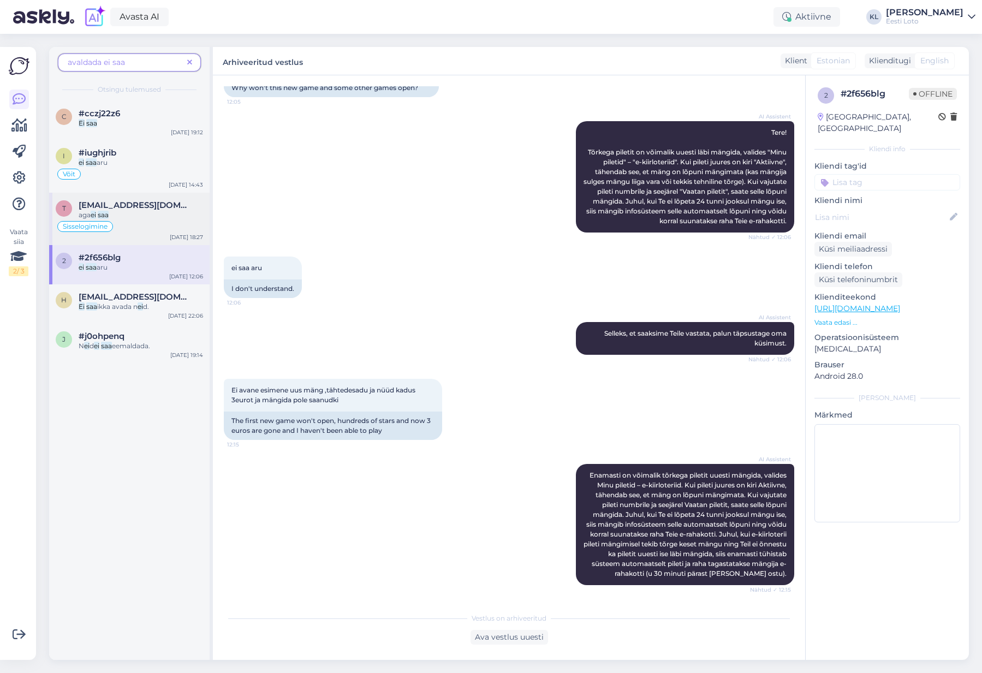
click at [155, 211] on div "aga ei saa" at bounding box center [141, 215] width 124 height 10
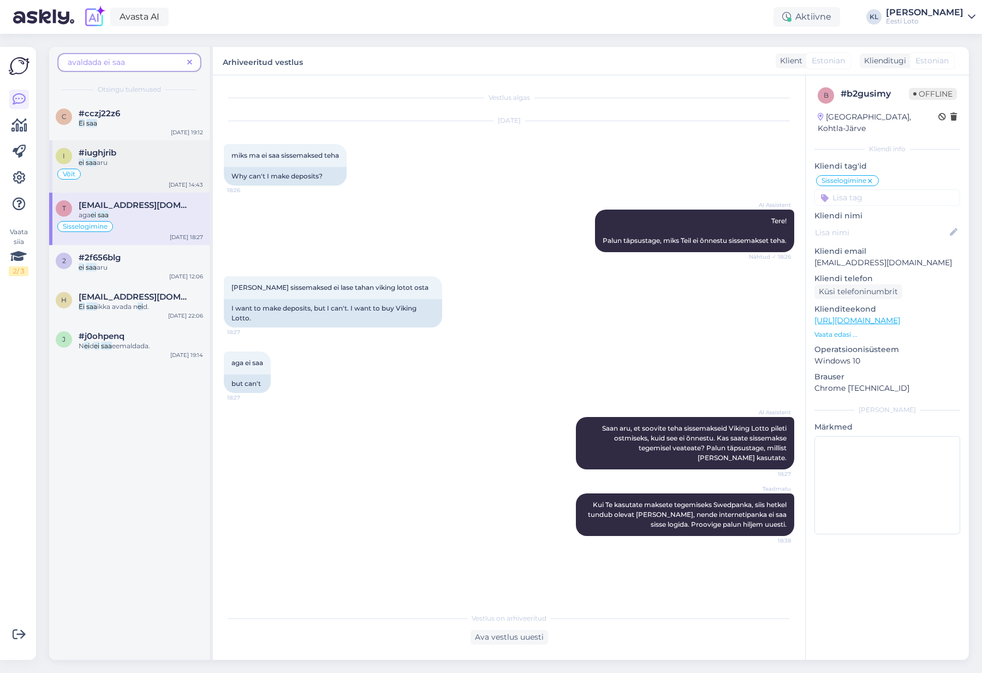
click at [134, 149] on div "#iughjrib" at bounding box center [141, 153] width 124 height 10
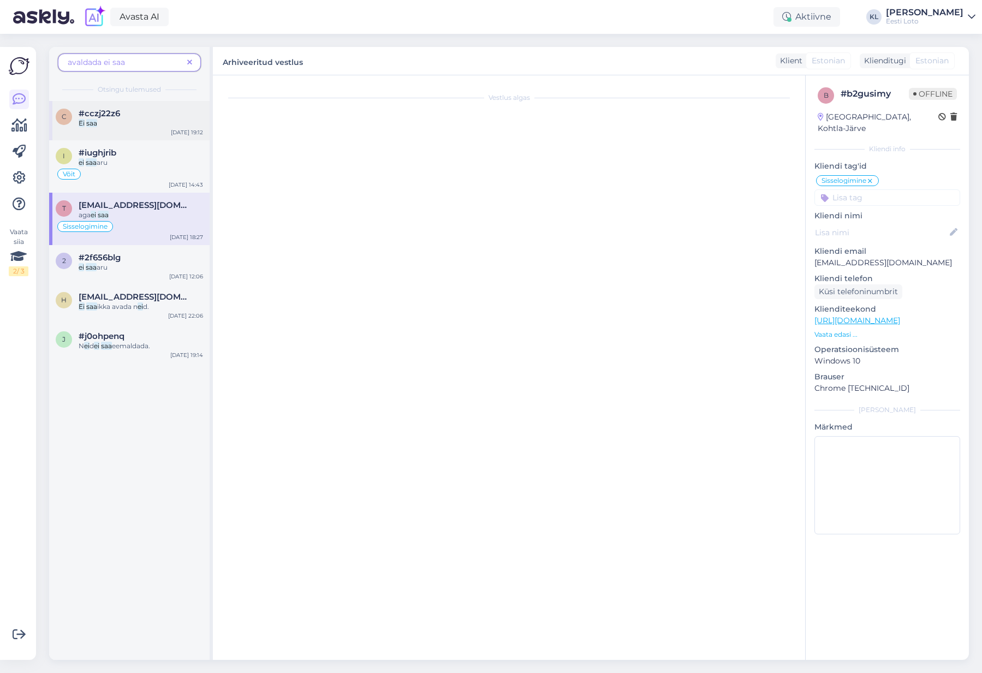
scroll to position [274, 0]
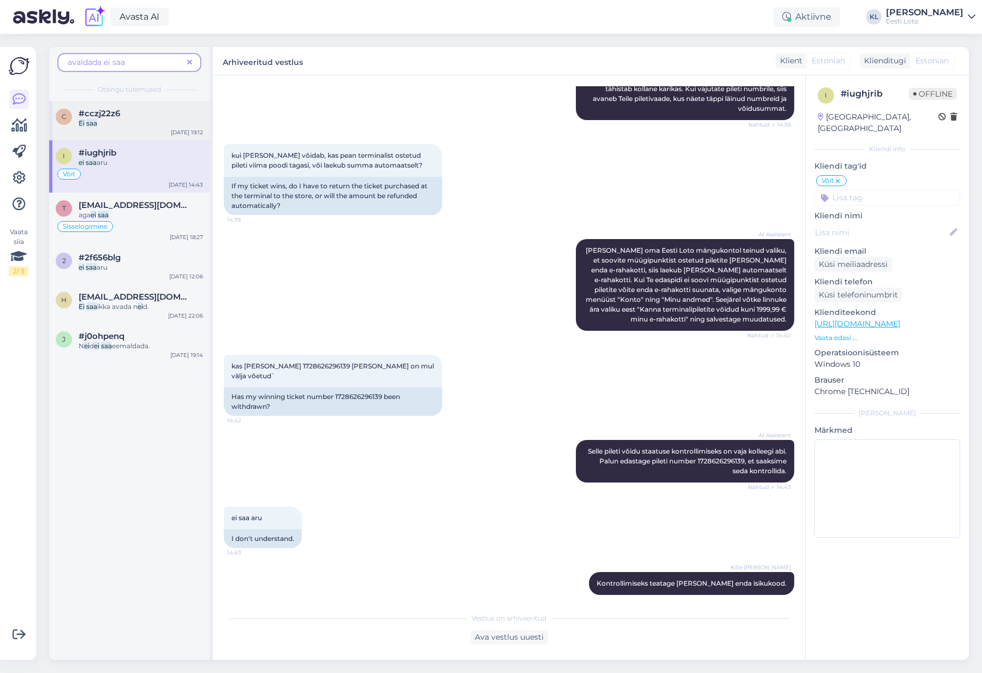
click at [130, 116] on div "#cczj22z6" at bounding box center [141, 114] width 124 height 10
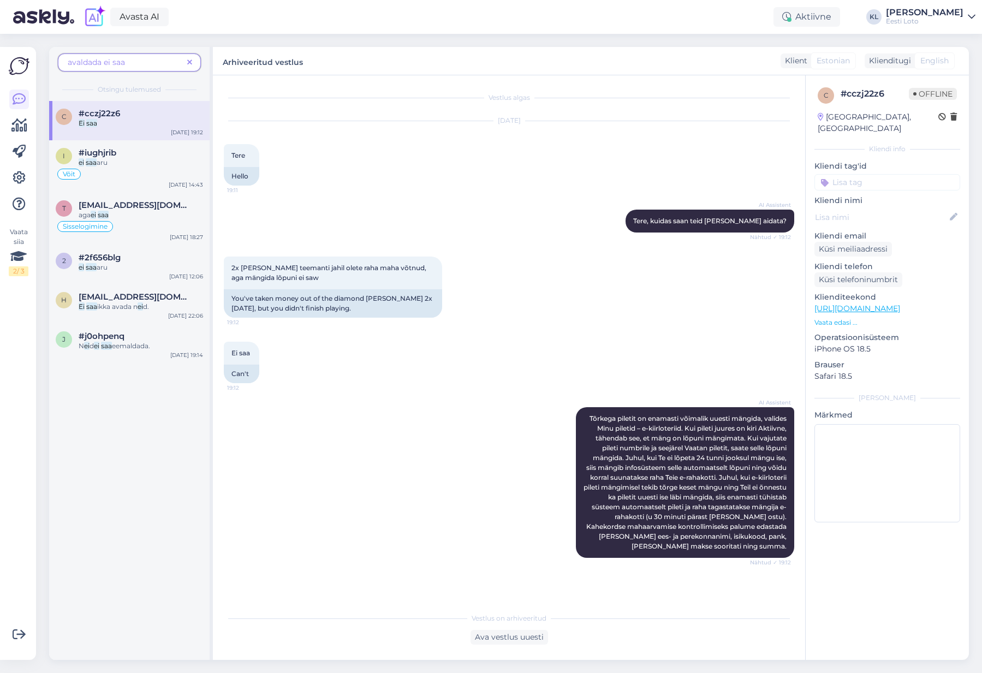
scroll to position [0, 0]
click at [190, 63] on icon at bounding box center [189, 63] width 5 height 8
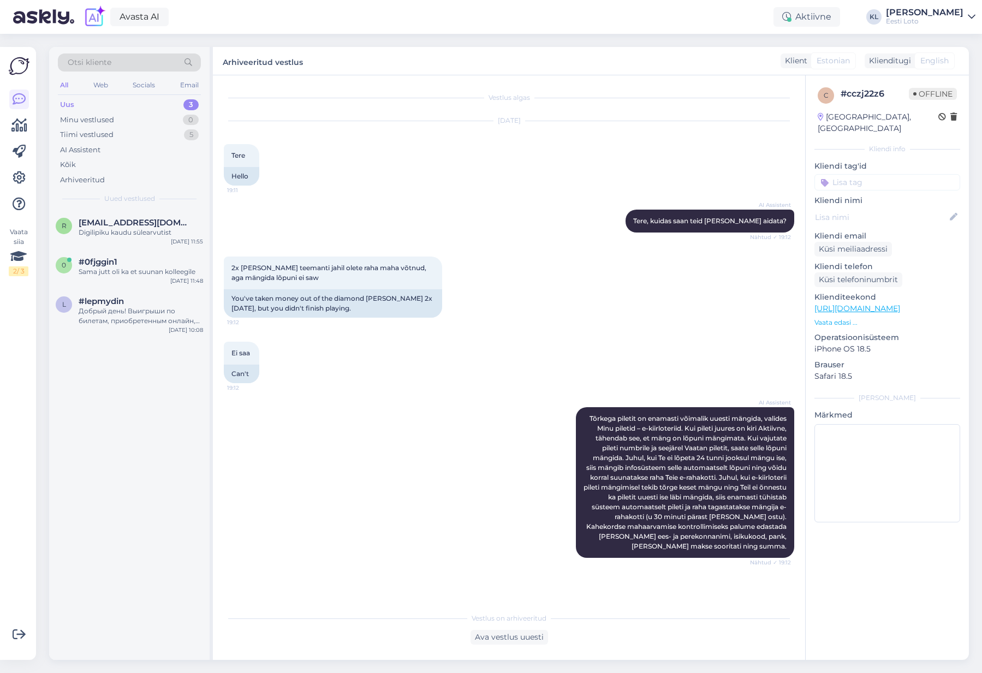
click at [142, 64] on div "Otsi kliente" at bounding box center [129, 62] width 143 height 18
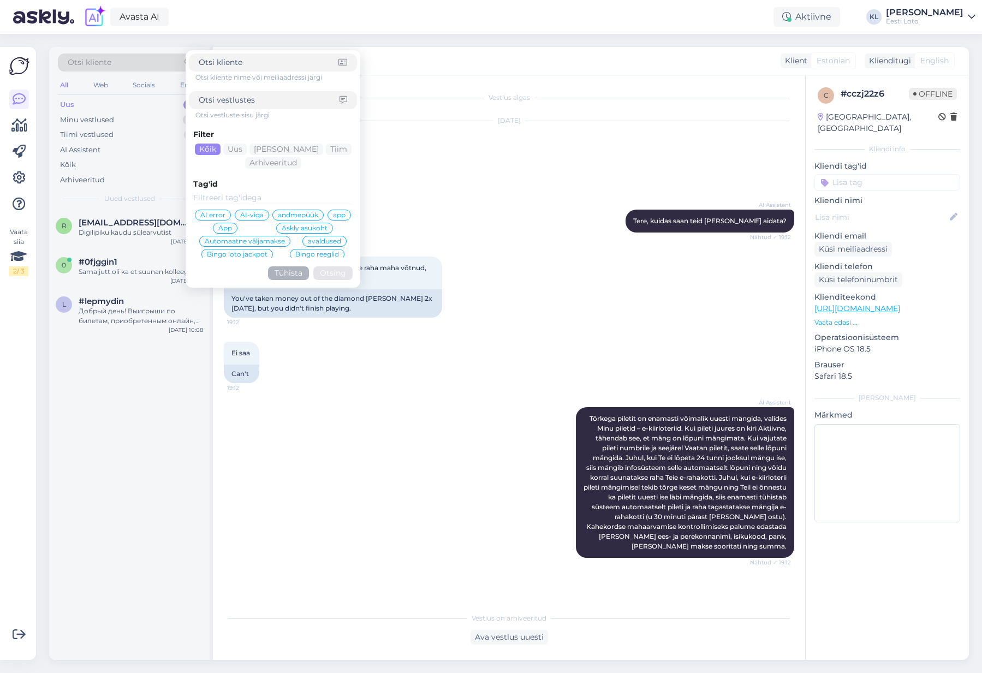
click at [224, 98] on input at bounding box center [269, 99] width 141 height 11
type input "ei avalda"
click at [333, 273] on button "Otsing" at bounding box center [332, 273] width 39 height 14
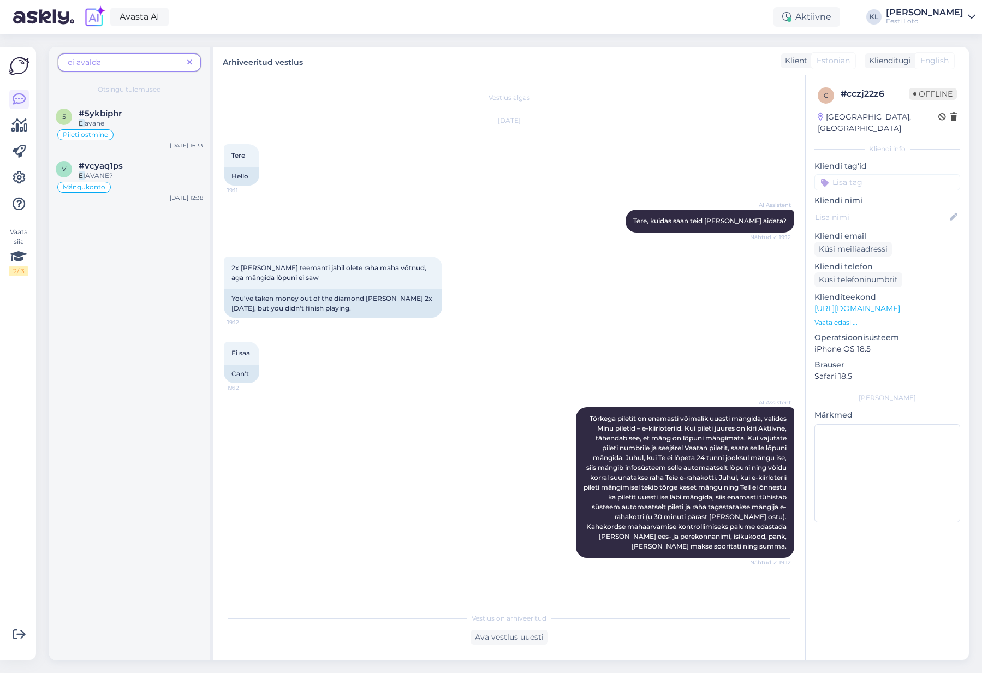
click at [128, 66] on span "ei avalda" at bounding box center [125, 62] width 115 height 11
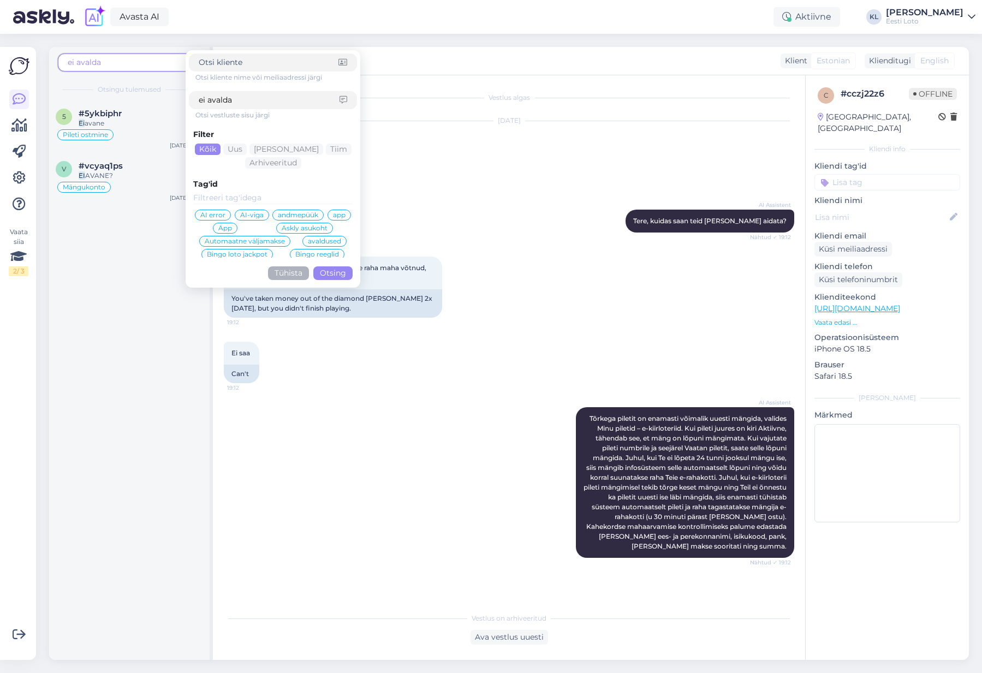
drag, startPoint x: 246, startPoint y: 97, endPoint x: 171, endPoint y: 90, distance: 75.1
click at [171, 90] on div "ei avalda Otsi kliente nime või meiliaadressi järgi ei avalda Otsi vestluste si…" at bounding box center [129, 74] width 160 height 54
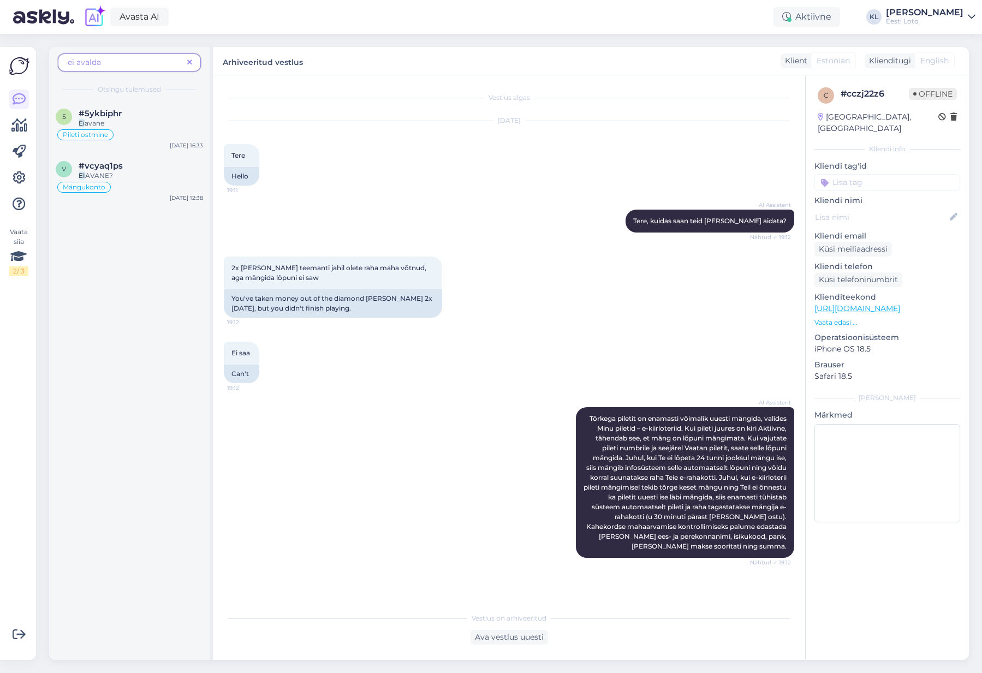
click at [186, 59] on span at bounding box center [190, 62] width 14 height 11
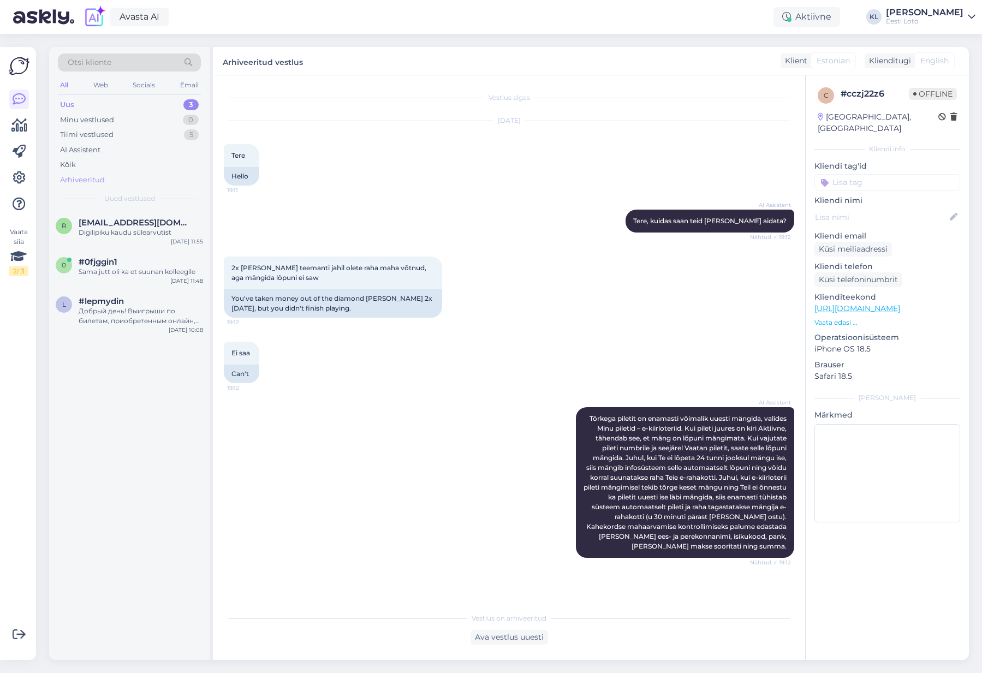
click at [85, 172] on div "Arhiveeritud" at bounding box center [129, 179] width 143 height 15
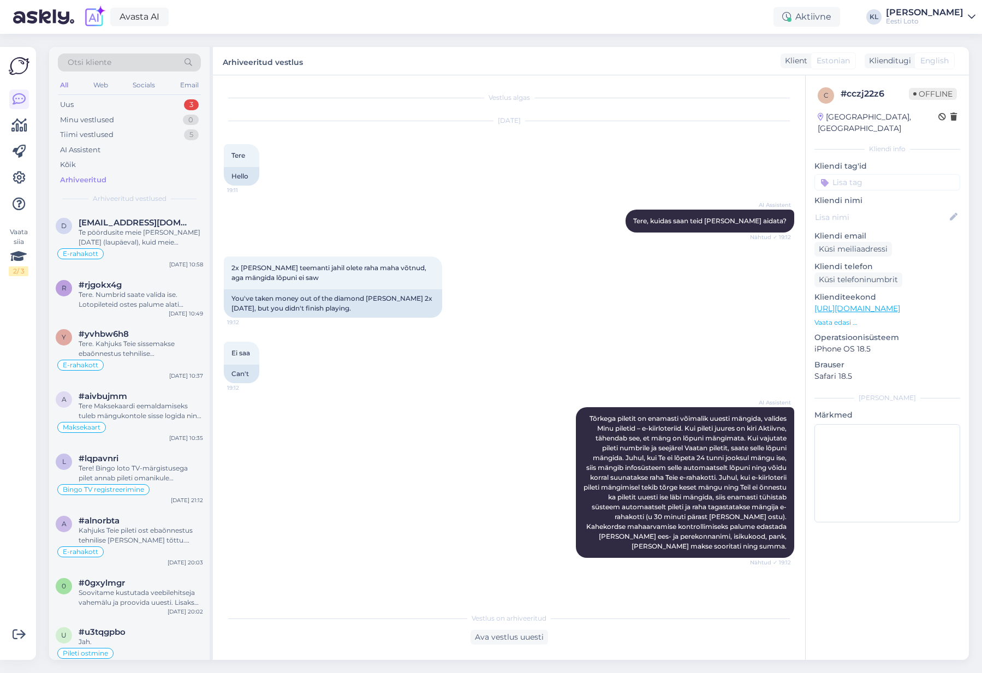
click at [136, 63] on div "Otsi kliente" at bounding box center [129, 62] width 143 height 18
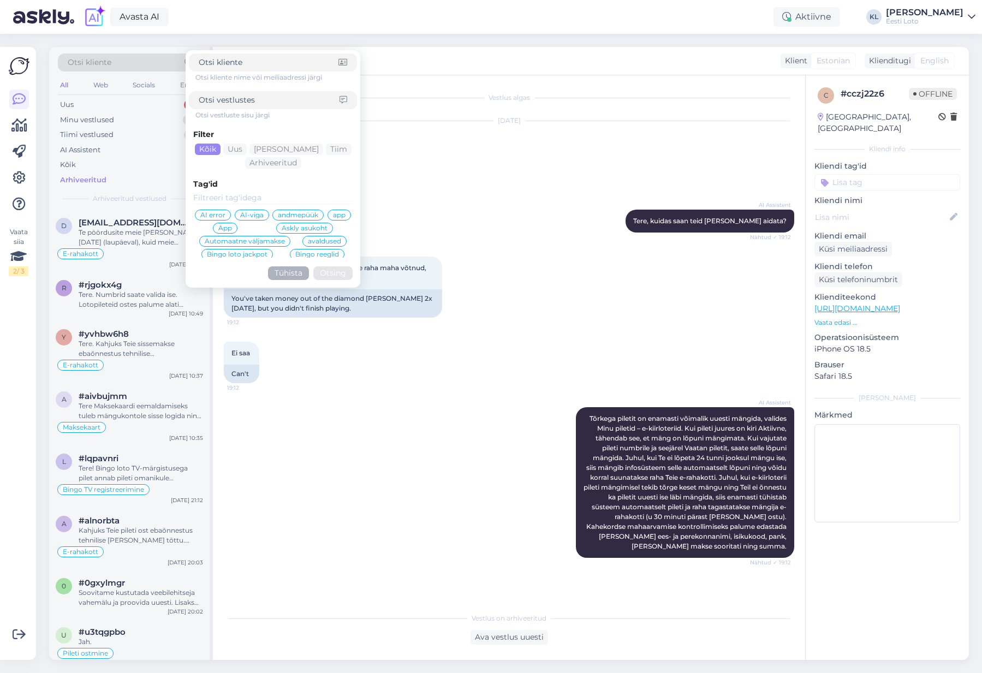
click at [258, 106] on div at bounding box center [273, 100] width 168 height 18
click at [257, 102] on input at bounding box center [269, 99] width 141 height 11
type input "5 tööpäeva jooksul"
click at [333, 273] on button "Otsing" at bounding box center [332, 273] width 39 height 14
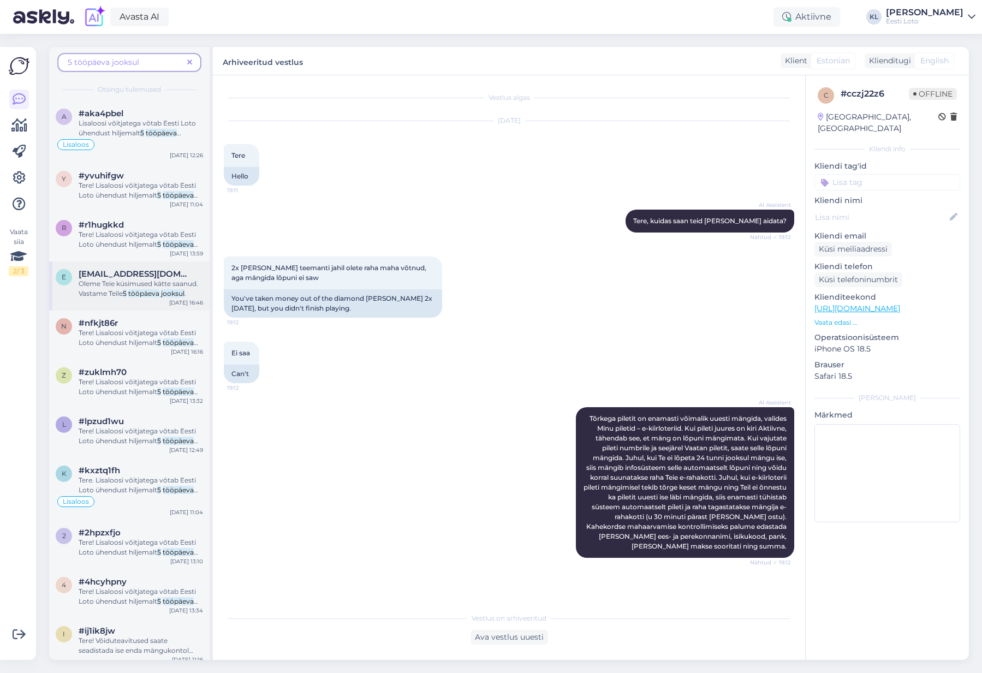
click at [145, 287] on span "Oleme Teie küsimused kätte saanud. Vastame Teile" at bounding box center [139, 288] width 120 height 18
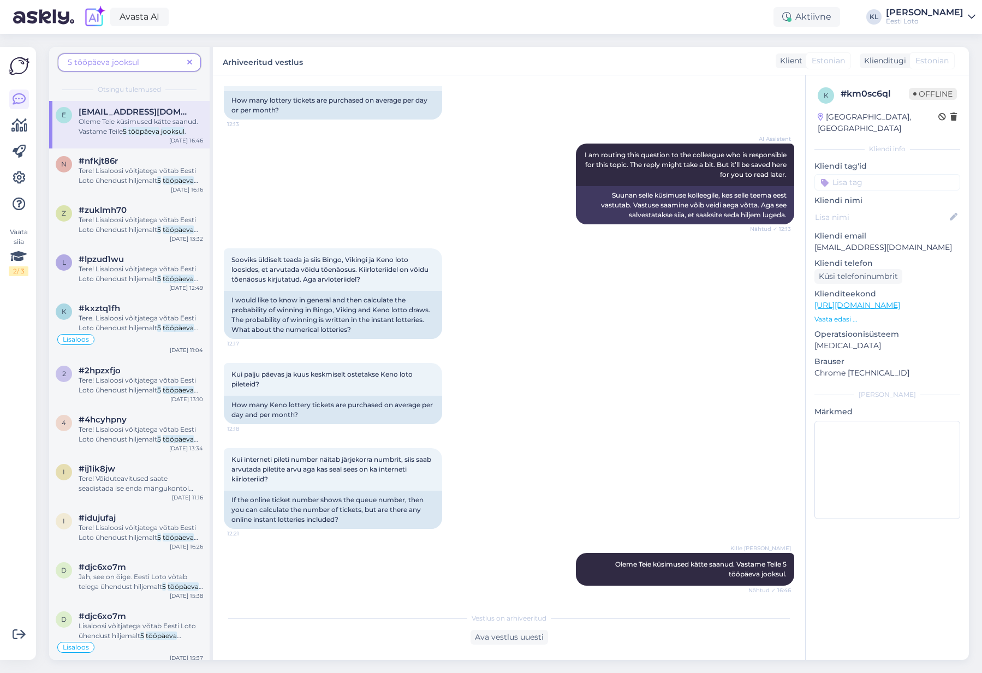
scroll to position [160, 0]
click at [189, 63] on icon at bounding box center [189, 63] width 5 height 8
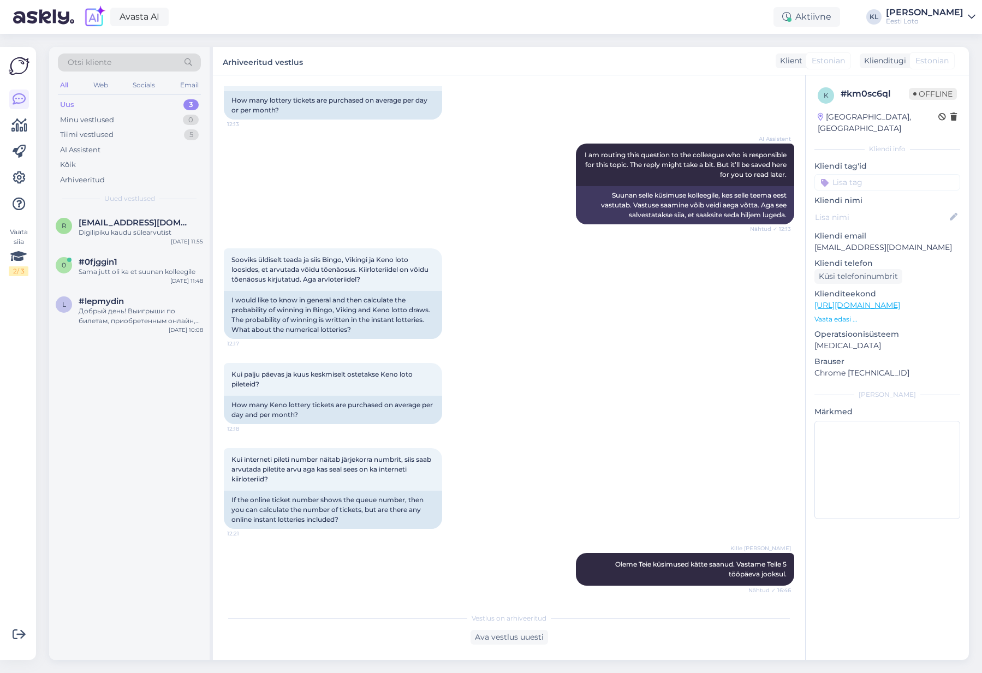
click at [124, 62] on div "Otsi kliente" at bounding box center [129, 62] width 143 height 18
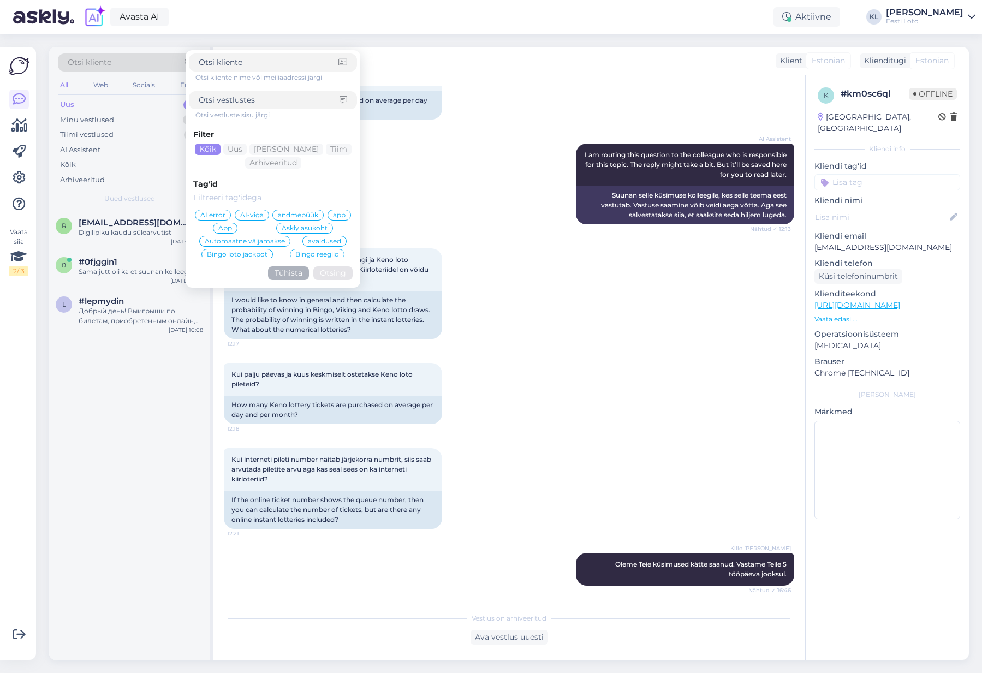
click at [232, 99] on input at bounding box center [269, 99] width 141 height 11
paste input "sõltub perioodist"
type input "sõltub perioodist"
click at [333, 273] on button "Otsing" at bounding box center [332, 273] width 39 height 14
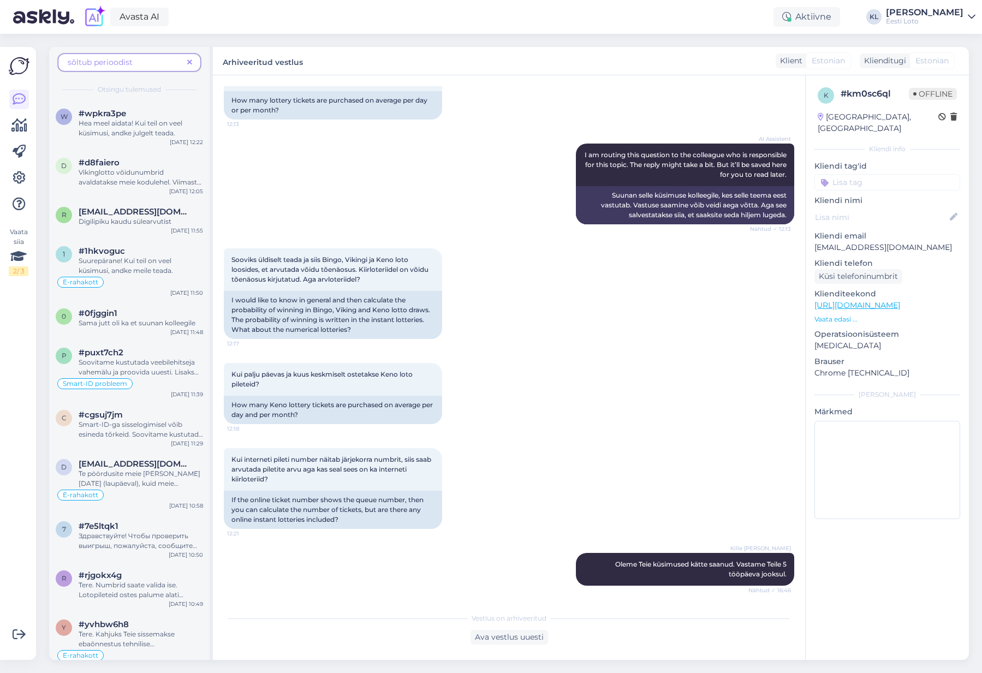
scroll to position [190, 0]
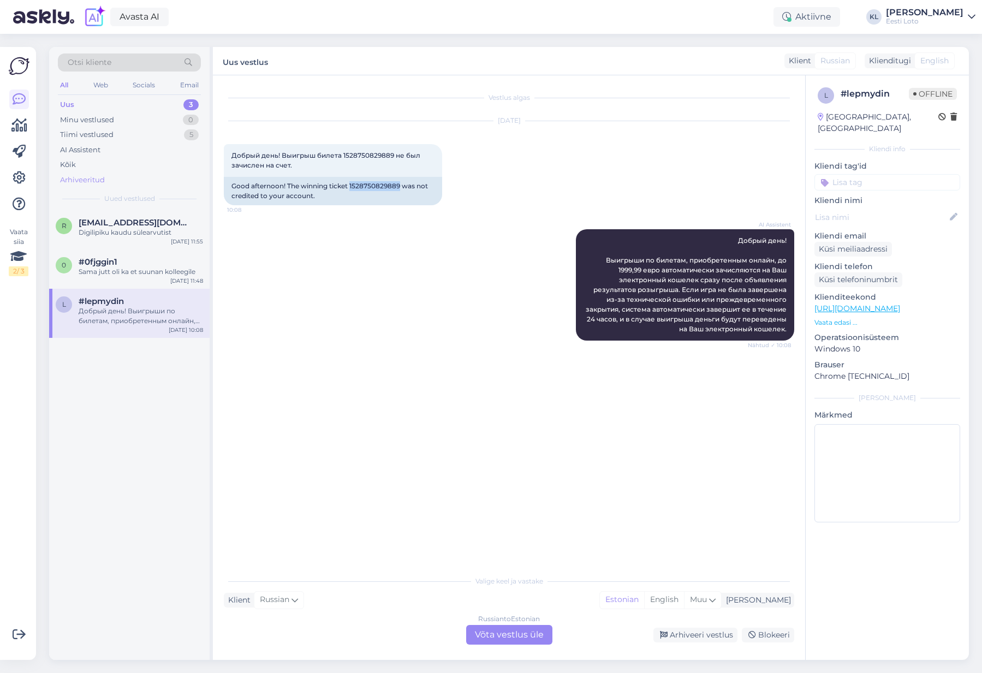
click at [103, 176] on div "Arhiveeritud" at bounding box center [82, 180] width 45 height 11
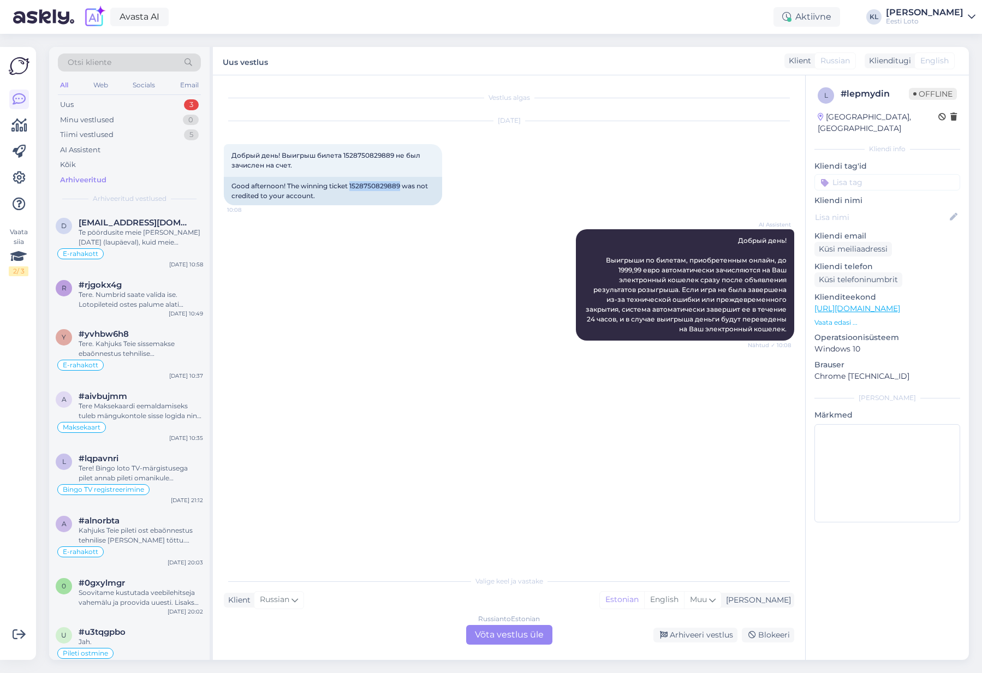
click at [129, 64] on div "Otsi kliente" at bounding box center [129, 62] width 143 height 18
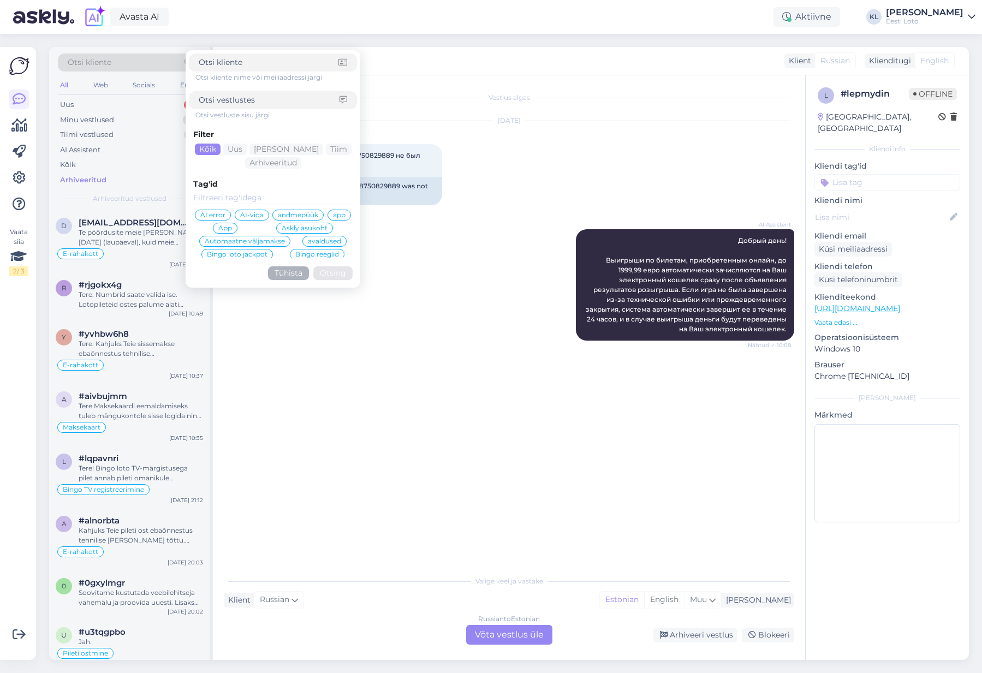
click at [242, 102] on input at bounding box center [269, 99] width 141 height 11
type input "5 tööpäeva jooksul"
click at [333, 273] on button "Otsing" at bounding box center [332, 273] width 39 height 14
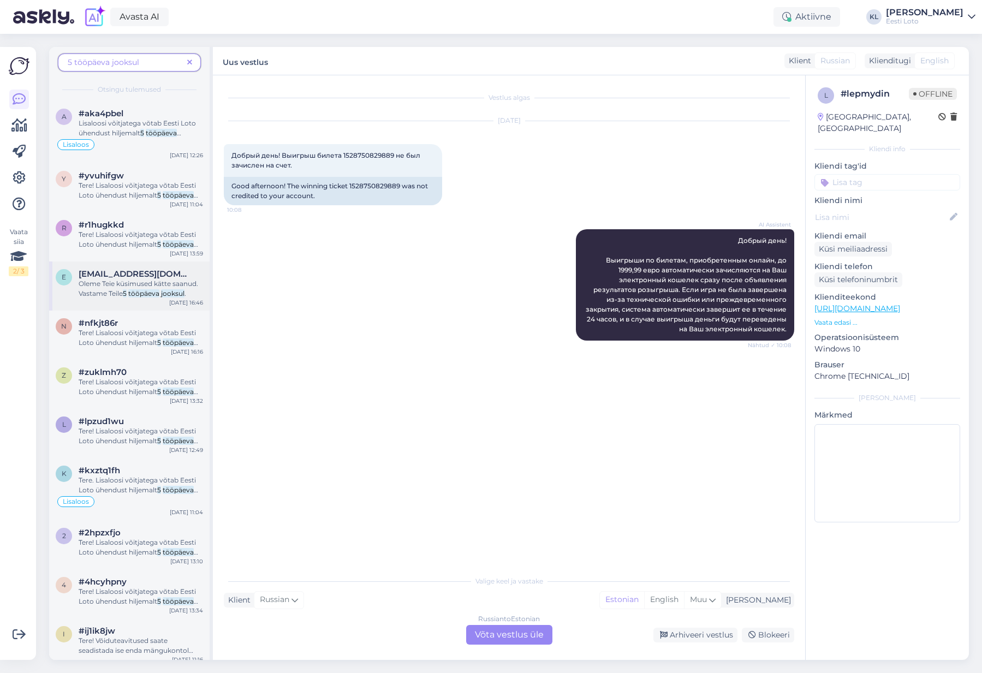
click at [154, 279] on span "Oleme Teie küsimused kätte saanud. Vastame Teile" at bounding box center [139, 288] width 120 height 18
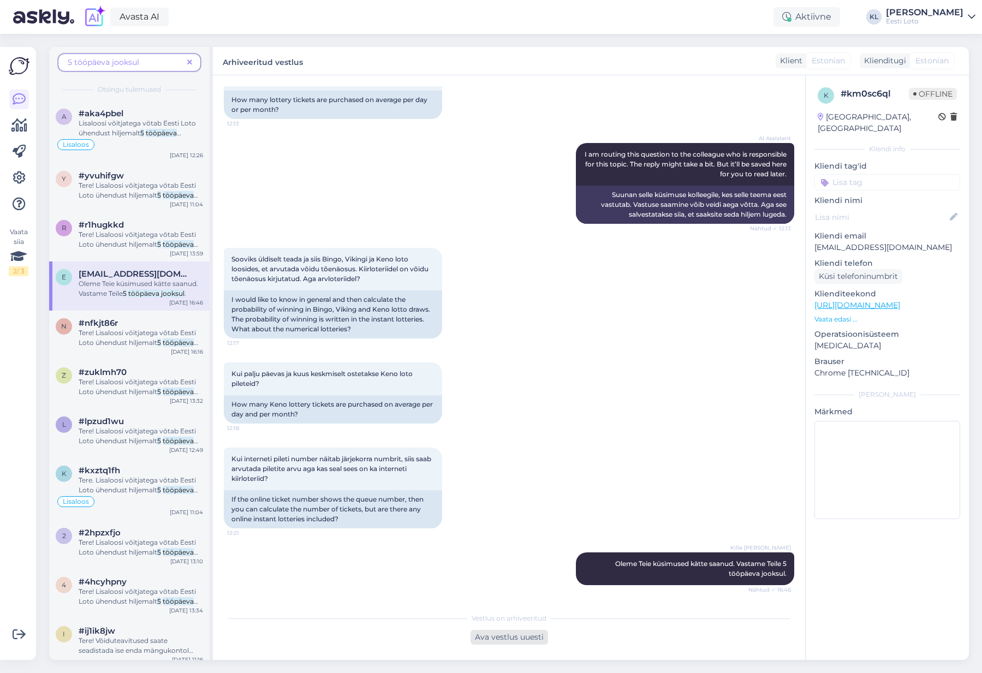
click at [516, 642] on div "Ava vestlus uuesti" at bounding box center [510, 637] width 78 height 15
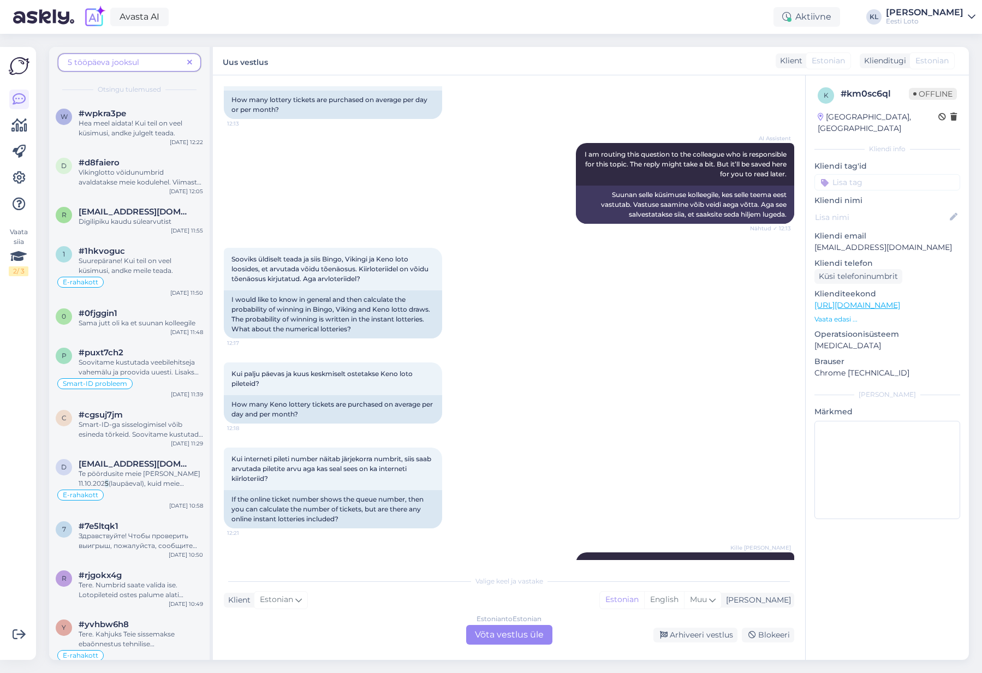
click at [501, 637] on div "Estonian to Estonian Võta vestlus üle" at bounding box center [509, 635] width 86 height 20
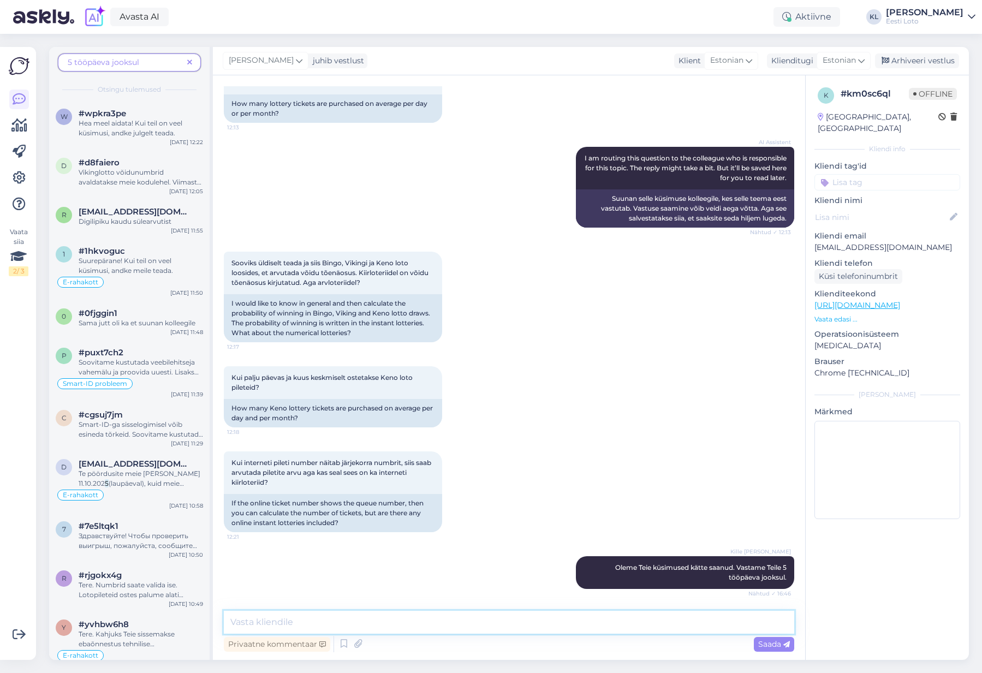
click at [367, 614] on textarea at bounding box center [509, 622] width 570 height 23
paste textarea "Üldist “päeva” või “kuu” keskmist piletimüügi numbrit arvloteriide kohta ei ole…"
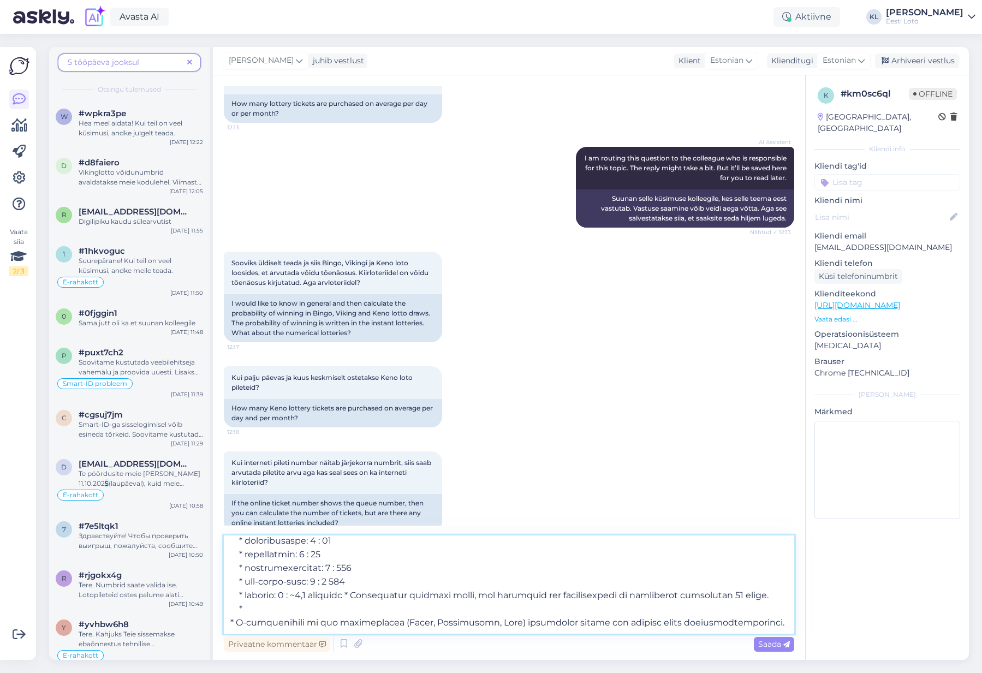
scroll to position [197, 0]
type textarea "Üldist “päeva” või “kuu” keskmist piletimüügi numbrit arvloteriide kohta ei ole…"
click at [767, 645] on span "Saada" at bounding box center [774, 644] width 32 height 10
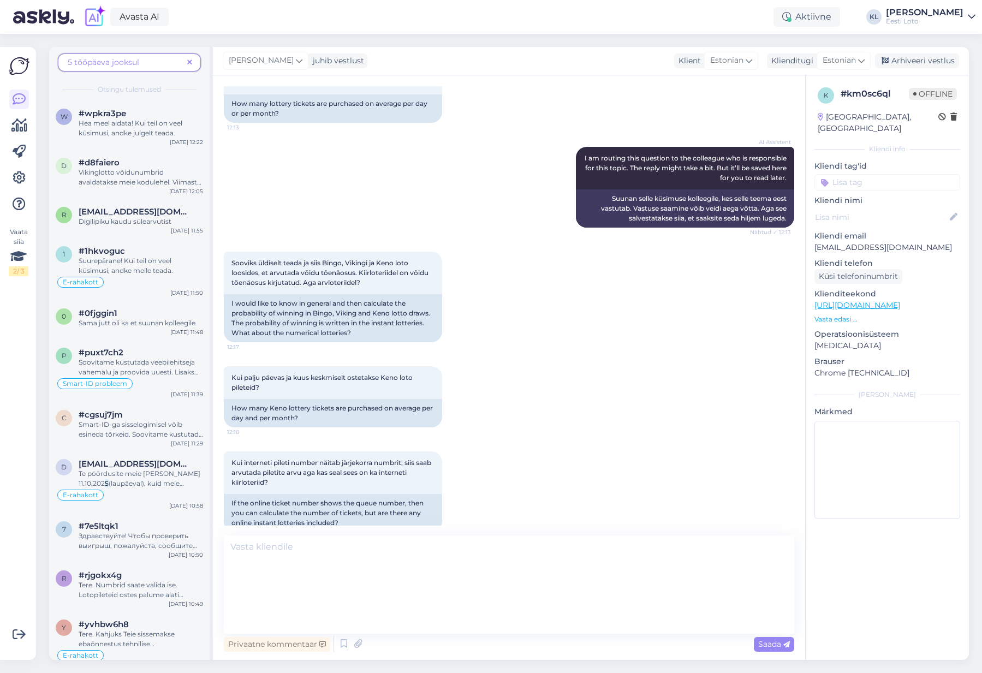
scroll to position [0, 0]
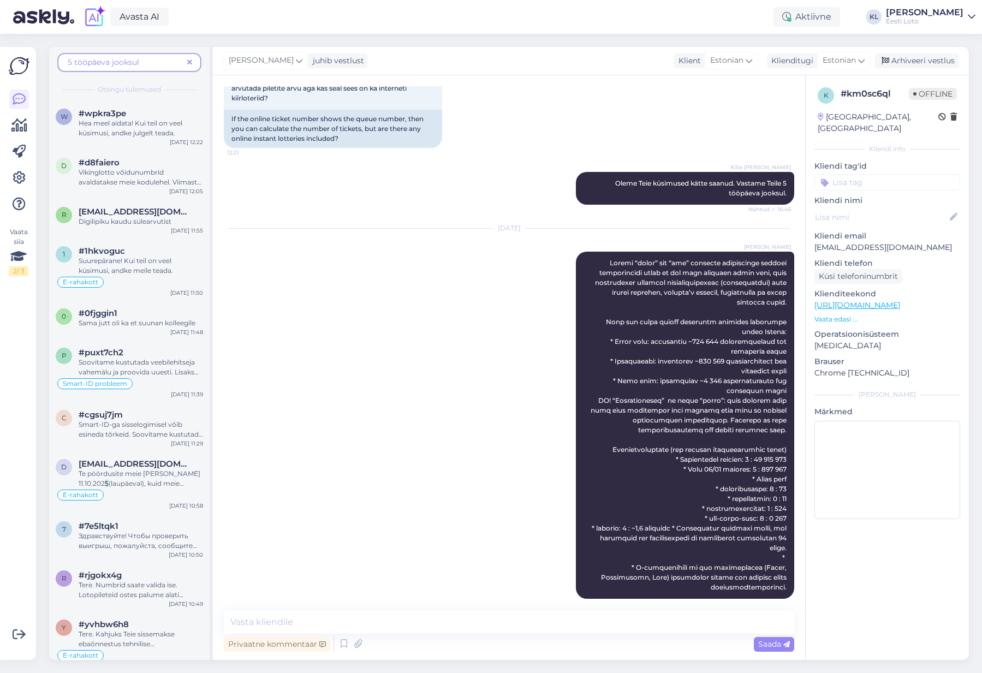
click at [188, 61] on icon at bounding box center [189, 63] width 5 height 8
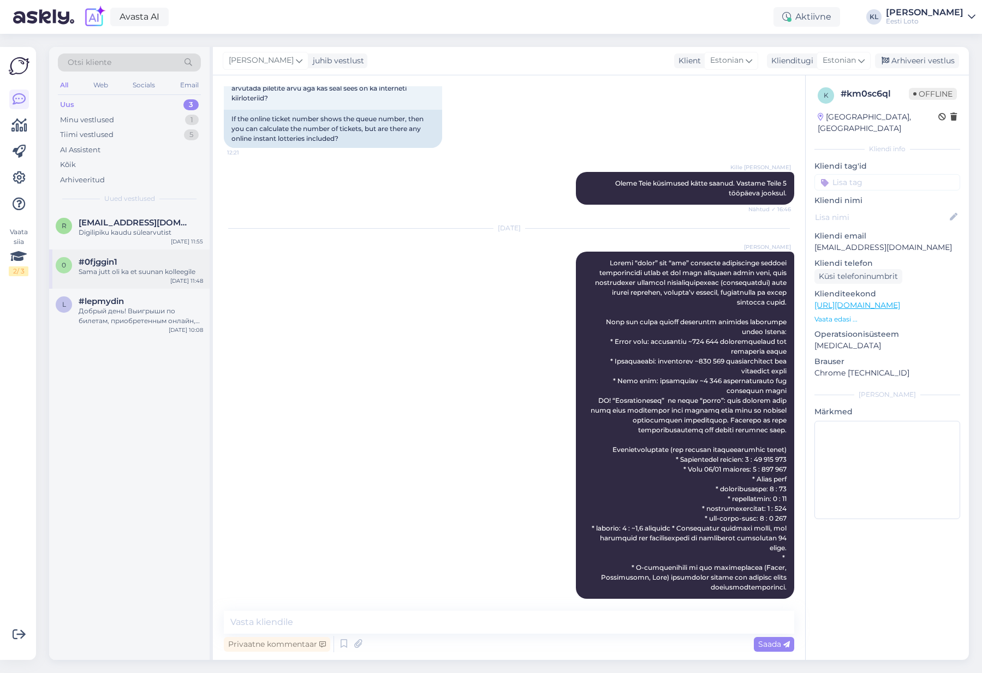
click at [117, 269] on div "Sama jutt oli ka et suunan kolleegile" at bounding box center [141, 272] width 124 height 10
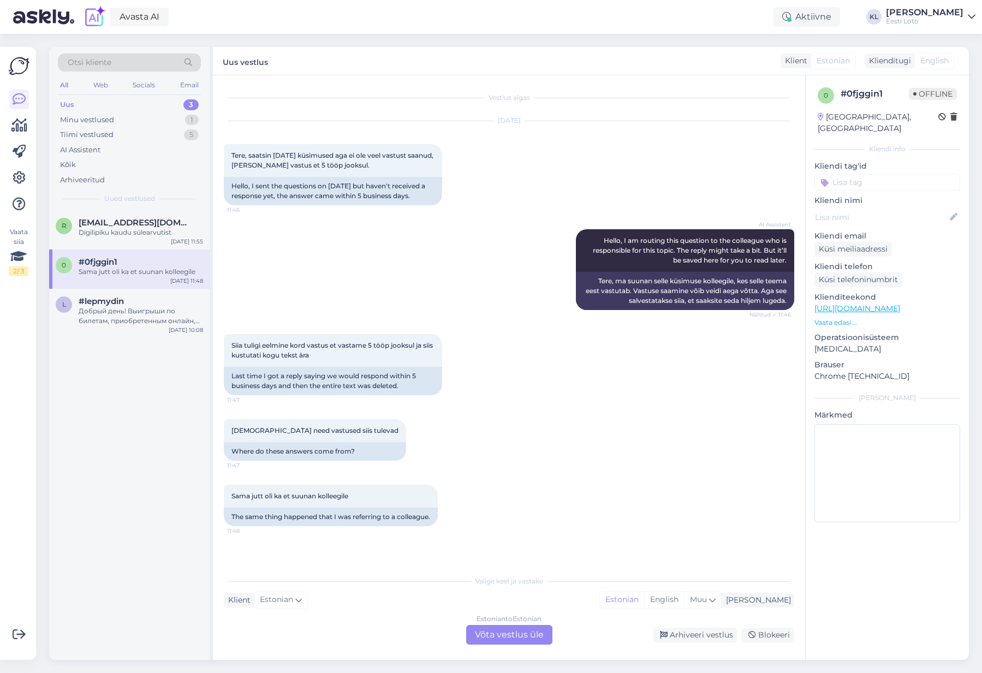
click at [515, 637] on div "Estonian to Estonian Võta vestlus üle" at bounding box center [509, 635] width 86 height 20
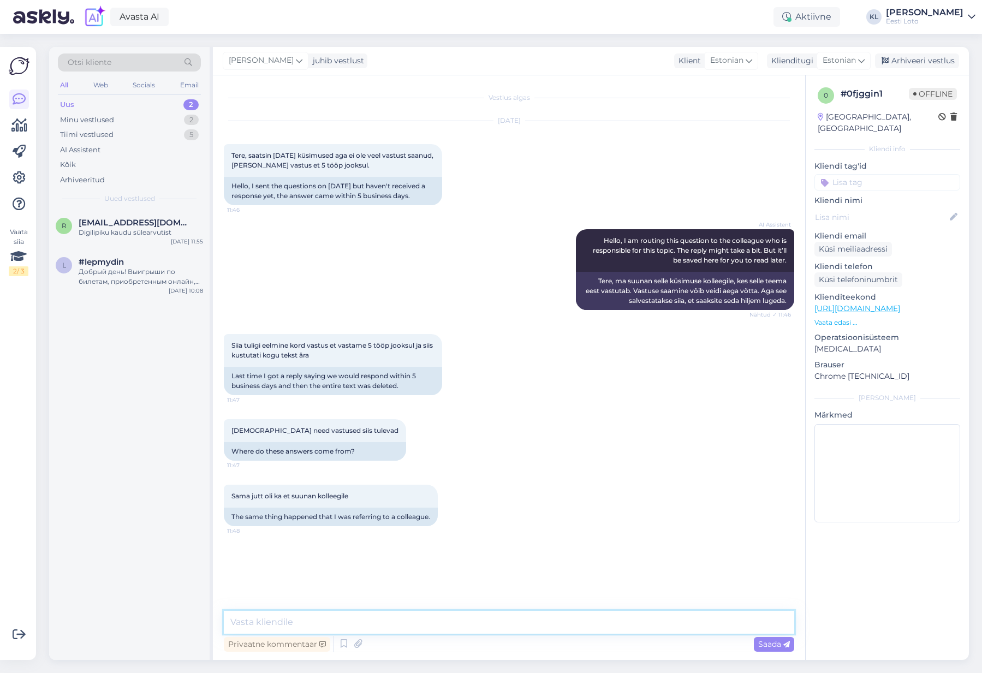
click at [364, 620] on textarea at bounding box center [509, 622] width 570 height 23
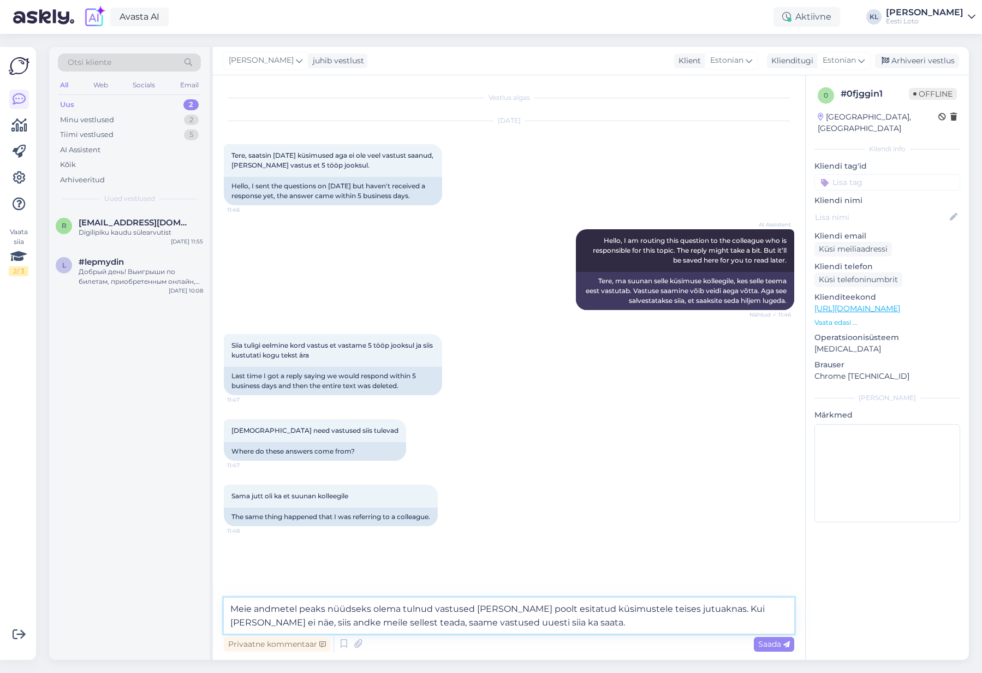
type textarea "Meie andmetel peaks nüüdseks olema tulnud vastused [PERSON_NAME] poolt esitatud…"
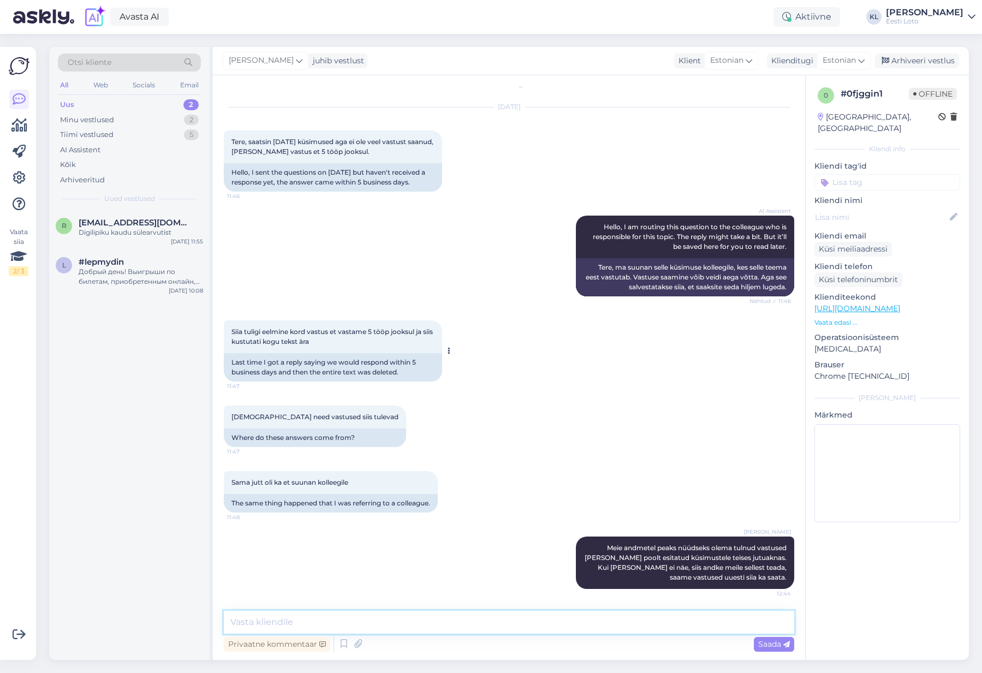
scroll to position [16, 0]
click at [158, 231] on div "Digilipiku kaudu sülearvutist" at bounding box center [141, 233] width 124 height 10
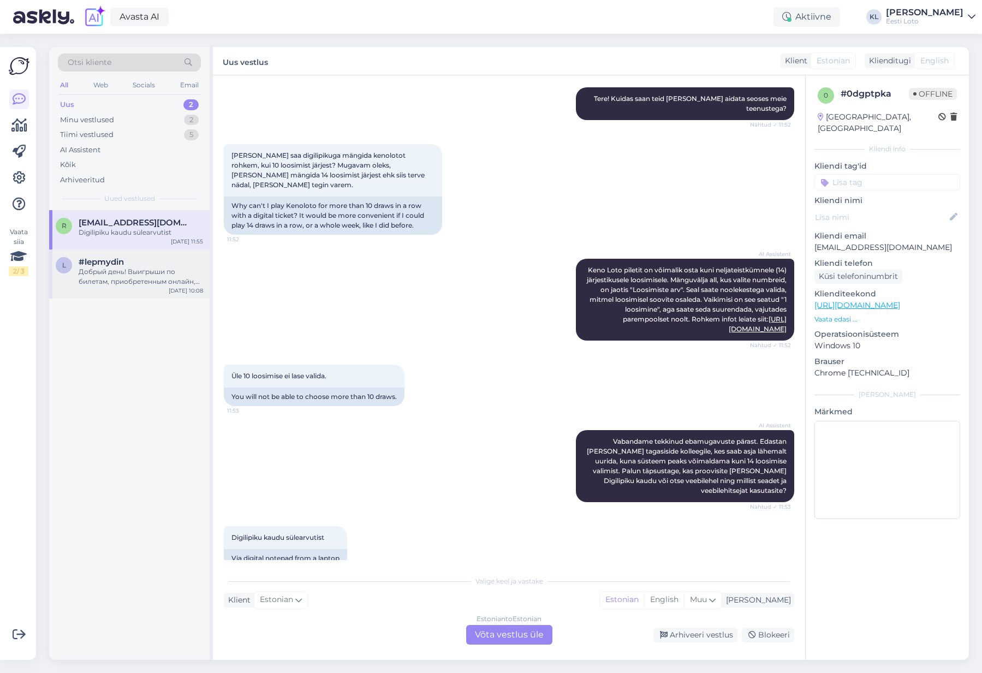
click at [163, 286] on div "l #lepmydin Добрый день! Выигрыши по билетам, приобретенным онлайн, до 1999,99 …" at bounding box center [129, 273] width 160 height 49
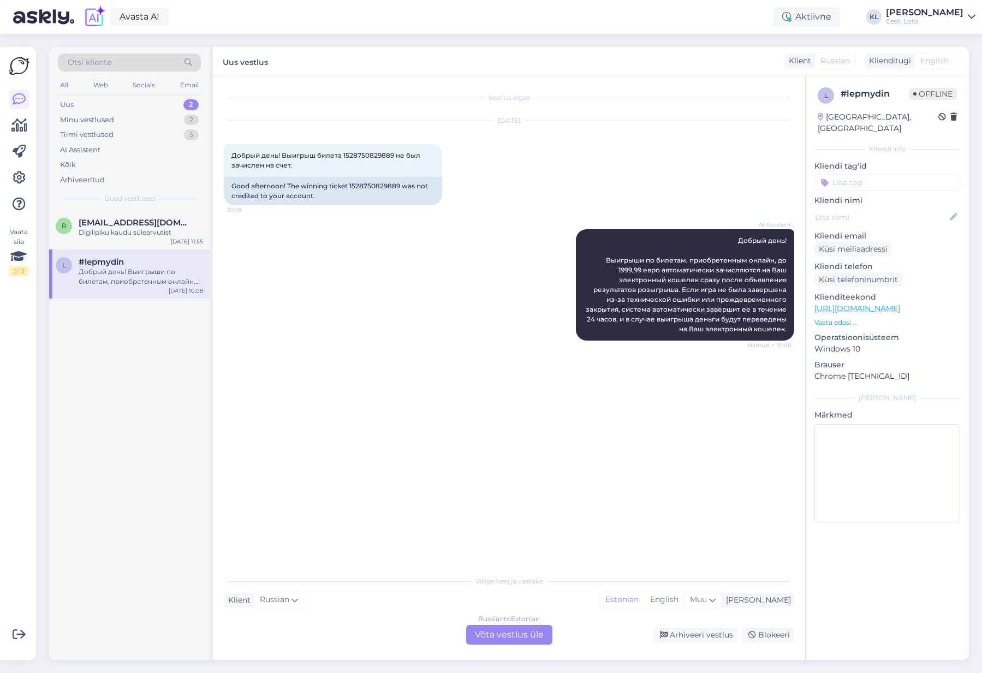
drag, startPoint x: 524, startPoint y: 640, endPoint x: 539, endPoint y: 641, distance: 14.8
click at [524, 640] on div "Russian to Estonian Võta vestlus üle" at bounding box center [509, 635] width 86 height 20
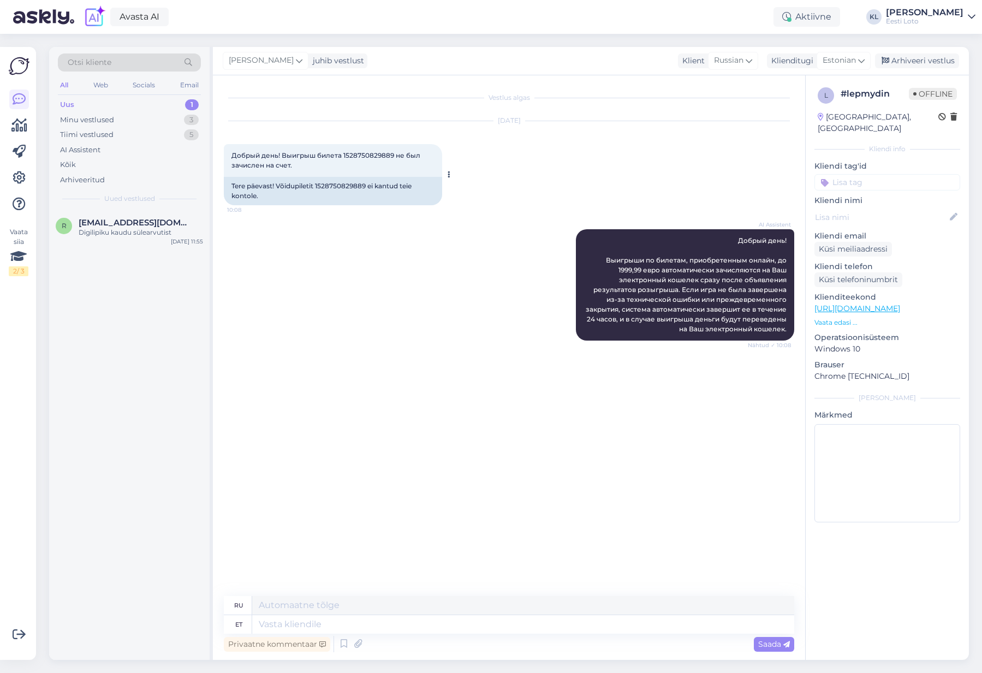
click at [365, 149] on div "Добрый день! Выигрыш билета 1528750829889 не был зачислен на счет. 10:08" at bounding box center [333, 160] width 218 height 33
click at [360, 187] on div "Tere päevast! Võidupiletit 1528750829889 ei kantud teie kontole." at bounding box center [333, 191] width 218 height 28
copy div "1528750829889"
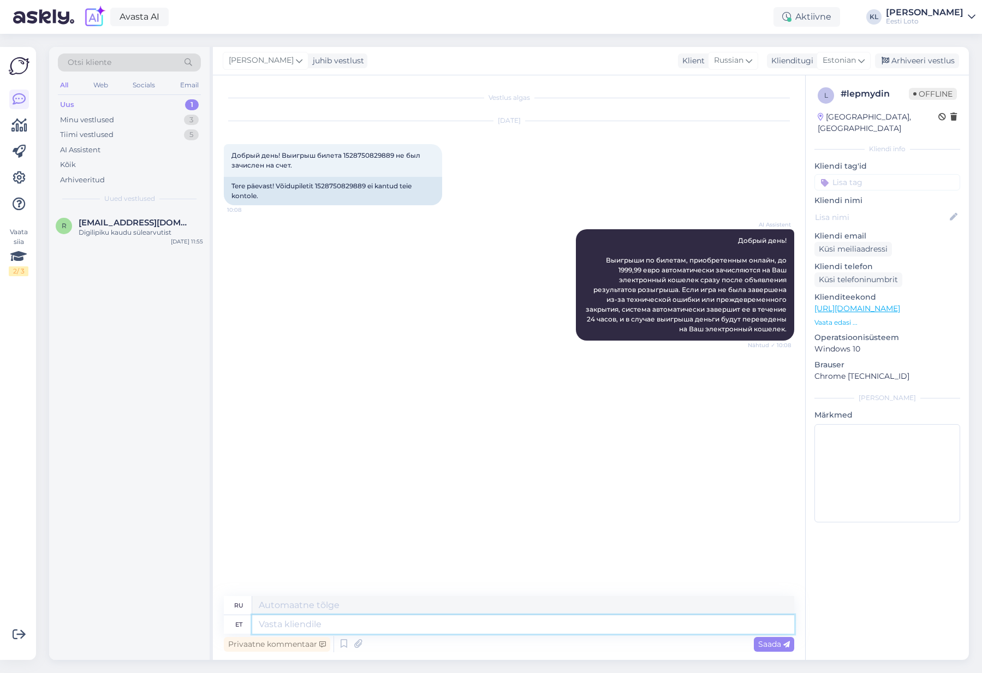
click at [498, 622] on textarea at bounding box center [523, 624] width 542 height 19
paste textarea "Pileti numbriga 1528750829889 on 2 võitu (2 +1 võit summas 10.40 ning 3+0 võit …"
type textarea "Pileti numbriga 1528750829889 on 2 võitu (2 +1 võit summas 10.40 ning 3+0 võit …"
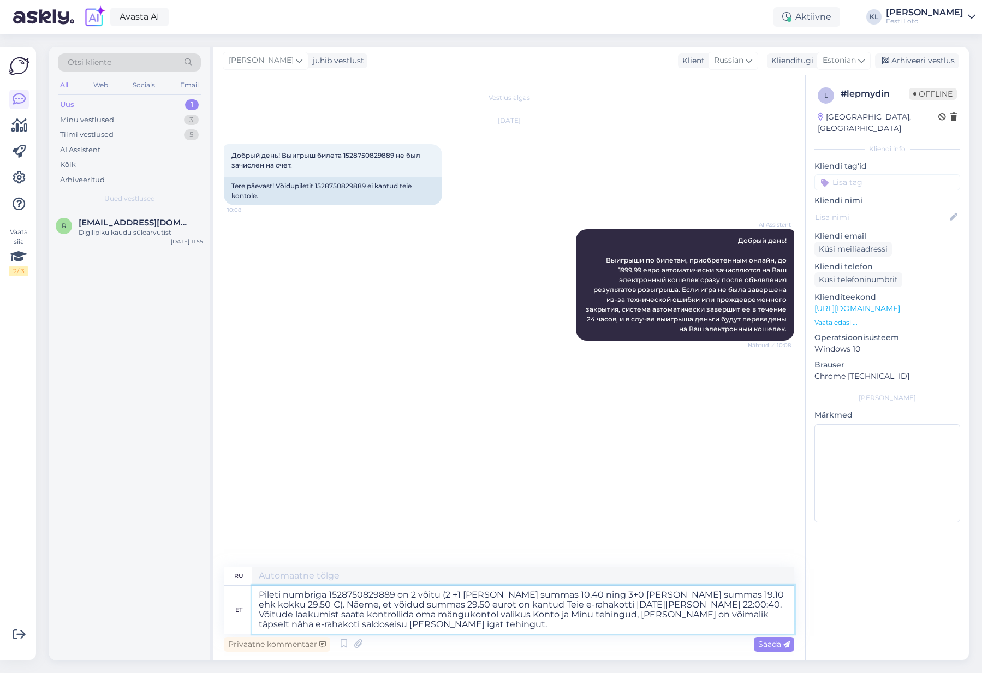
type textarea "Билет номер 1528750829889 принес 2 выигрыша (2 выигрыша +1 на сумму 10.40 и 3 в…"
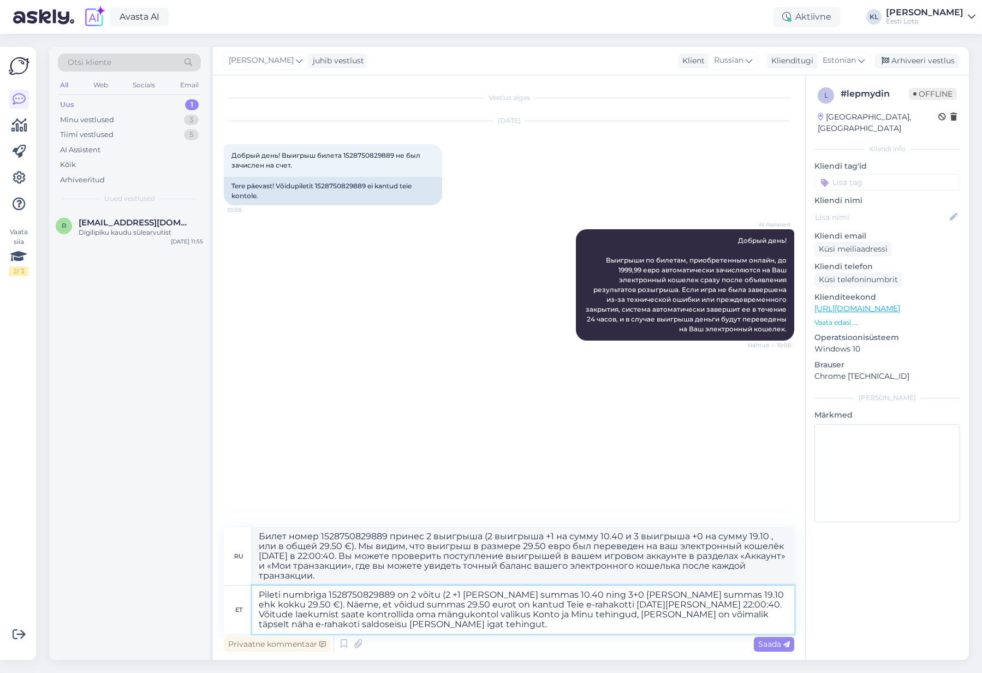
click at [281, 597] on textarea "Pileti numbriga 1528750829889 on 2 võitu (2 +1 võit summas 10.40 ning 3+0 võit …" at bounding box center [523, 610] width 542 height 48
drag, startPoint x: 404, startPoint y: 605, endPoint x: 417, endPoint y: 611, distance: 14.4
click at [404, 605] on textarea "Piletil numbriga 1528750829889 on 2 võitu (2 +1 [PERSON_NAME] summas 10.40 ning…" at bounding box center [523, 610] width 542 height 48
type textarea "Piletil numbriga 1528750829889 on 2 võitu (2 +1 [PERSON_NAME] summas 10.40 ning…"
click at [765, 645] on span "Saada" at bounding box center [774, 644] width 32 height 10
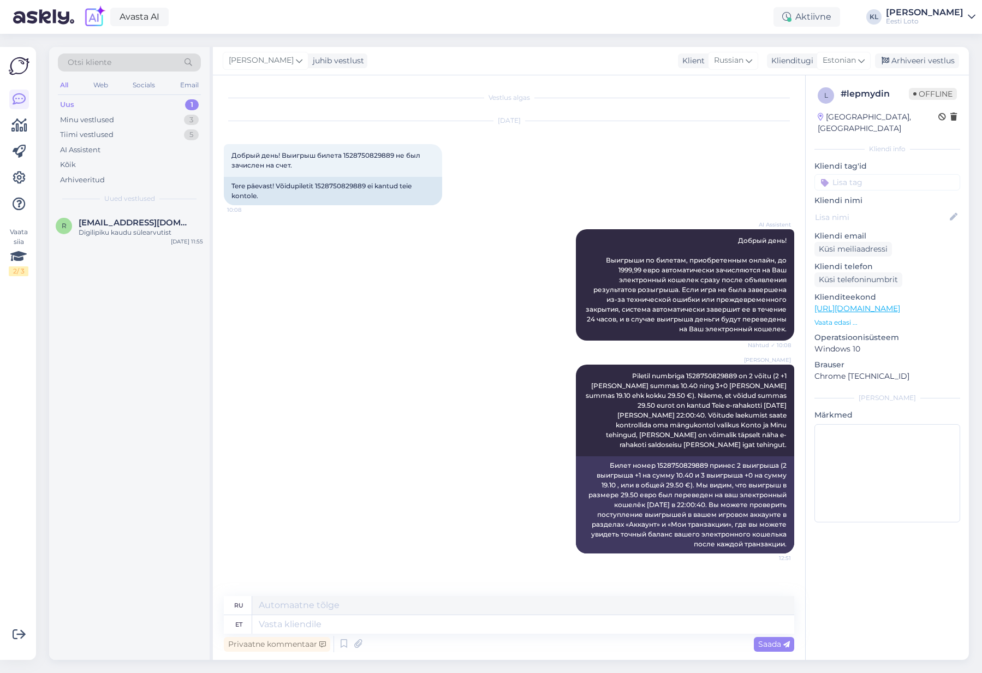
click at [871, 174] on input at bounding box center [887, 182] width 146 height 16
type input "võit"
click at [861, 209] on span "Võit" at bounding box center [860, 212] width 13 height 7
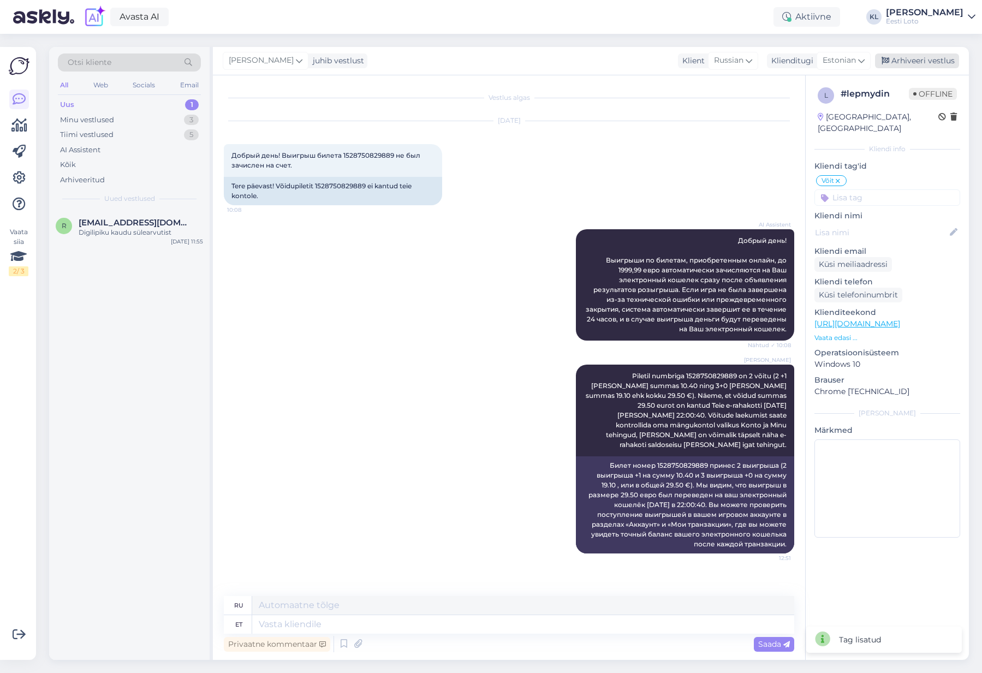
click at [914, 59] on div "Arhiveeri vestlus" at bounding box center [917, 60] width 84 height 15
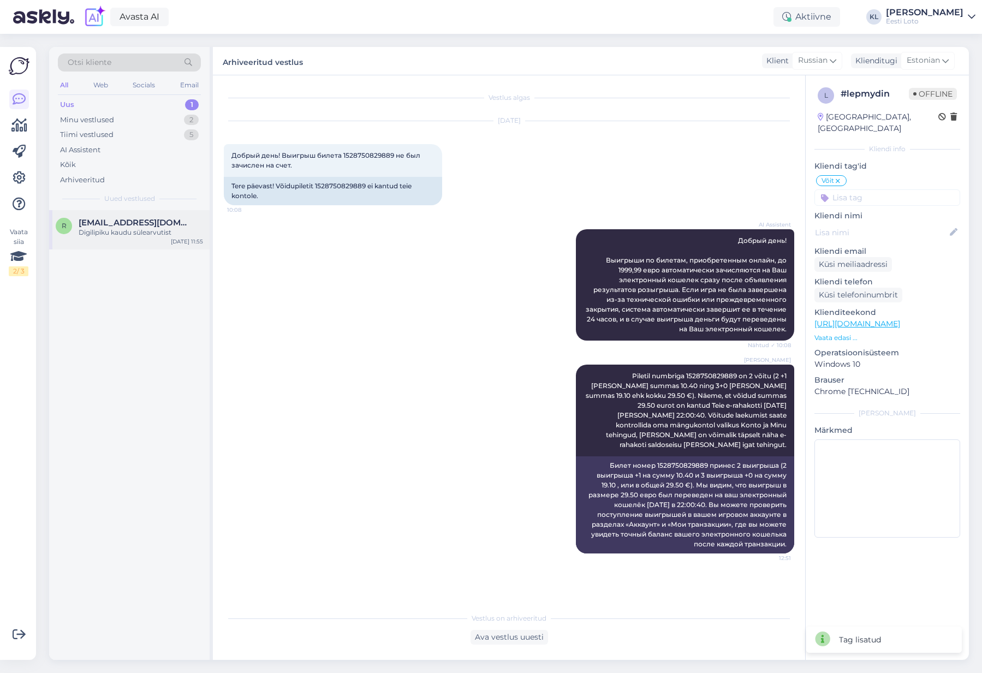
drag, startPoint x: 166, startPoint y: 231, endPoint x: 207, endPoint y: 231, distance: 40.4
click at [167, 231] on div "Digilipiku kaudu sülearvutist" at bounding box center [141, 233] width 124 height 10
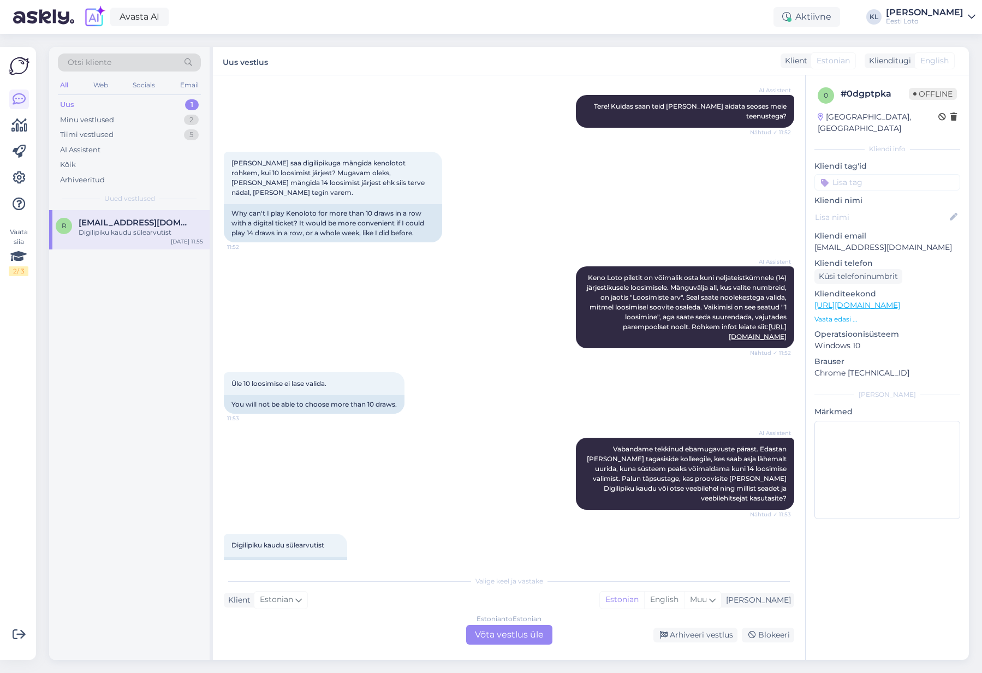
scroll to position [448, 0]
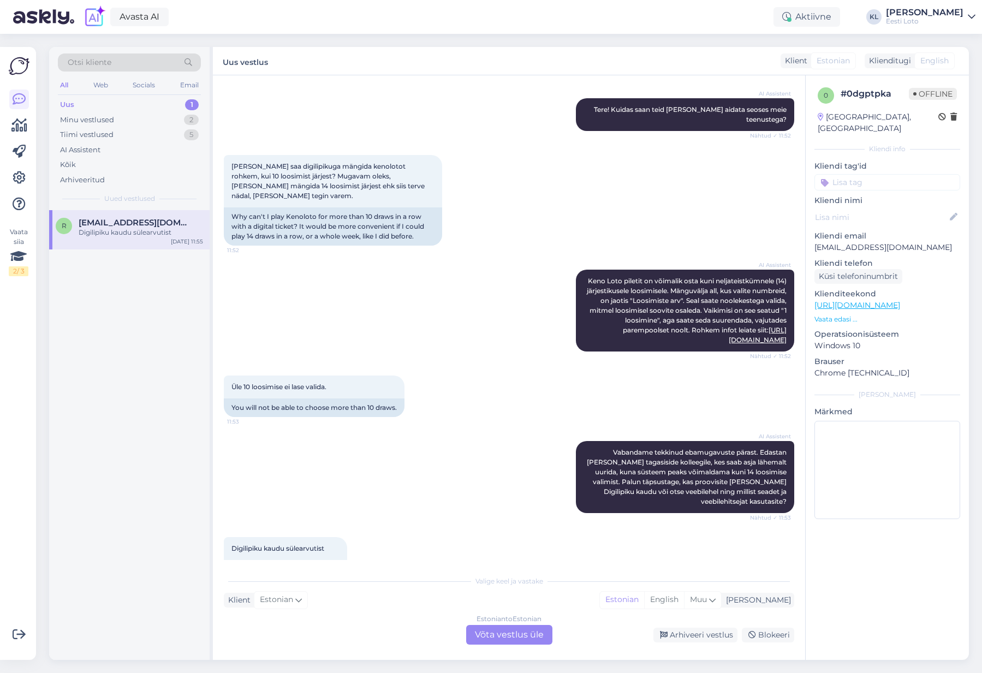
click at [532, 638] on div "Estonian to Estonian Võta vestlus üle" at bounding box center [509, 635] width 86 height 20
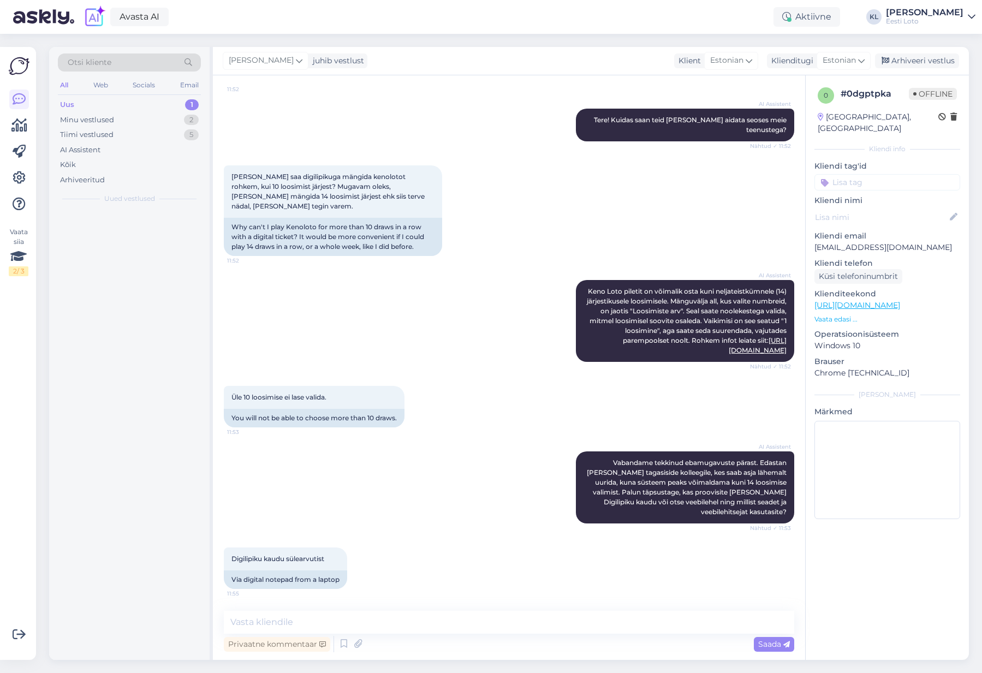
scroll to position [418, 0]
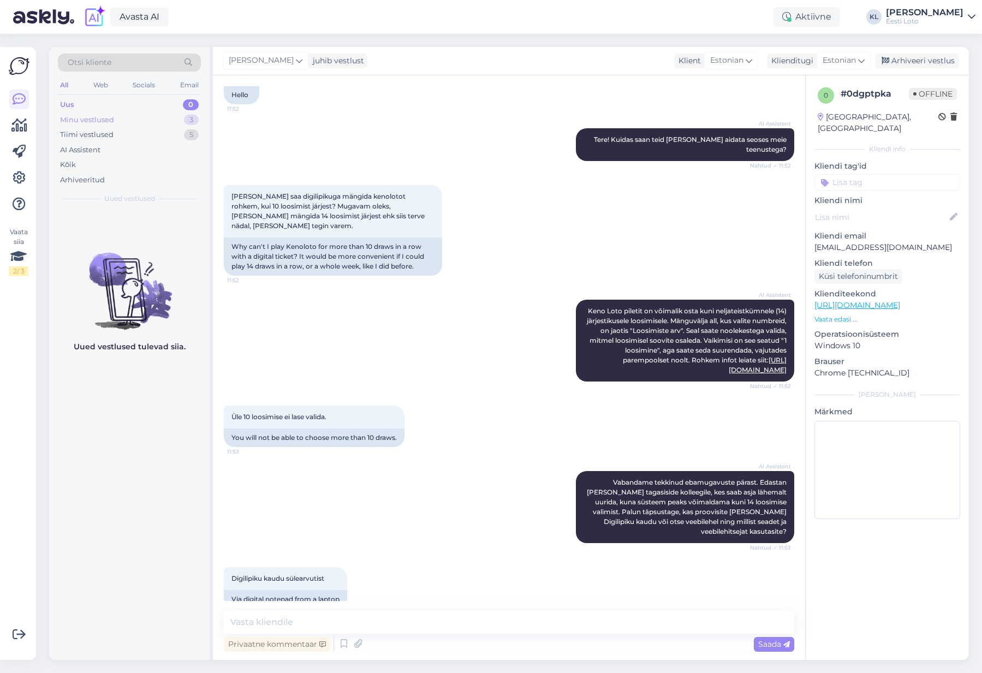
click at [104, 122] on div "Minu vestlused" at bounding box center [87, 120] width 54 height 11
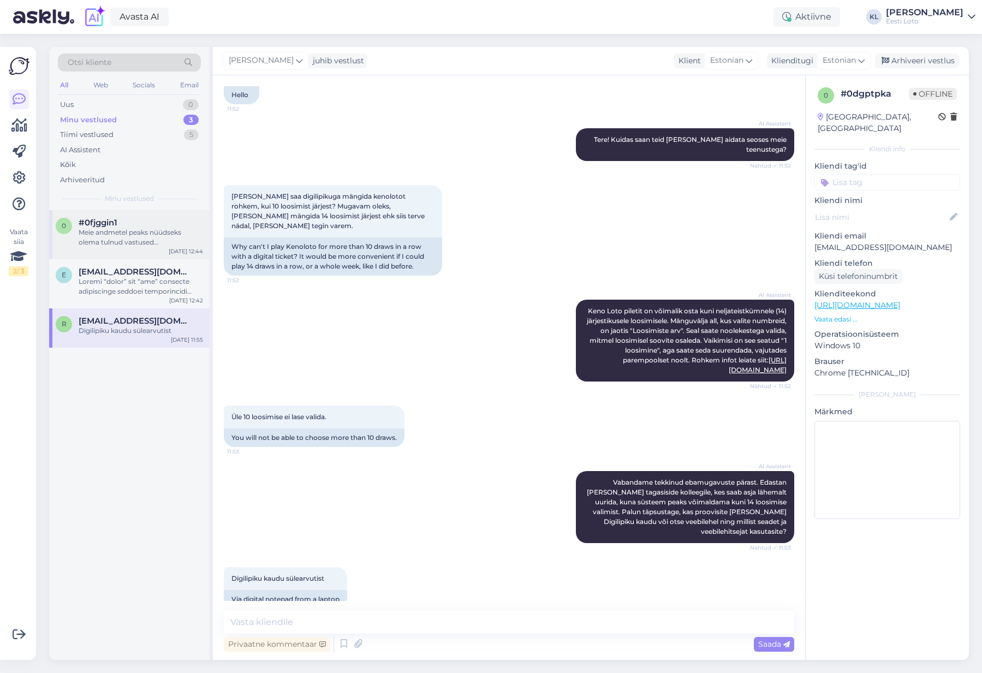
click at [126, 231] on div "Meie andmetel peaks nüüdseks olema tulnud vastused [PERSON_NAME] poolt esitatud…" at bounding box center [141, 238] width 124 height 20
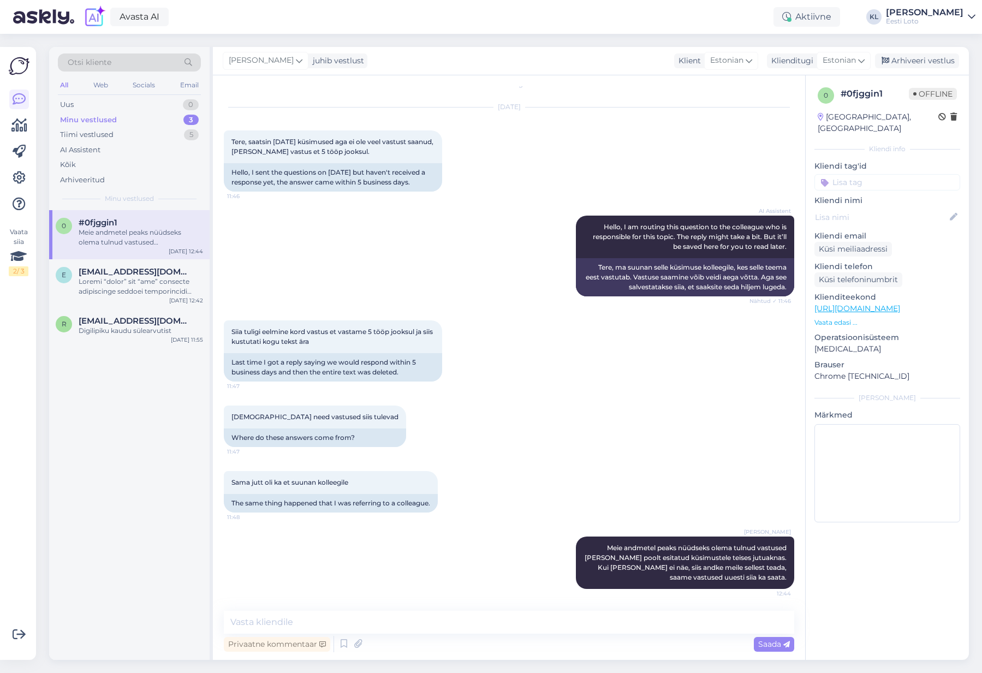
click at [888, 174] on input at bounding box center [887, 182] width 146 height 16
type input "k"
type input "tõenäosus"
click at [891, 209] on span "Tõenäosus" at bounding box center [887, 212] width 35 height 7
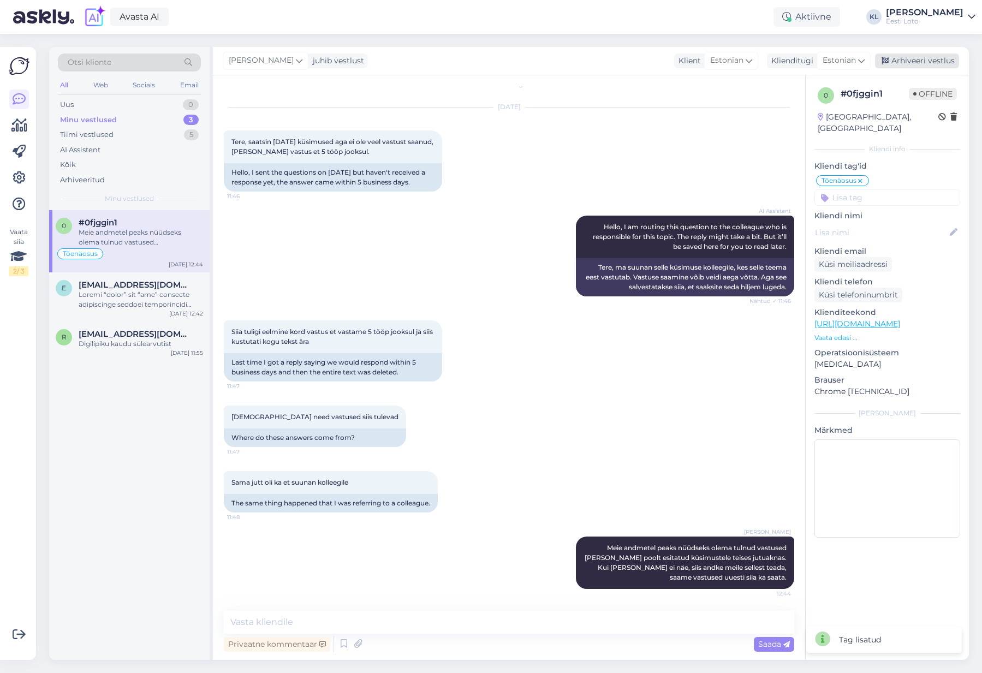
click at [913, 57] on div "Arhiveeri vestlus" at bounding box center [917, 60] width 84 height 15
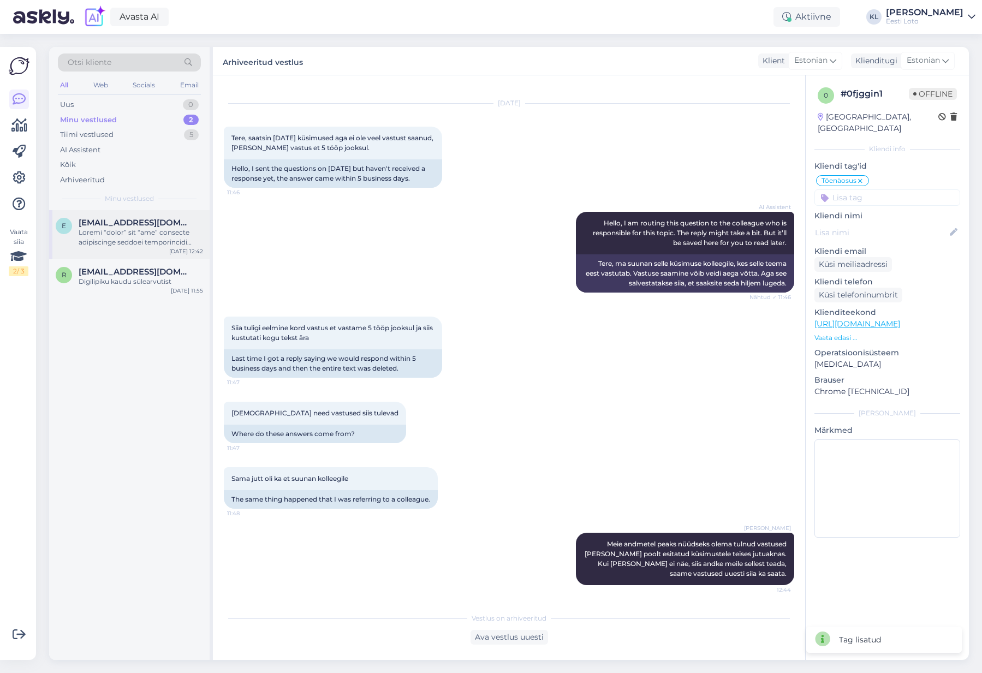
click at [108, 228] on div at bounding box center [141, 238] width 124 height 20
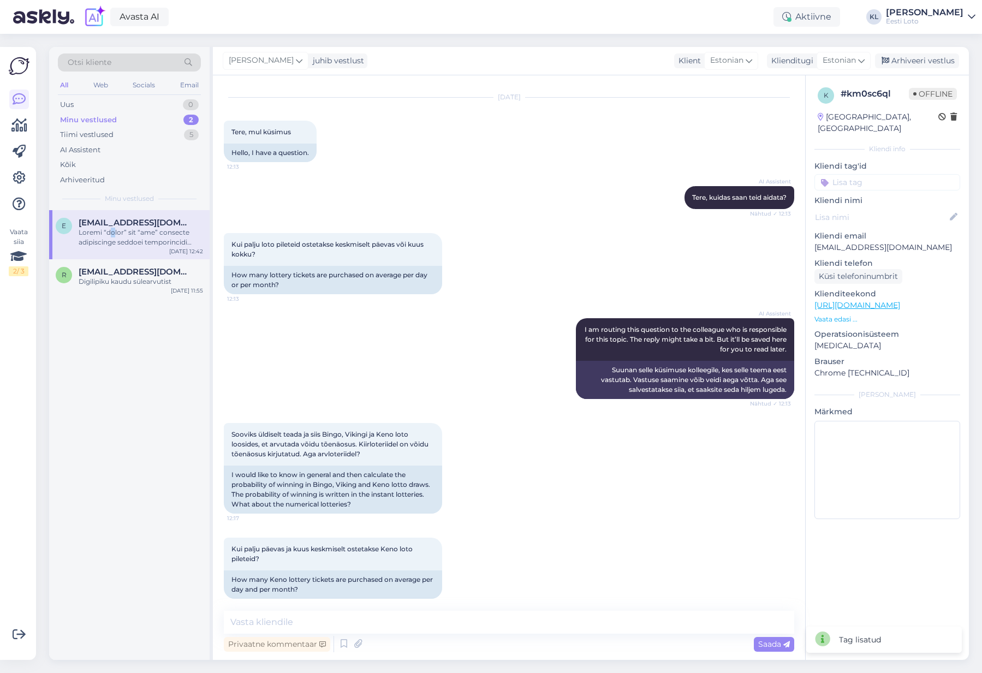
scroll to position [579, 0]
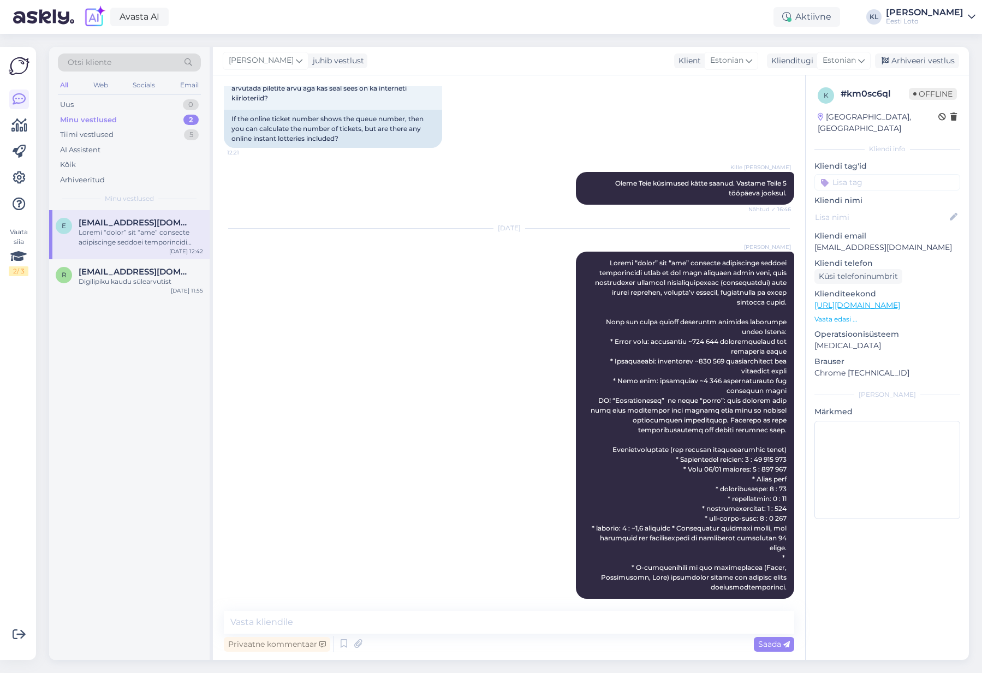
click at [891, 174] on input at bounding box center [887, 182] width 146 height 16
type input "tõen"
click at [896, 209] on span "Tõenäosus" at bounding box center [887, 212] width 35 height 7
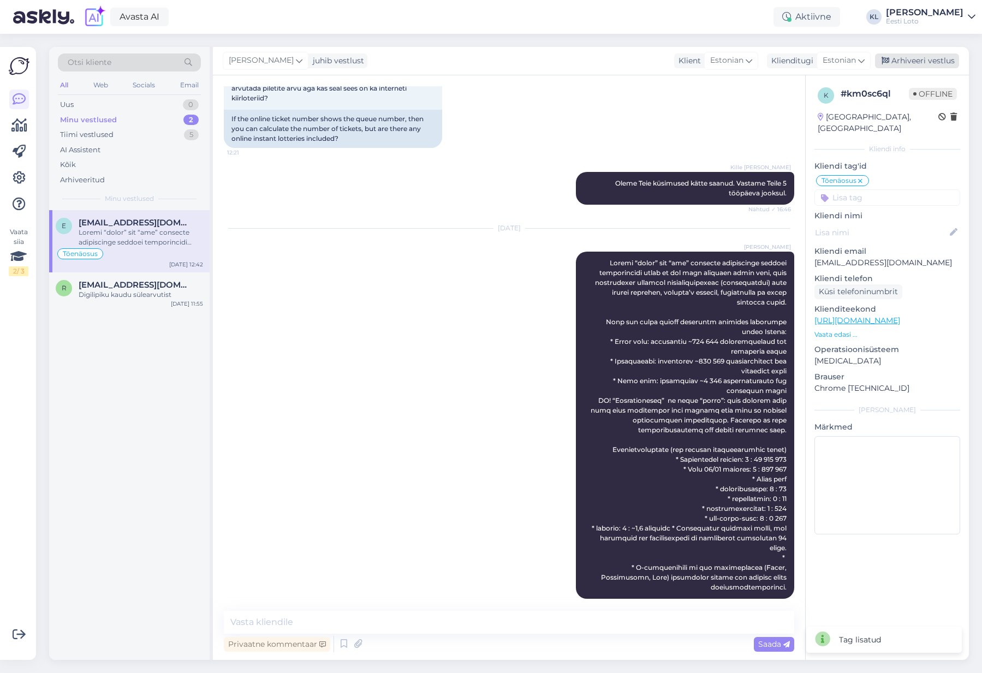
click at [907, 59] on div "Arhiveeri vestlus" at bounding box center [917, 60] width 84 height 15
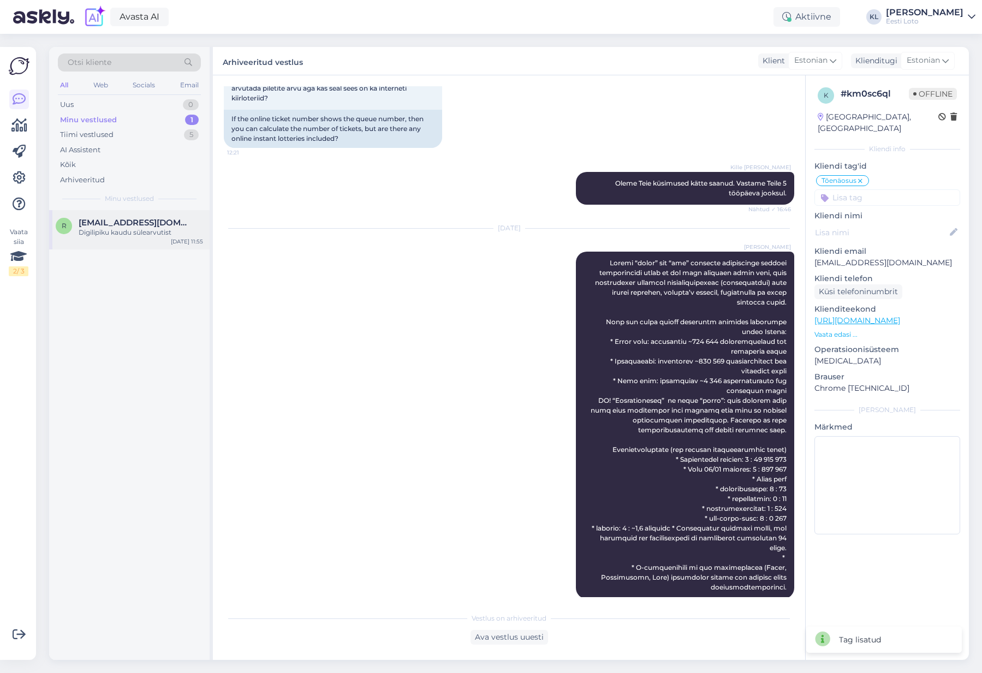
drag, startPoint x: 134, startPoint y: 222, endPoint x: 205, endPoint y: 227, distance: 71.1
click at [135, 222] on span "[EMAIL_ADDRESS][DOMAIN_NAME]" at bounding box center [136, 223] width 114 height 10
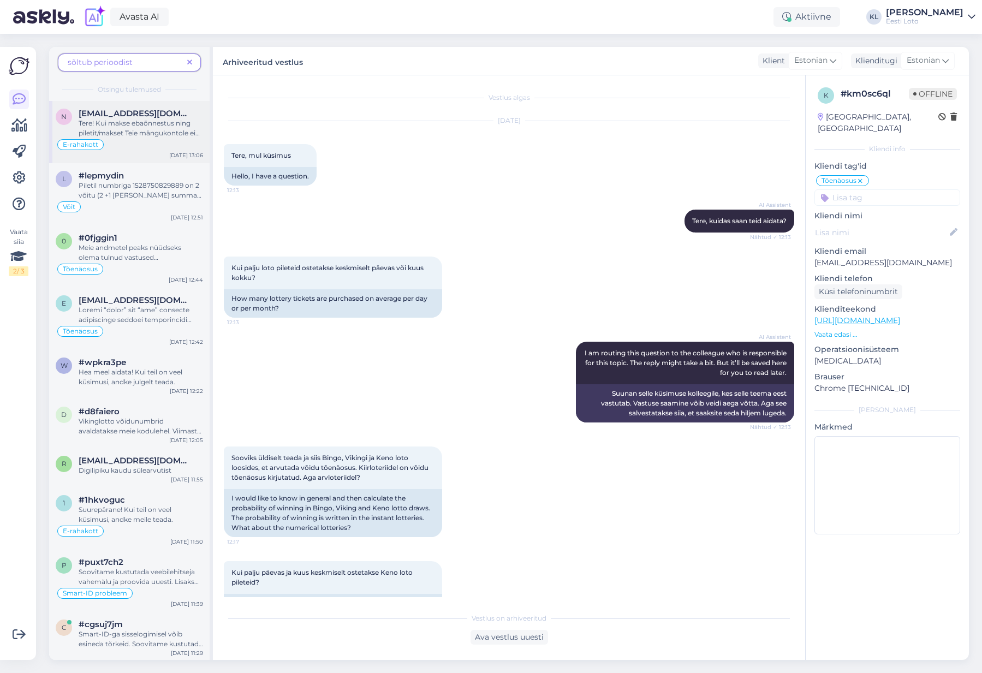
scroll to position [579, 0]
